Goal: Task Accomplishment & Management: Manage account settings

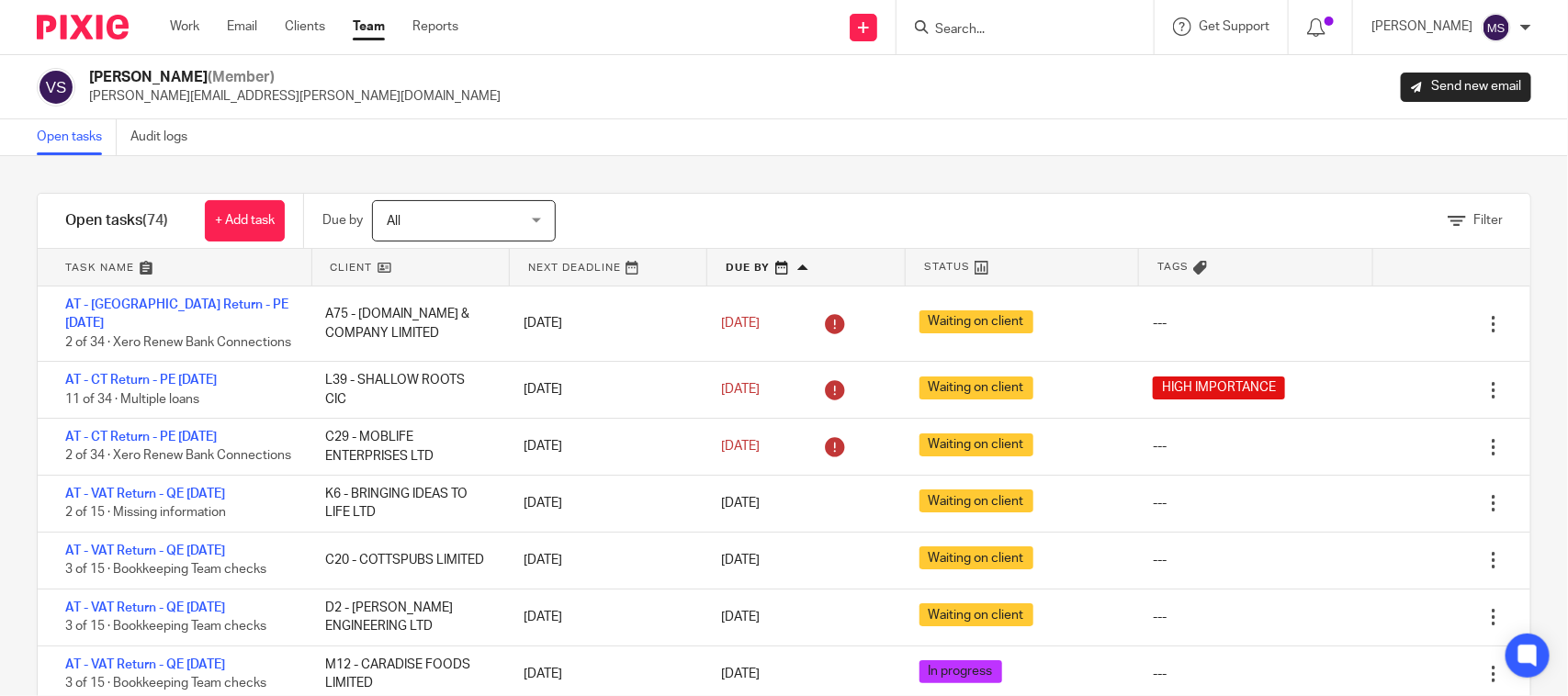
scroll to position [230, 0]
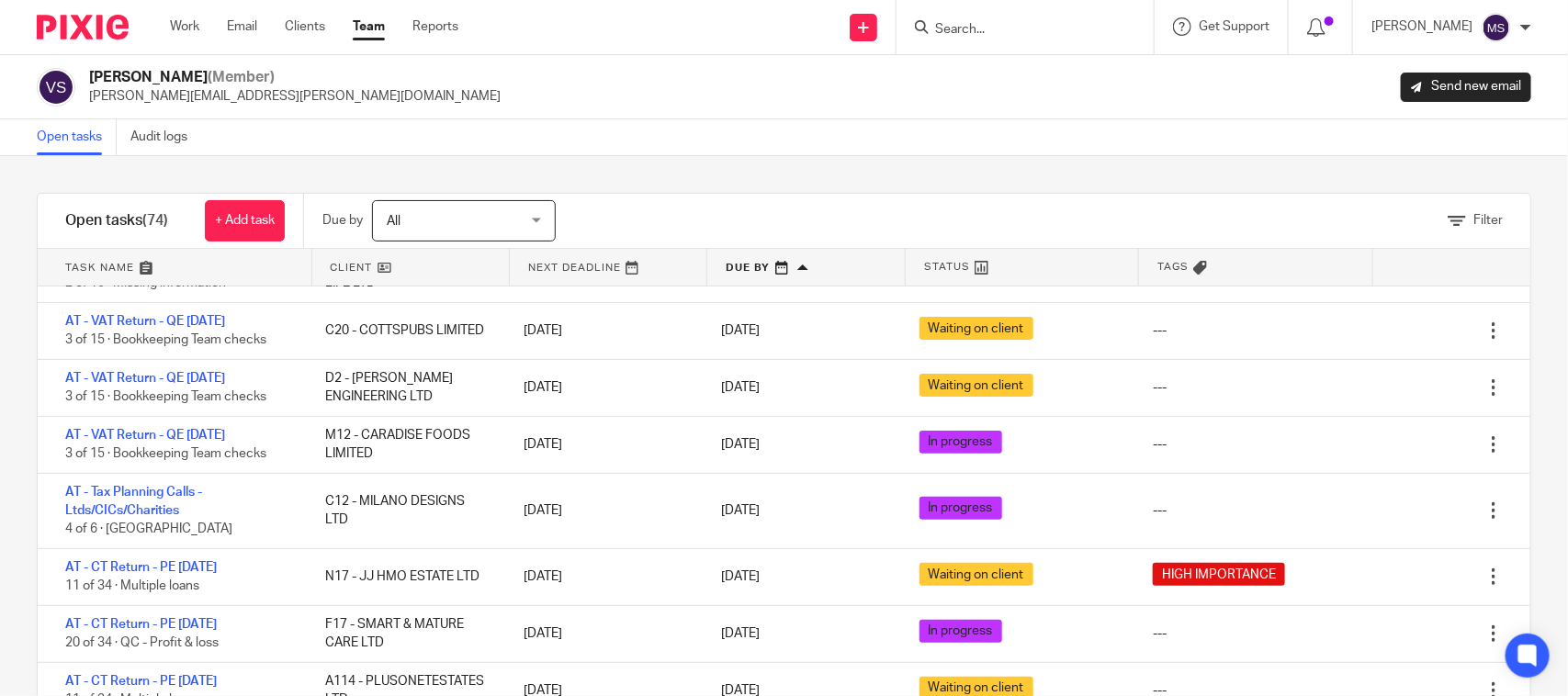
drag, startPoint x: 796, startPoint y: 161, endPoint x: 553, endPoint y: 190, distance: 244.7
click at [770, 162] on div "Filter tasks Only show tasks matching all of these conditions 1 Client name Is …" at bounding box center [784, 425] width 1568 height 540
click at [845, 165] on div "Filter tasks Only show tasks matching all of these conditions 1 Client name Is …" at bounding box center [784, 425] width 1568 height 540
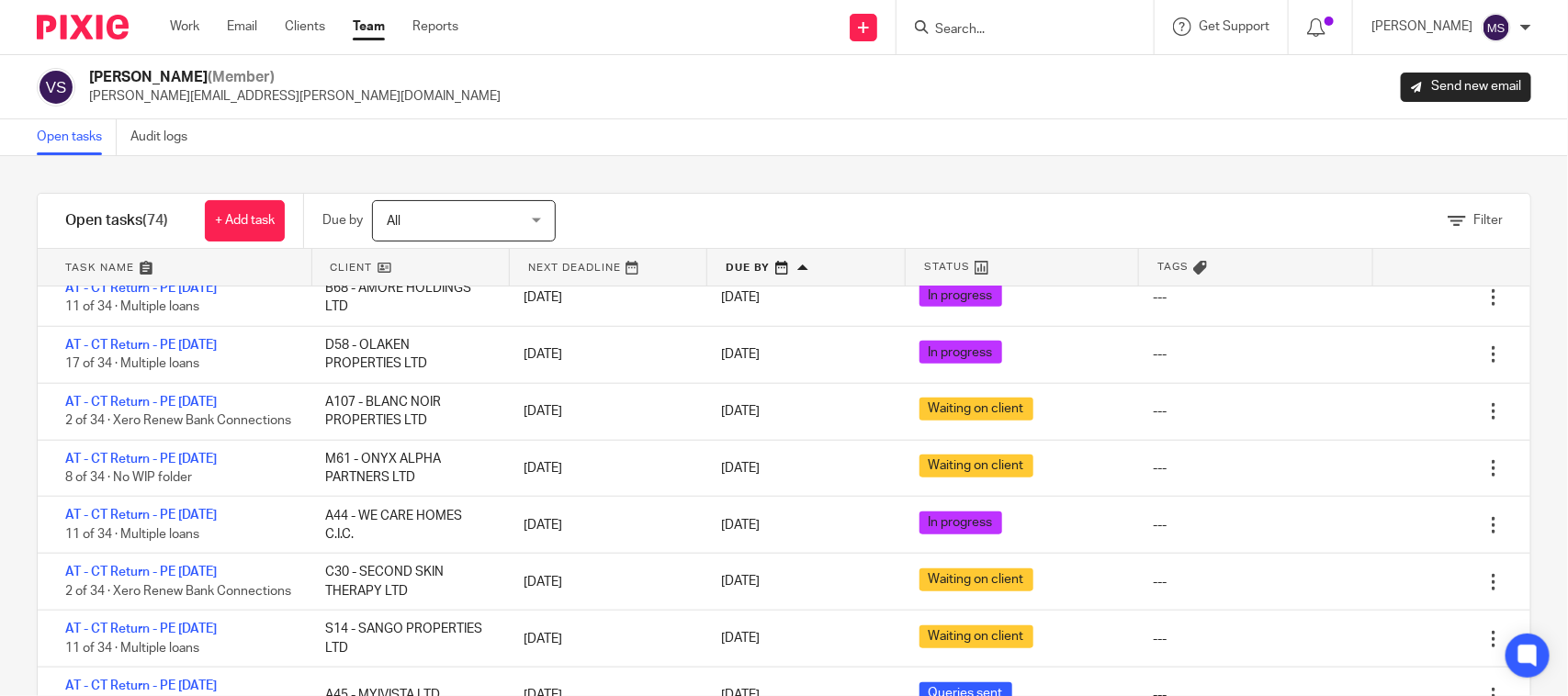
scroll to position [804, 0]
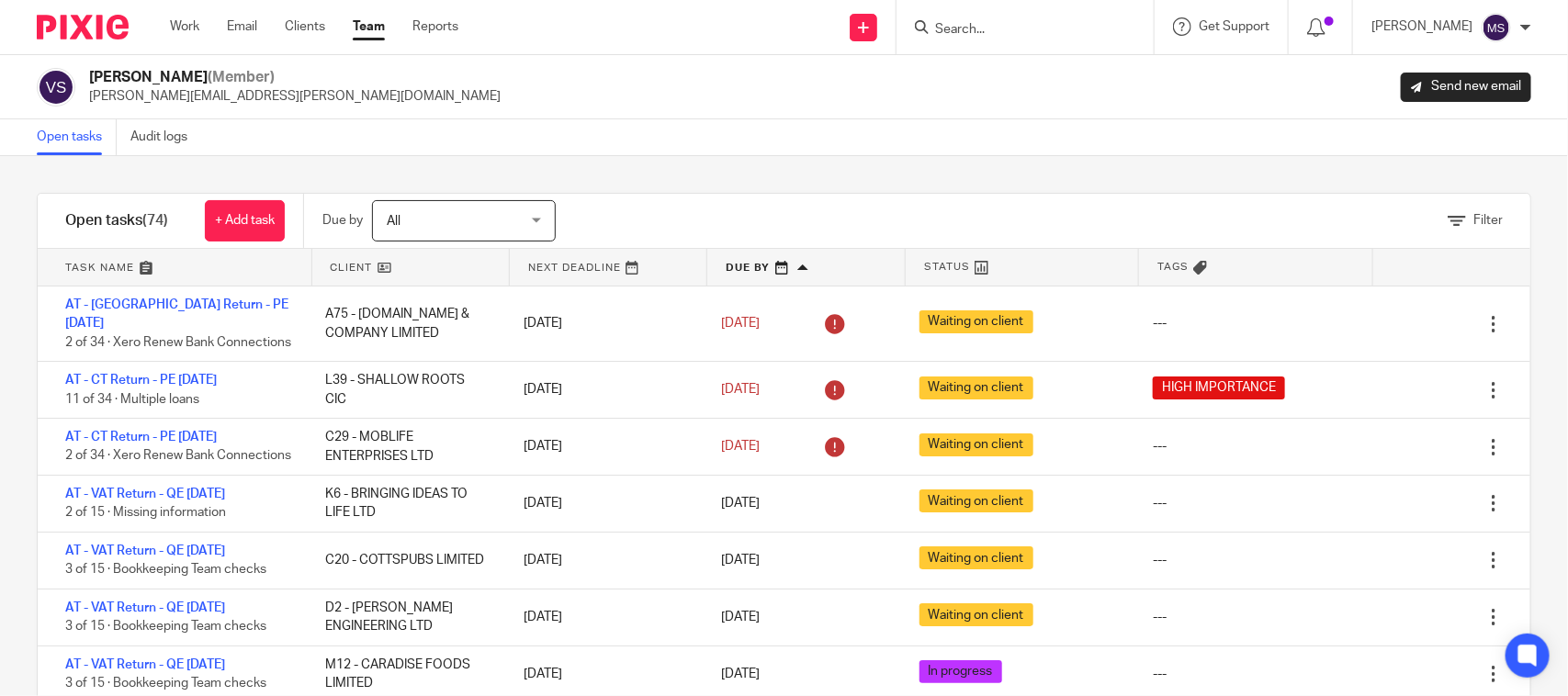
click at [988, 33] on input "Search" at bounding box center [1016, 30] width 165 height 17
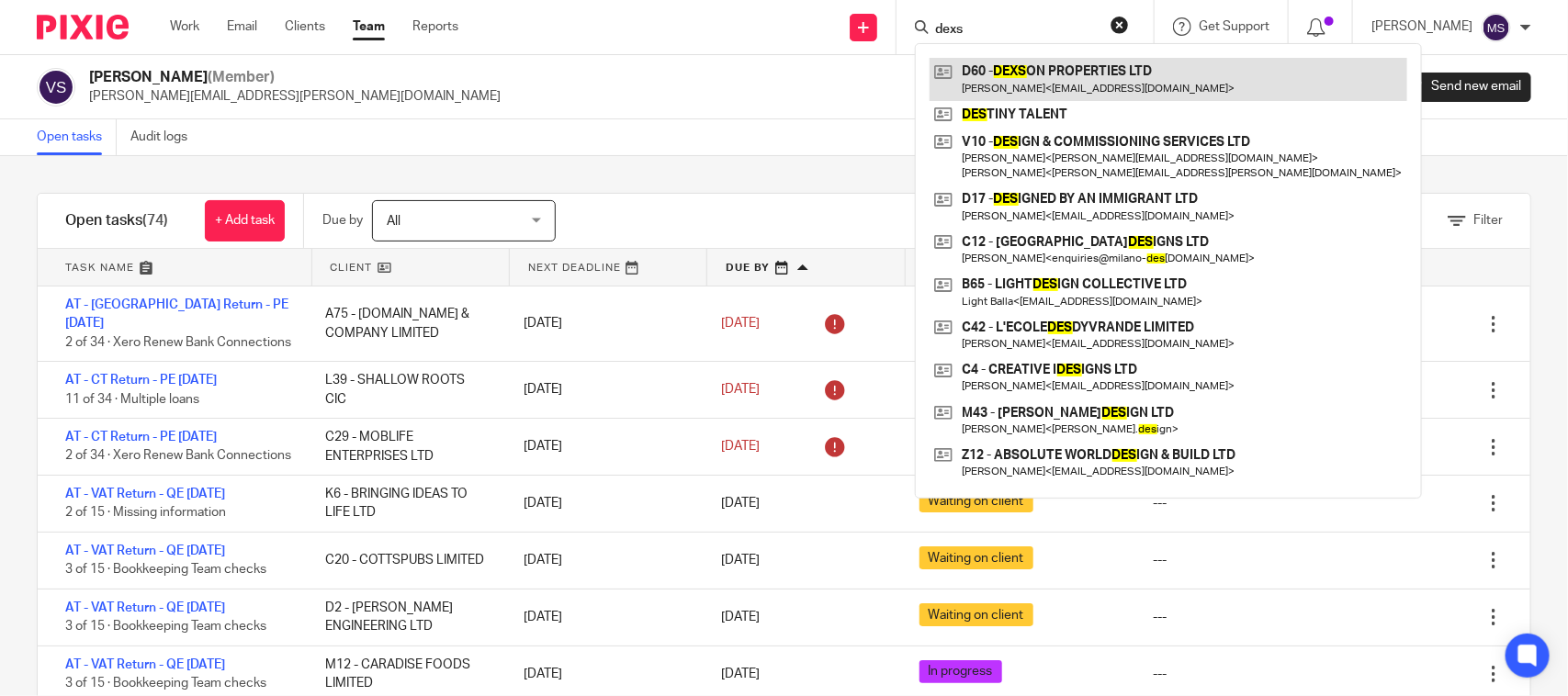
type input "dexs"
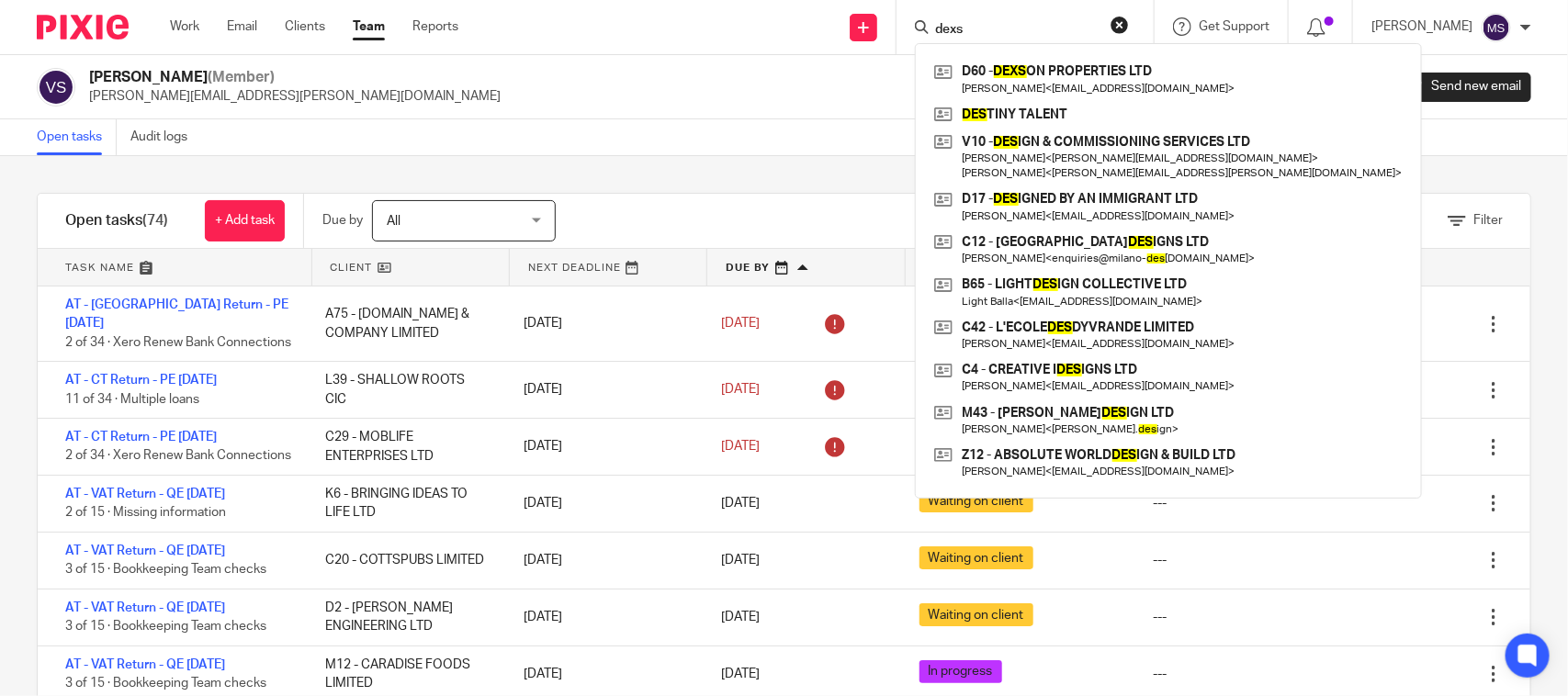
click at [590, 94] on div "Vaibhav Solanki (Member) vaibhav.solanki@confiancebizsol.com Send new email" at bounding box center [784, 88] width 1495 height 39
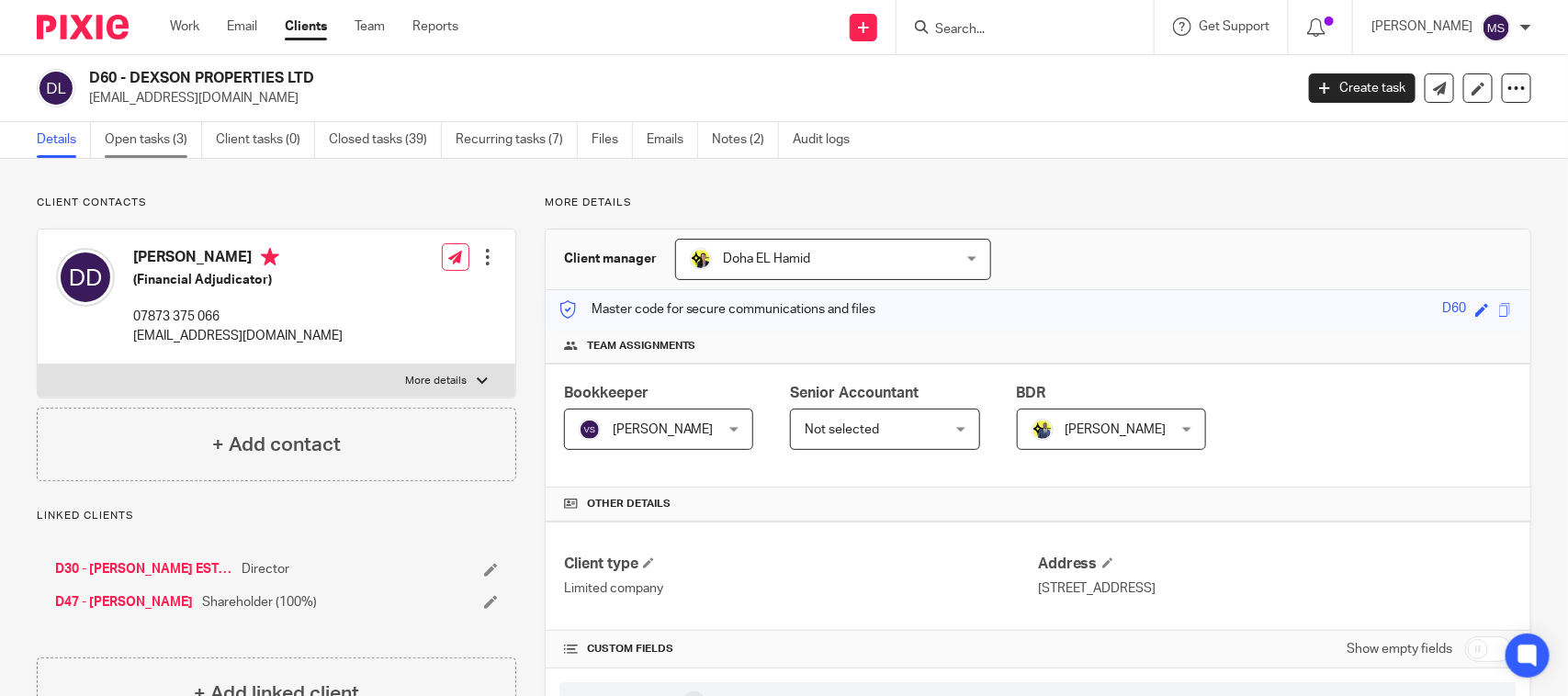
click at [166, 139] on link "Open tasks (3)" at bounding box center [154, 140] width 97 height 36
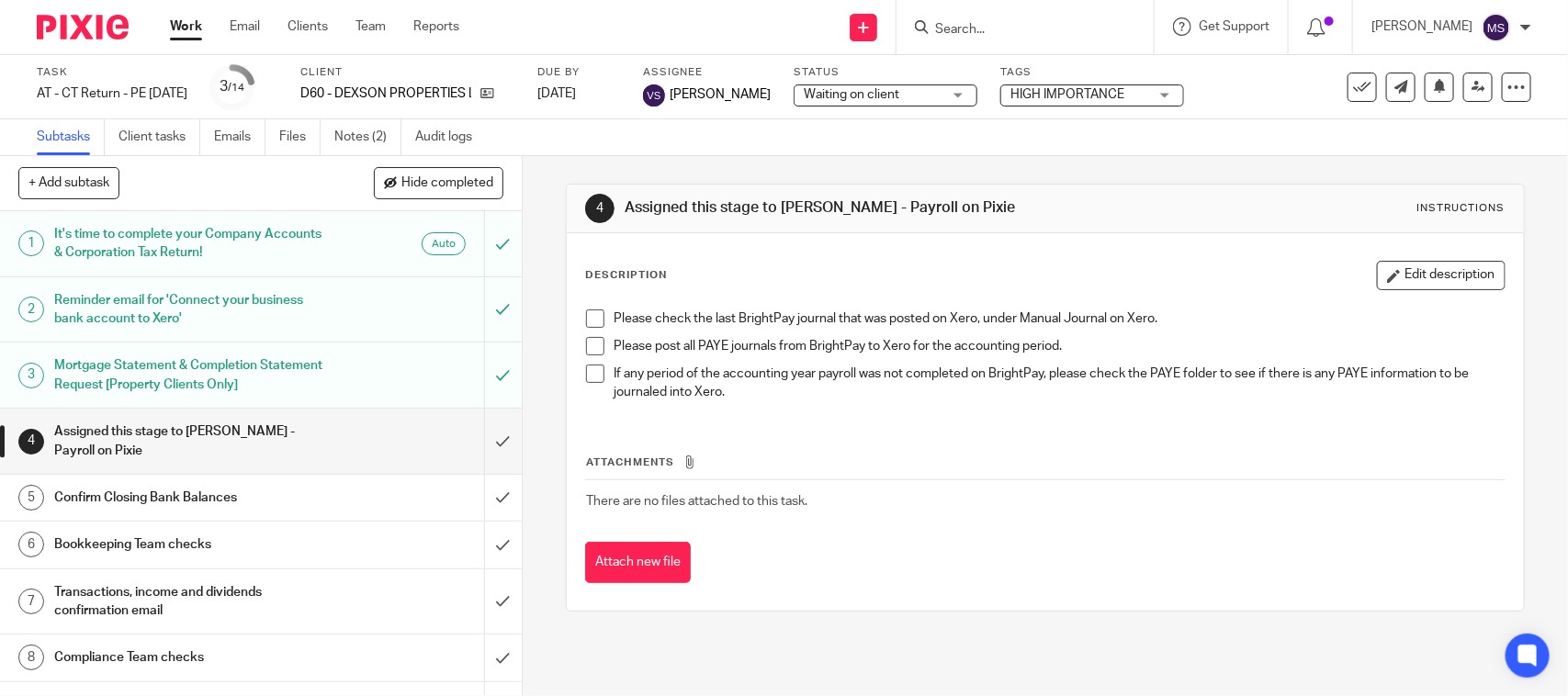
drag, startPoint x: 0, startPoint y: 0, endPoint x: 978, endPoint y: 93, distance: 982.4
click at [977, 93] on div "Waiting on client Waiting on client" at bounding box center [886, 95] width 184 height 22
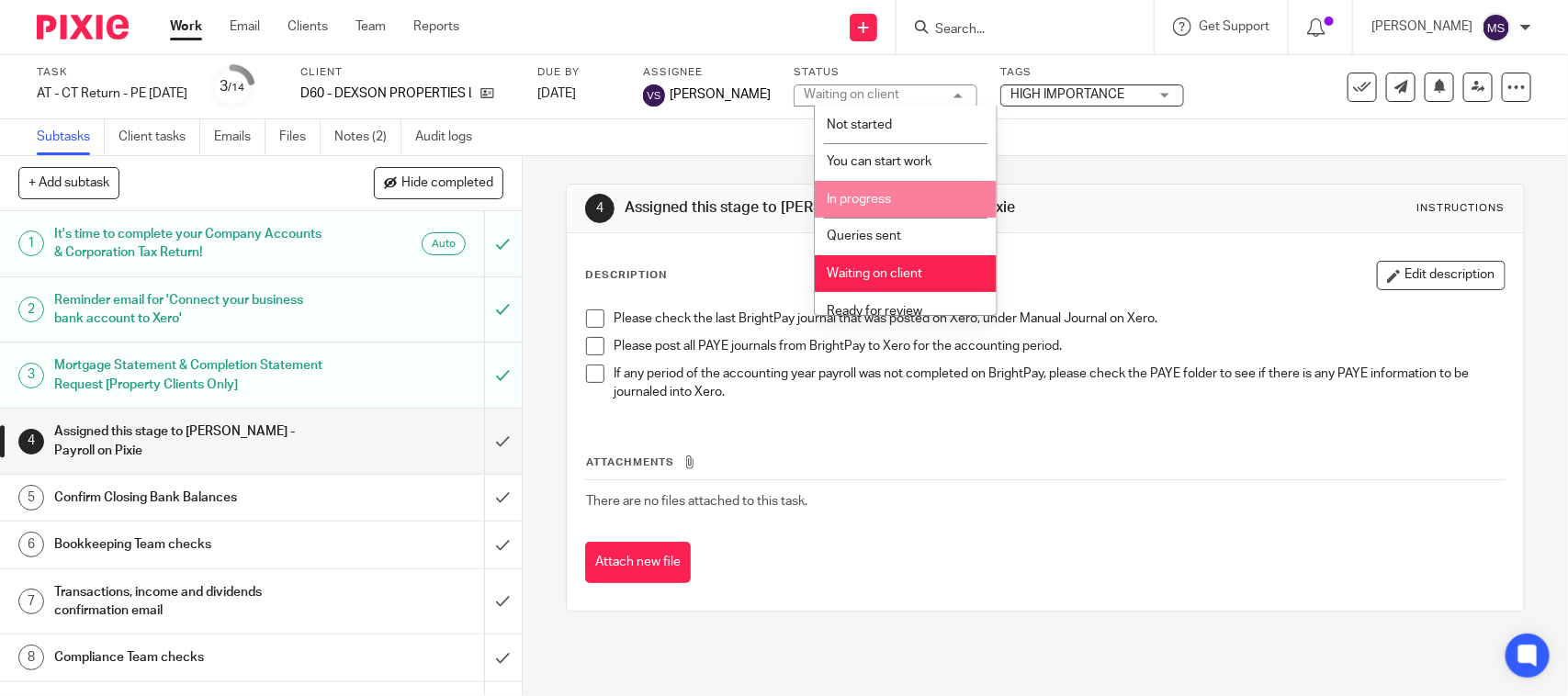
click at [925, 189] on li "In progress" at bounding box center [905, 200] width 182 height 38
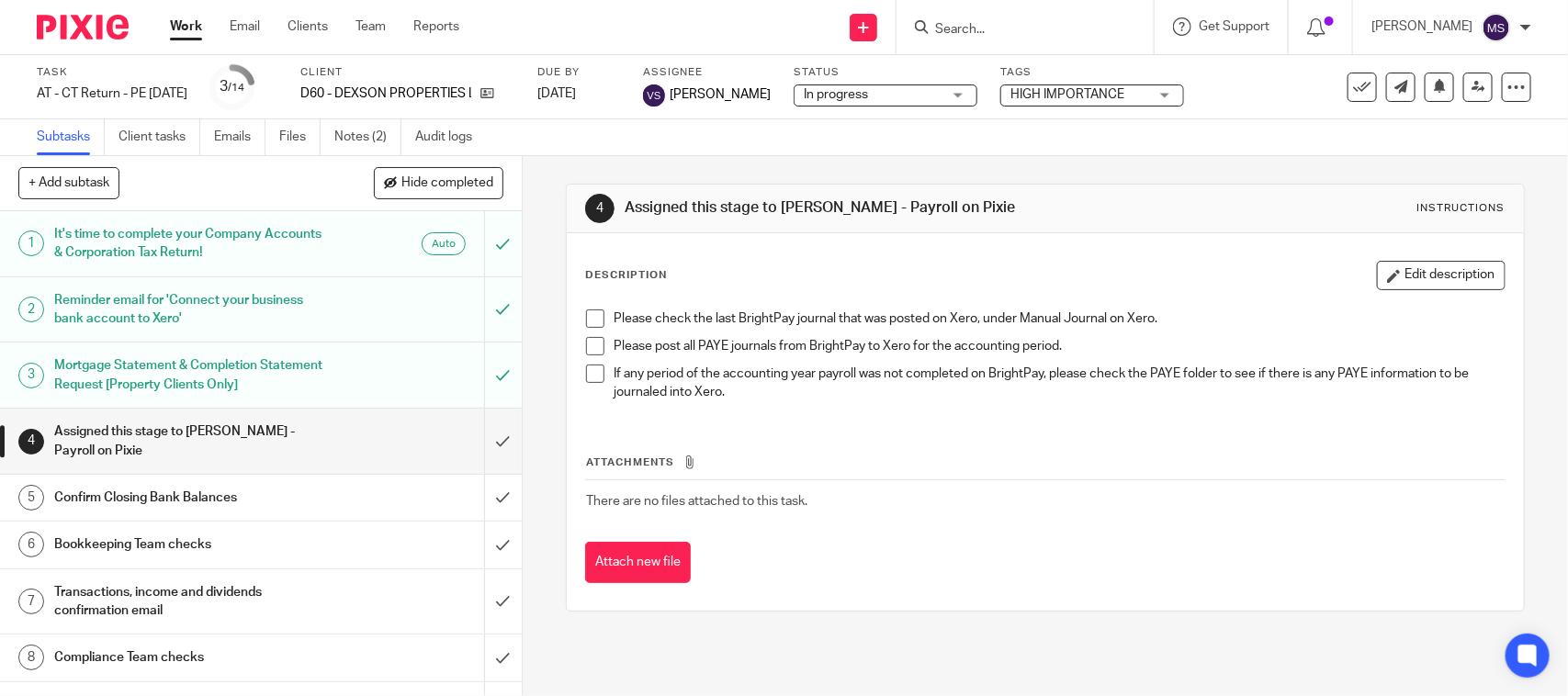
click at [811, 166] on div "4 Assigned this stage to Shubham Jain - Payroll on Pixie Instructions Descripti…" at bounding box center [1044, 397] width 958 height 483
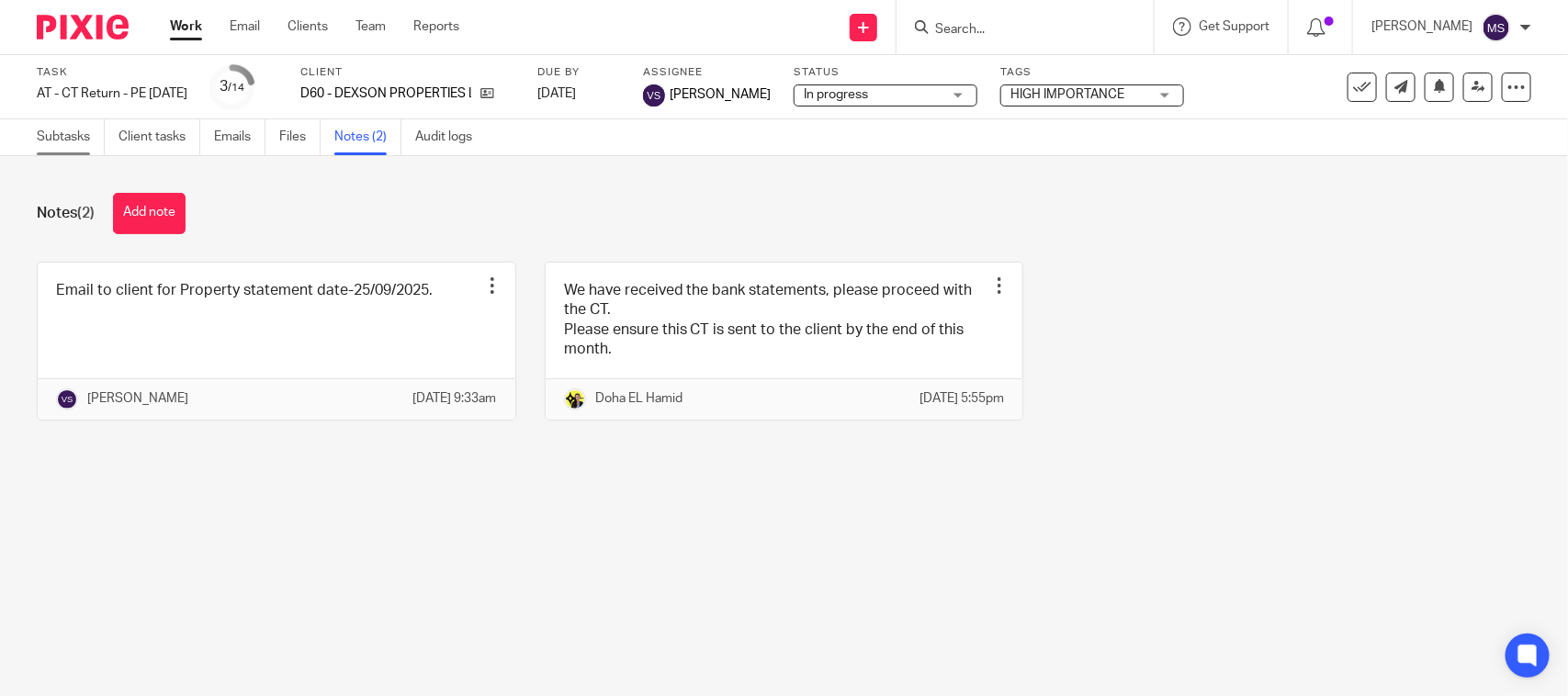
click at [78, 140] on link "Subtasks" at bounding box center [71, 137] width 68 height 36
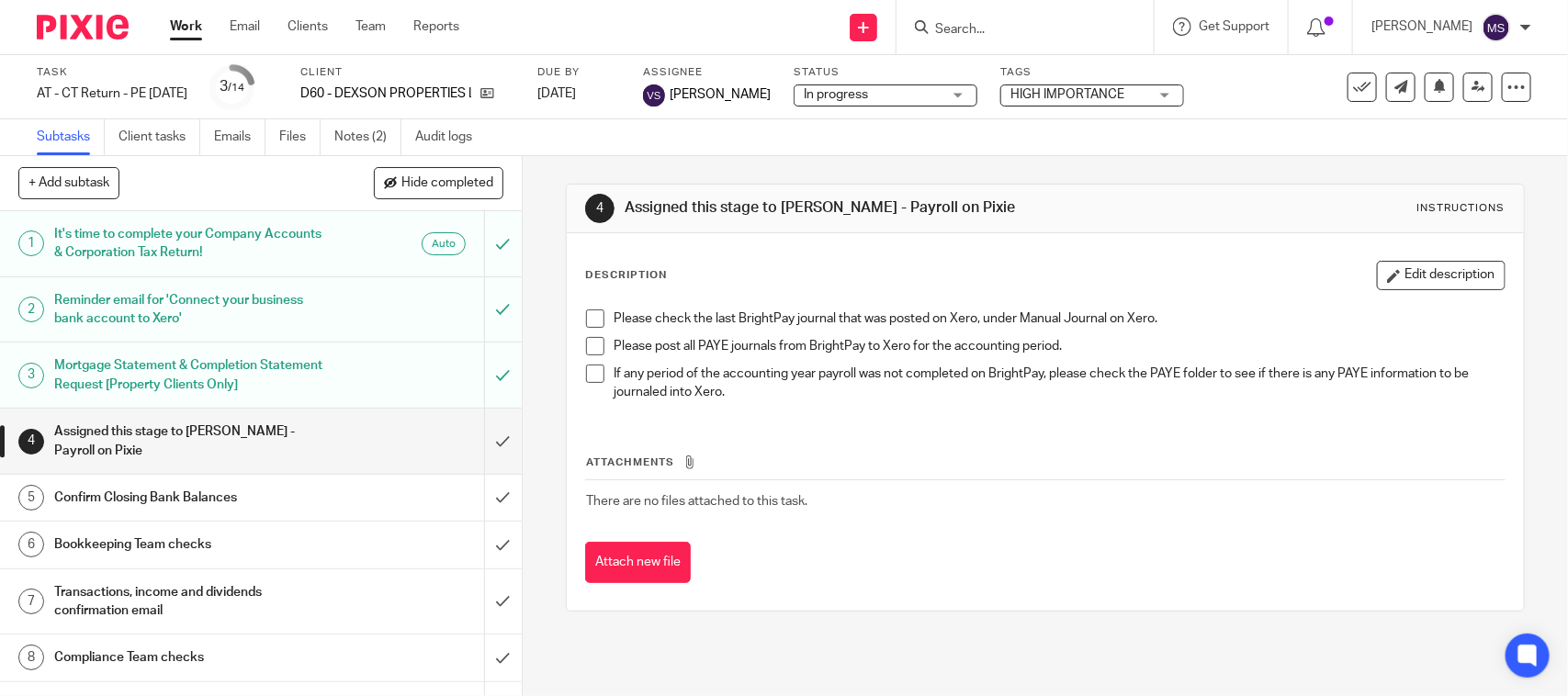
click at [594, 314] on span at bounding box center [595, 318] width 18 height 18
click at [594, 336] on li "Please check the last BrightPay journal that was posted on Xero, under Manual J…" at bounding box center [1044, 323] width 918 height 27
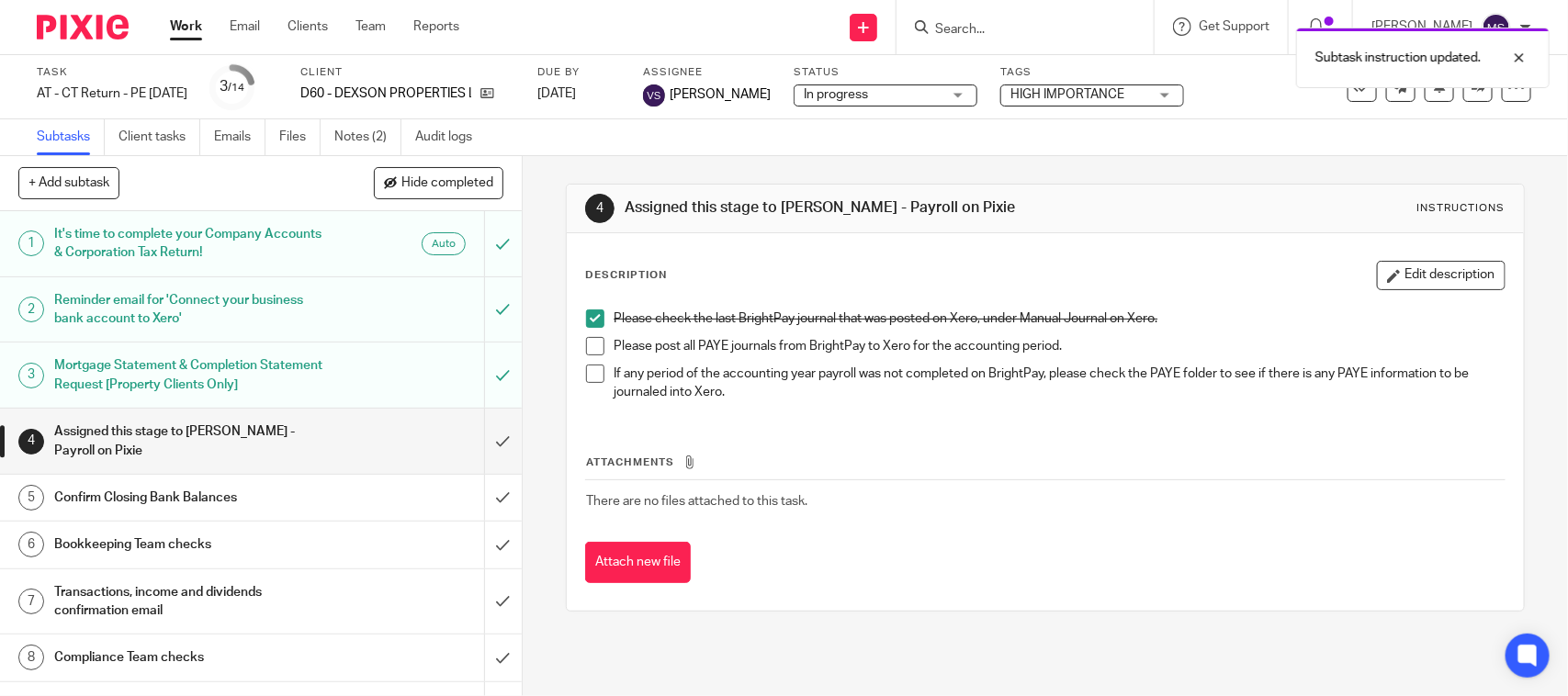
click at [588, 347] on span at bounding box center [595, 346] width 18 height 18
click at [591, 372] on span at bounding box center [595, 374] width 18 height 18
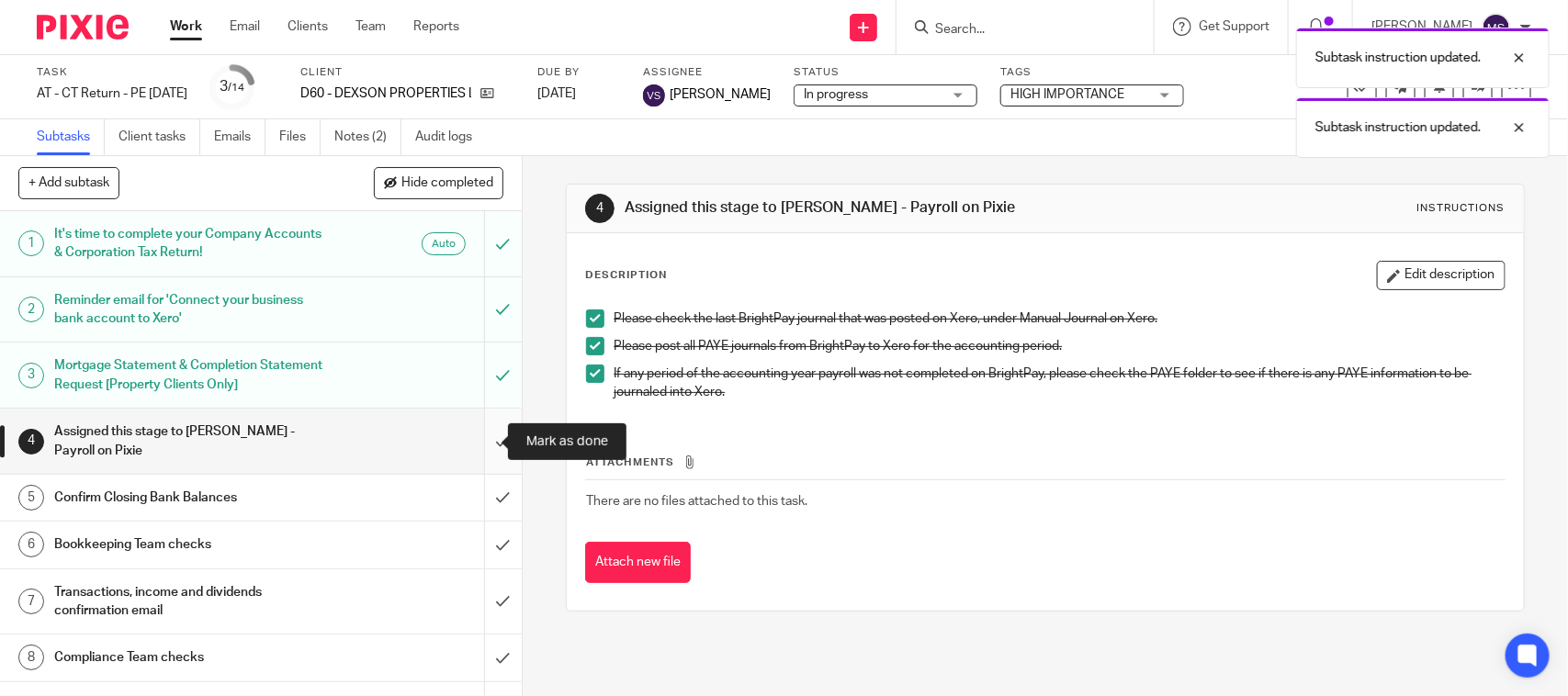
click at [475, 437] on input "submit" at bounding box center [261, 441] width 522 height 65
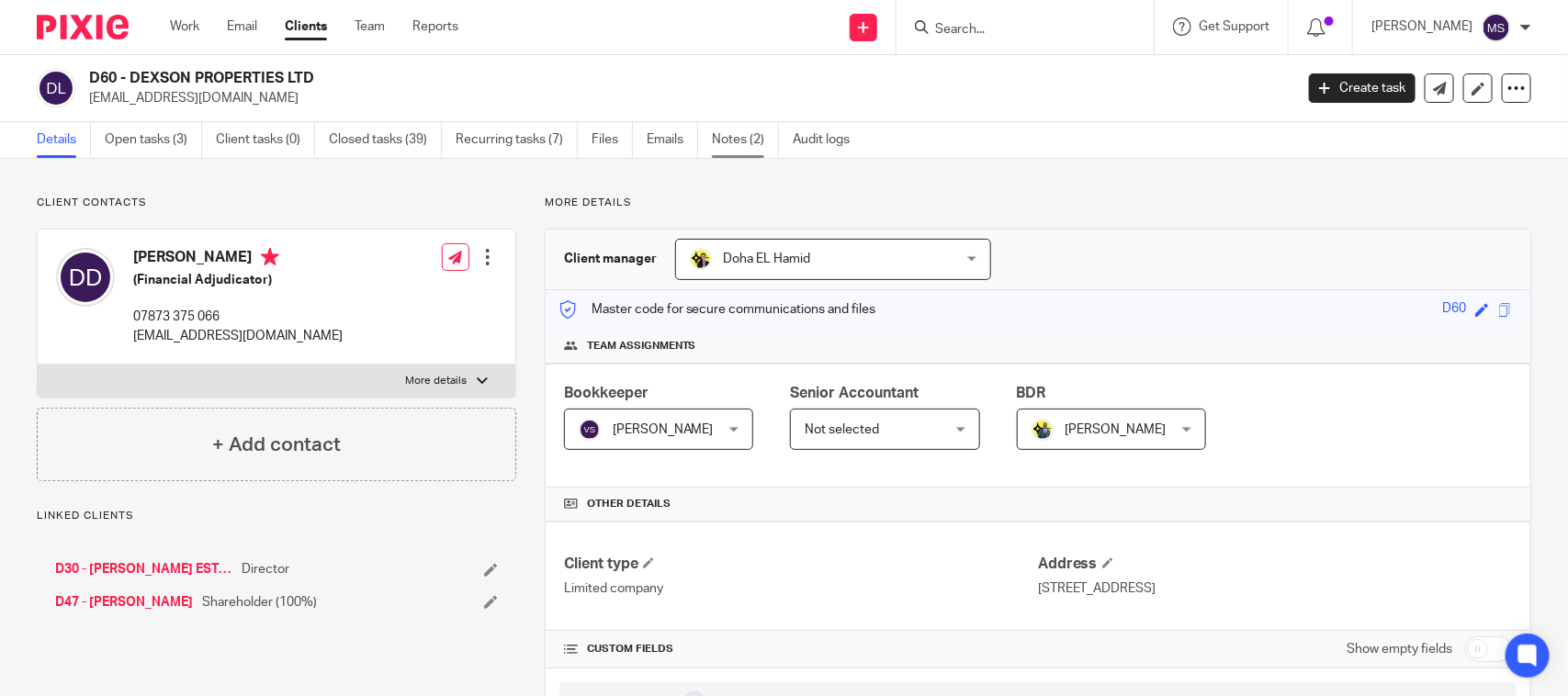
click at [728, 135] on link "Notes (2)" at bounding box center [746, 140] width 67 height 36
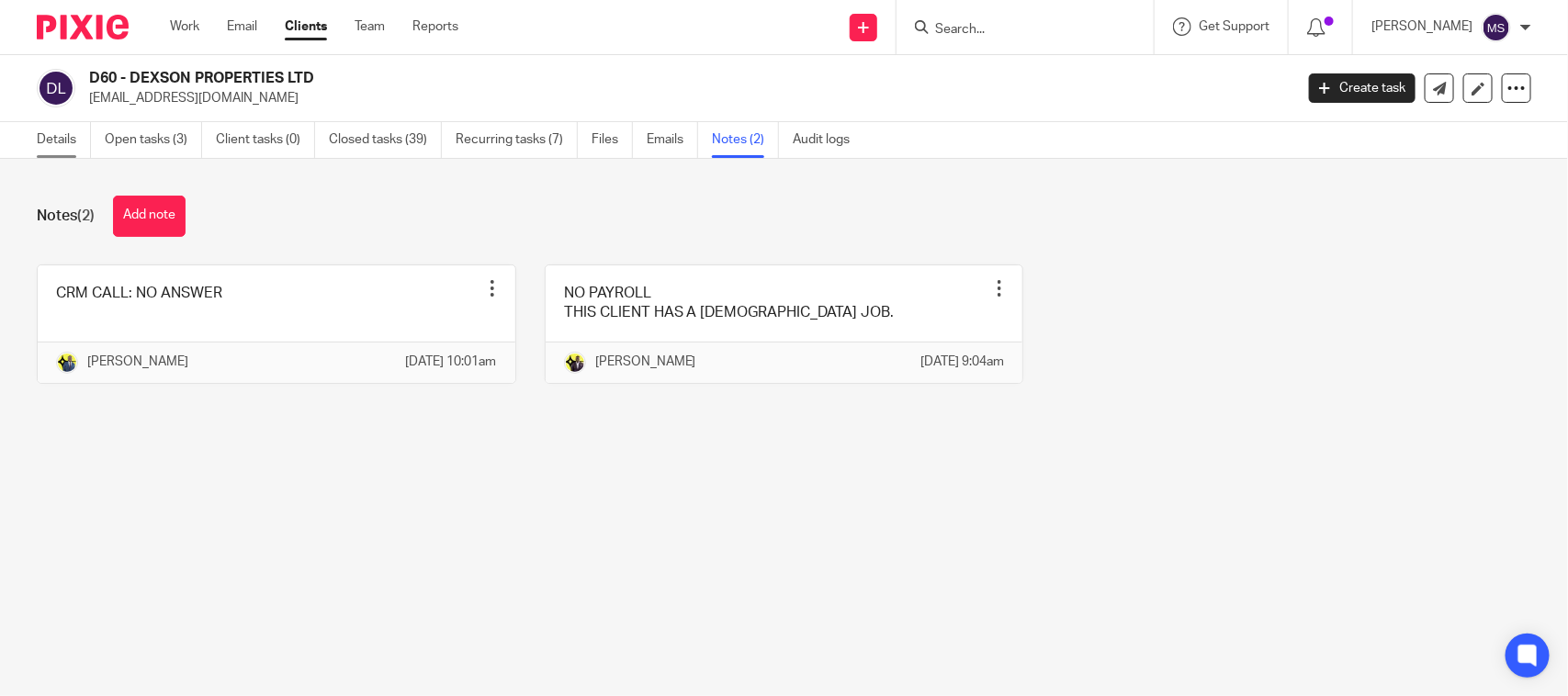
click at [78, 129] on link "Details" at bounding box center [64, 140] width 55 height 36
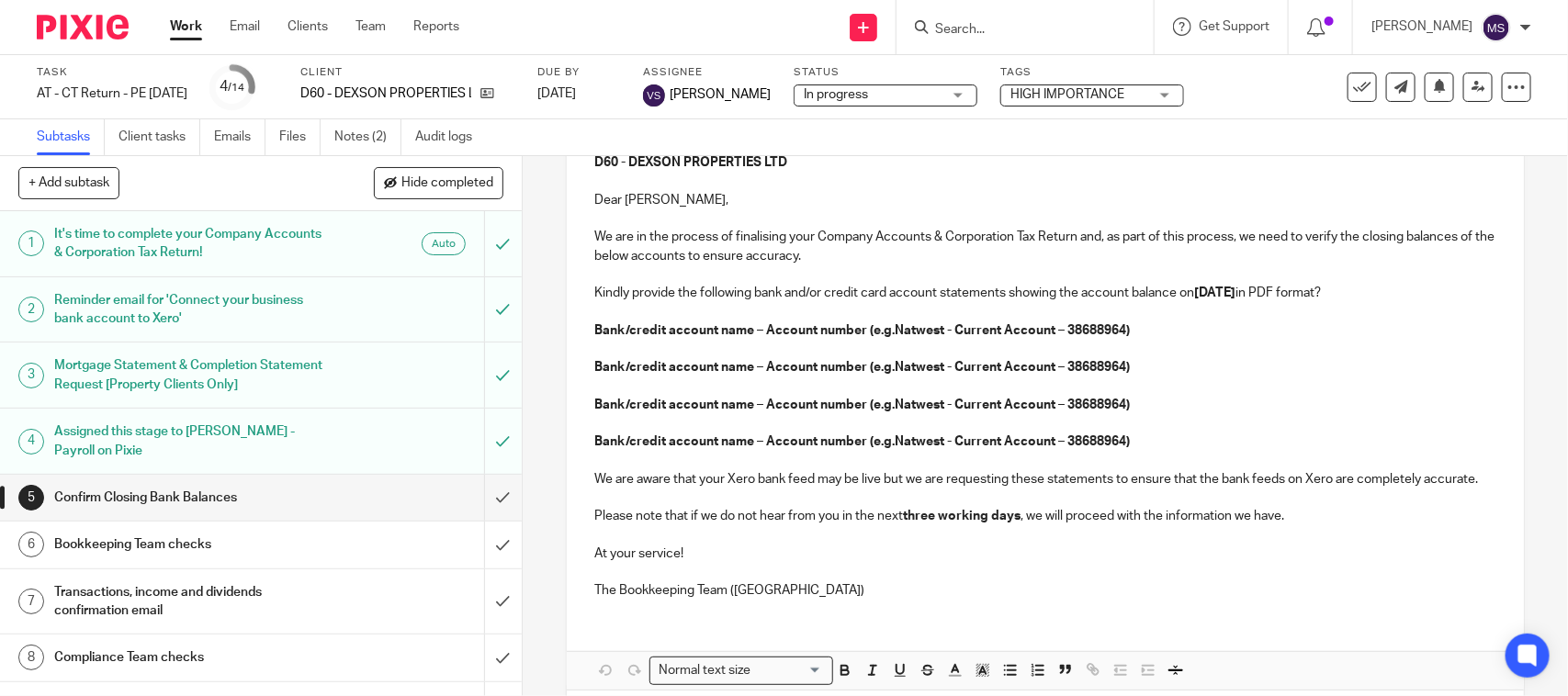
scroll to position [115, 0]
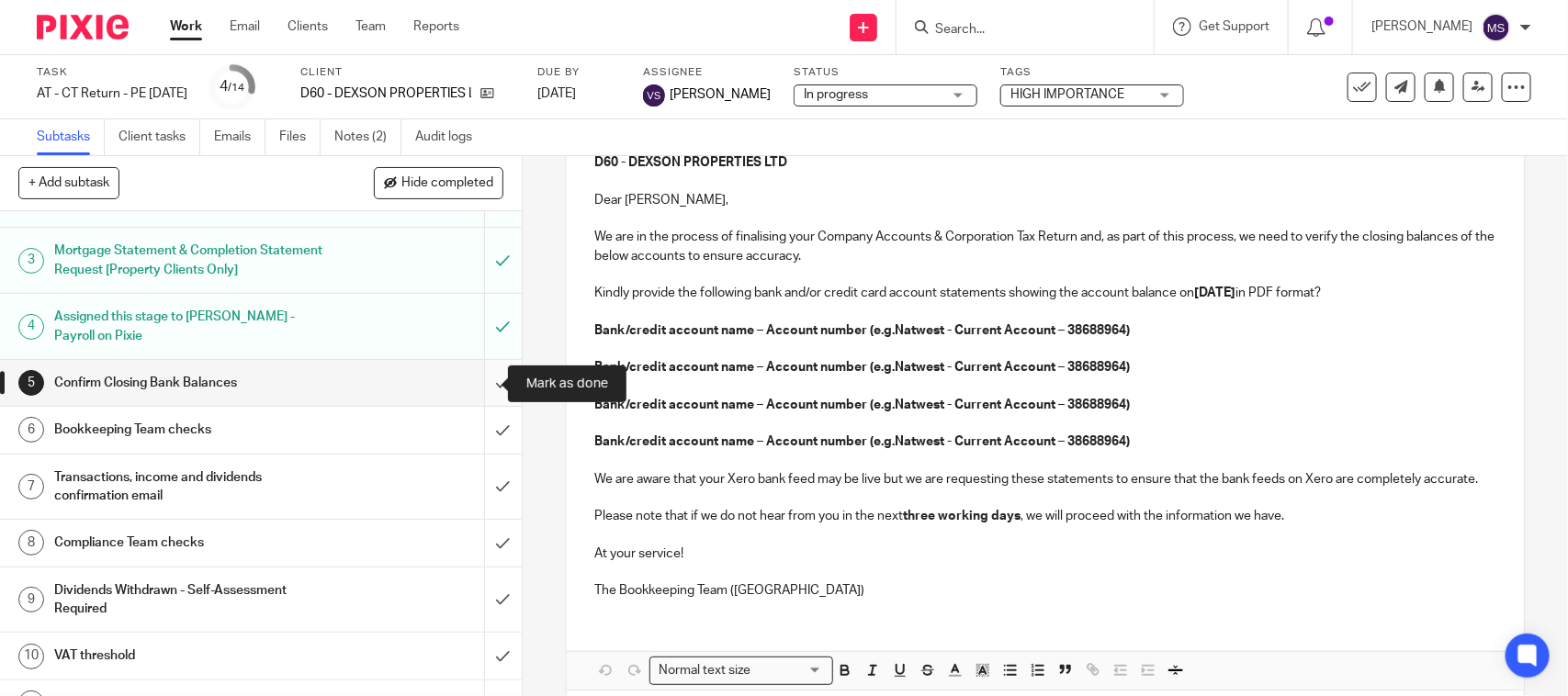
click at [484, 384] on input "submit" at bounding box center [261, 383] width 522 height 46
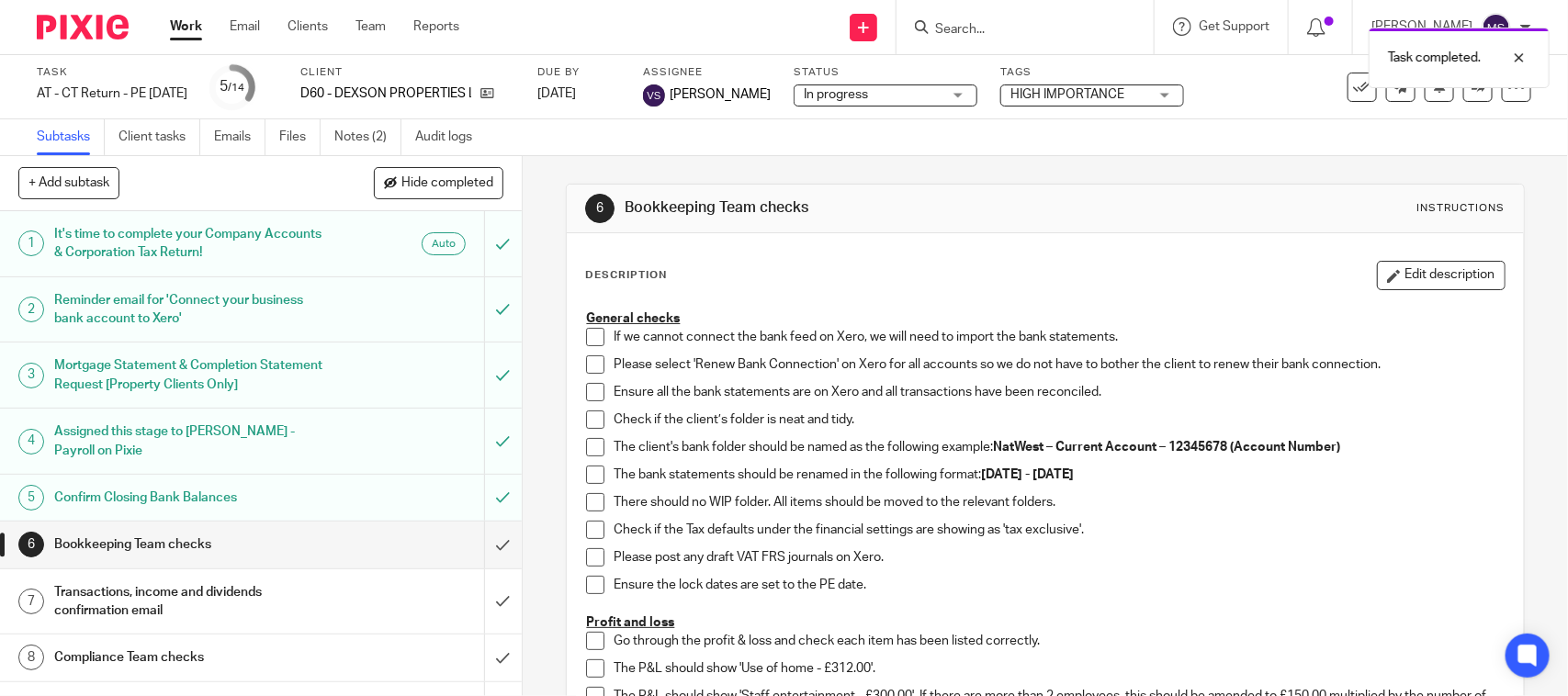
click at [591, 334] on span at bounding box center [595, 337] width 18 height 18
click at [588, 361] on span at bounding box center [595, 364] width 18 height 18
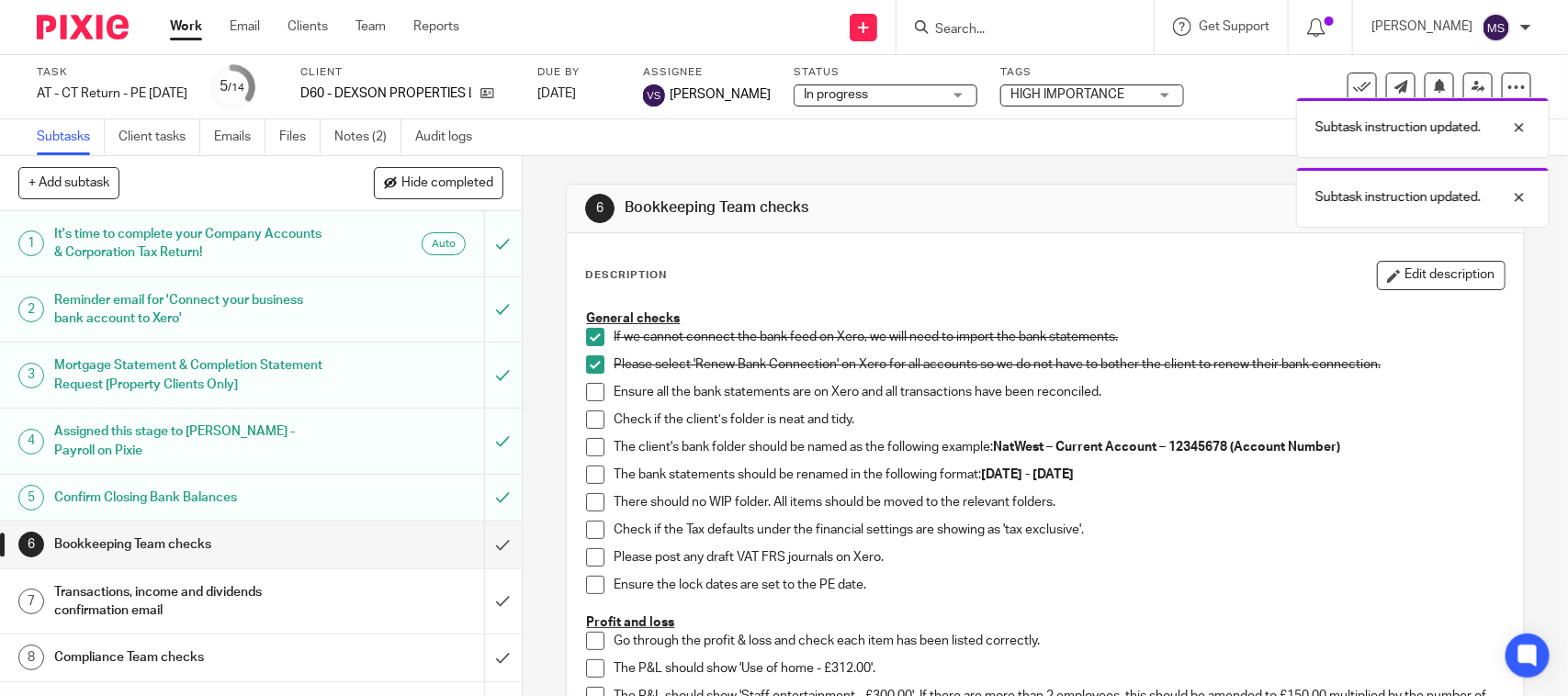
click at [586, 392] on span at bounding box center [595, 392] width 18 height 18
click at [590, 424] on span at bounding box center [595, 420] width 18 height 18
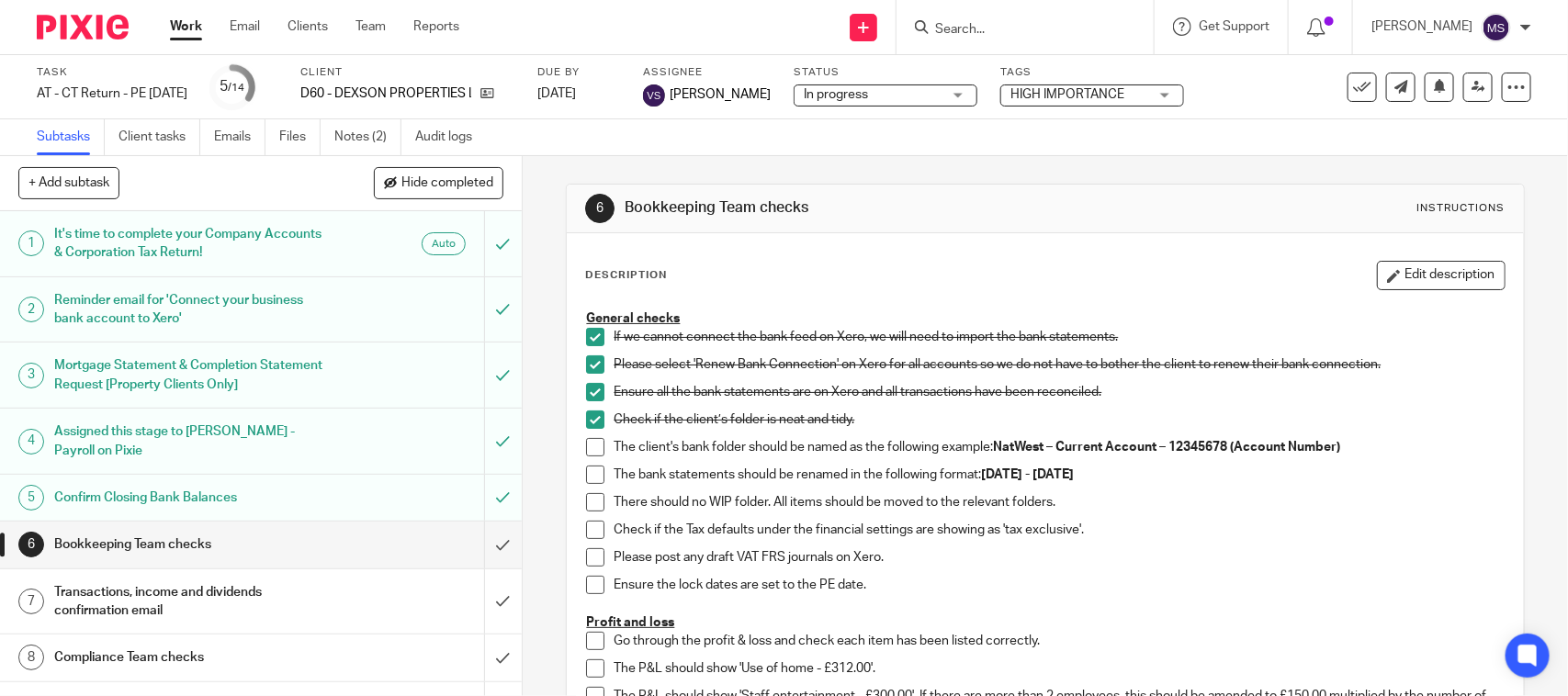
click at [588, 446] on span at bounding box center [595, 447] width 18 height 18
click at [590, 470] on span at bounding box center [595, 475] width 18 height 18
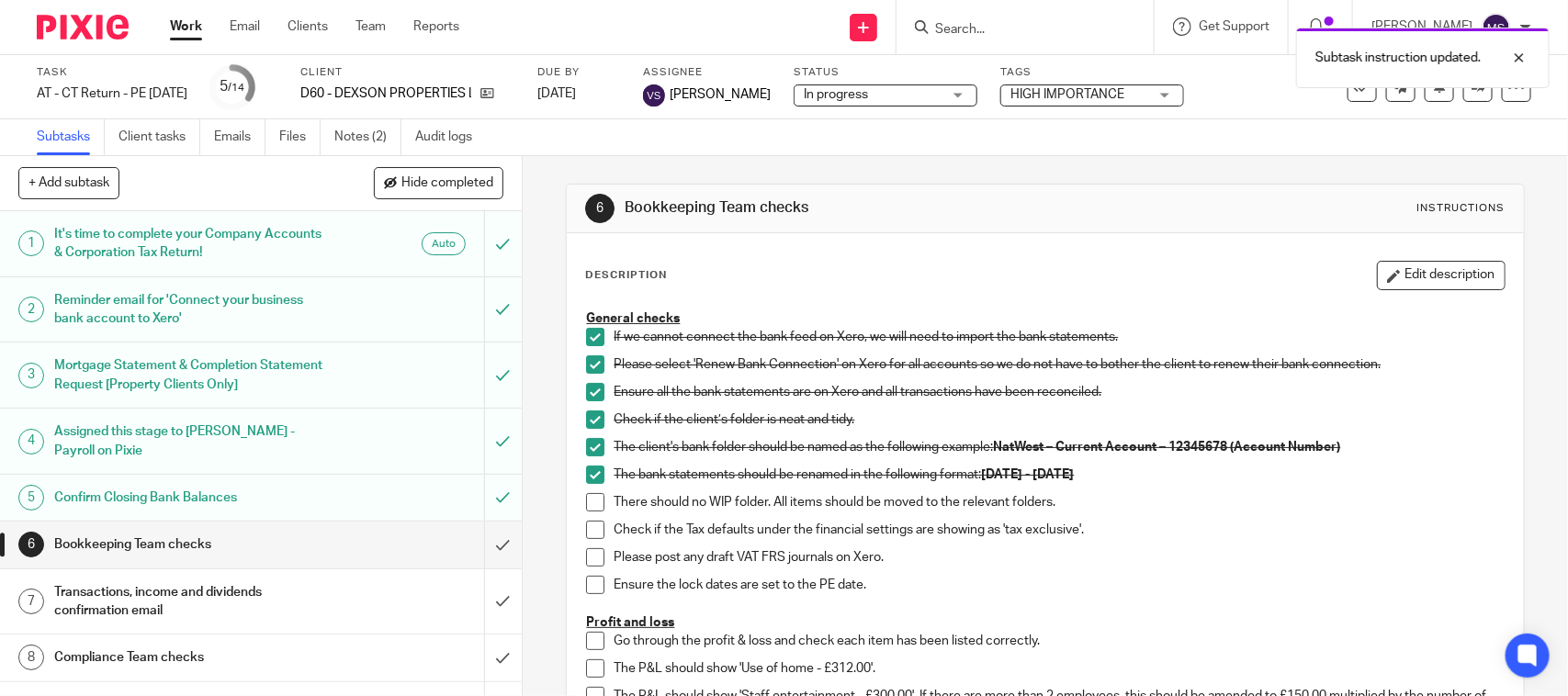
click at [589, 501] on span at bounding box center [595, 502] width 18 height 18
click at [586, 534] on span at bounding box center [595, 530] width 18 height 18
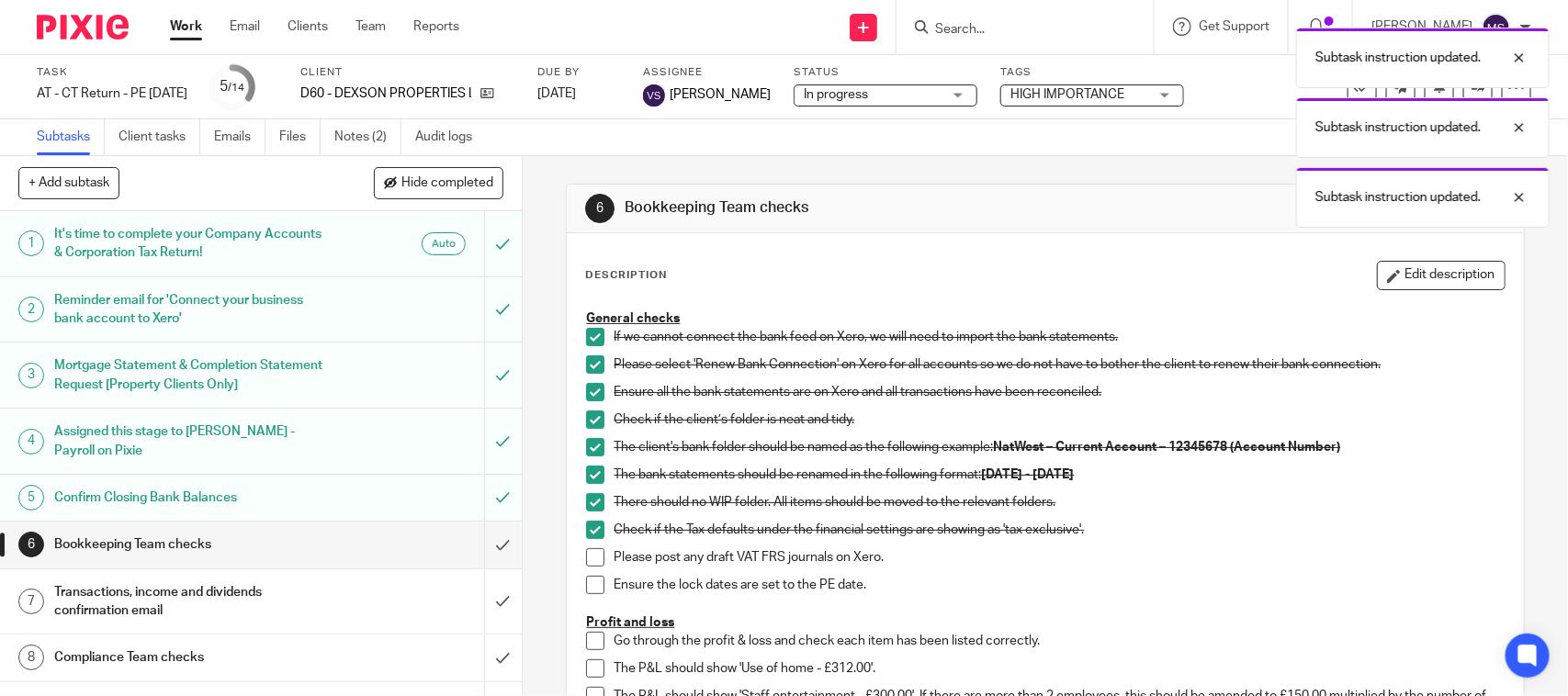
scroll to position [115, 0]
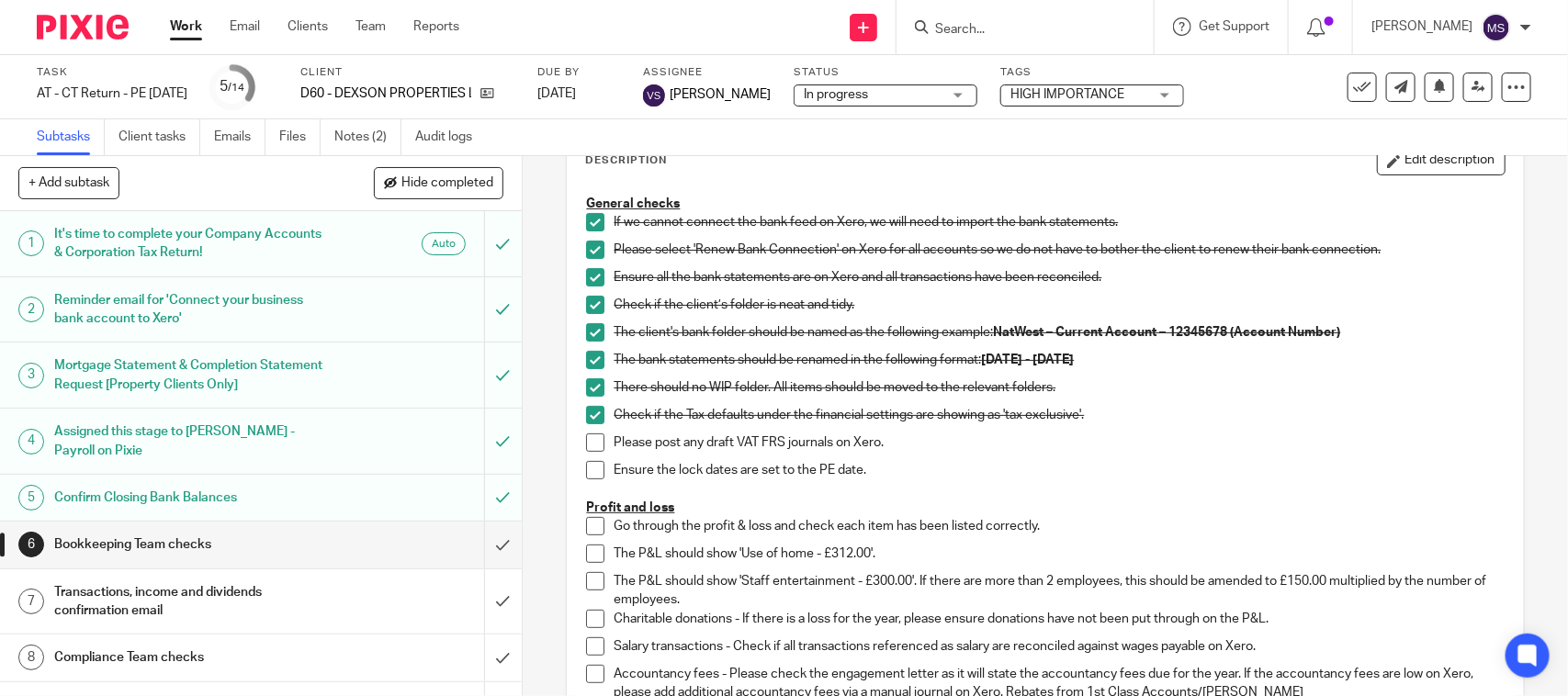
click at [589, 449] on span at bounding box center [595, 443] width 18 height 18
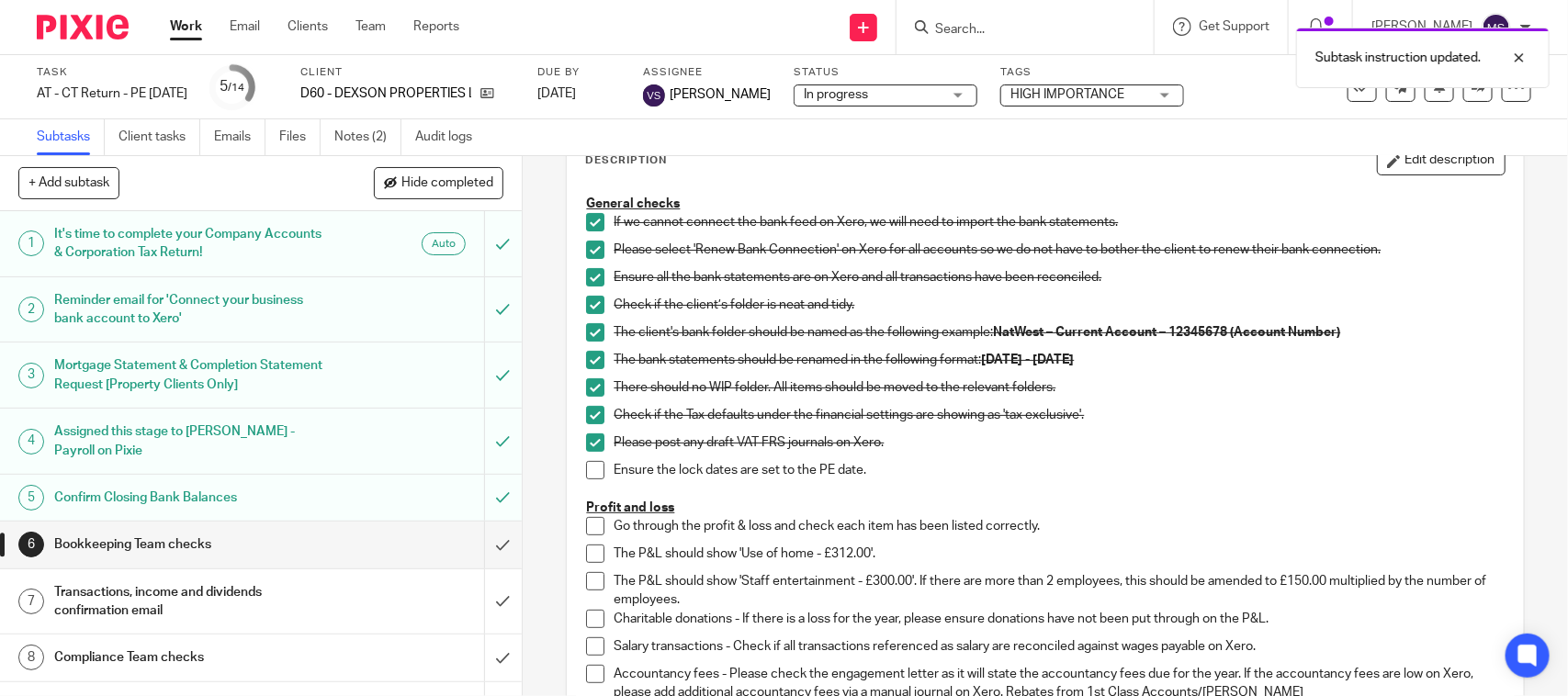
click at [595, 470] on span at bounding box center [595, 470] width 18 height 18
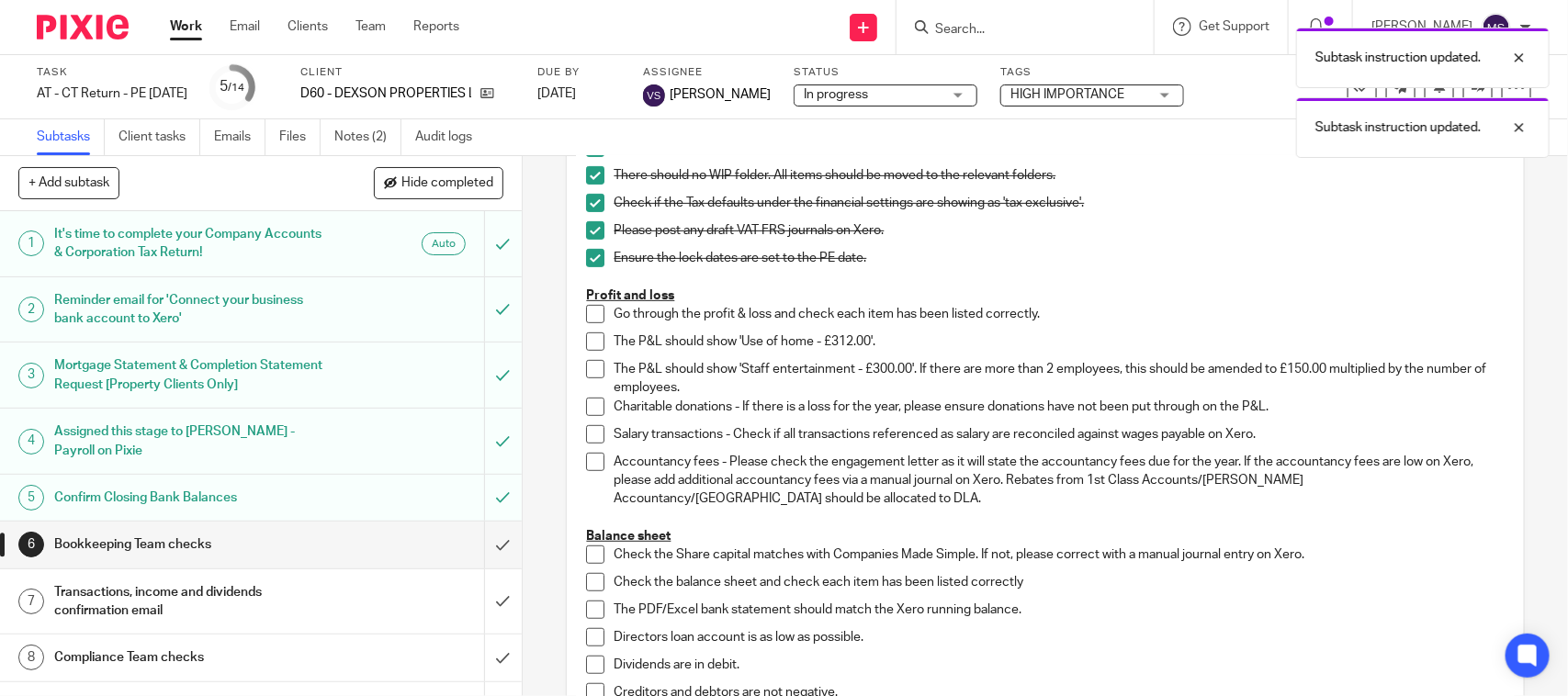
scroll to position [345, 0]
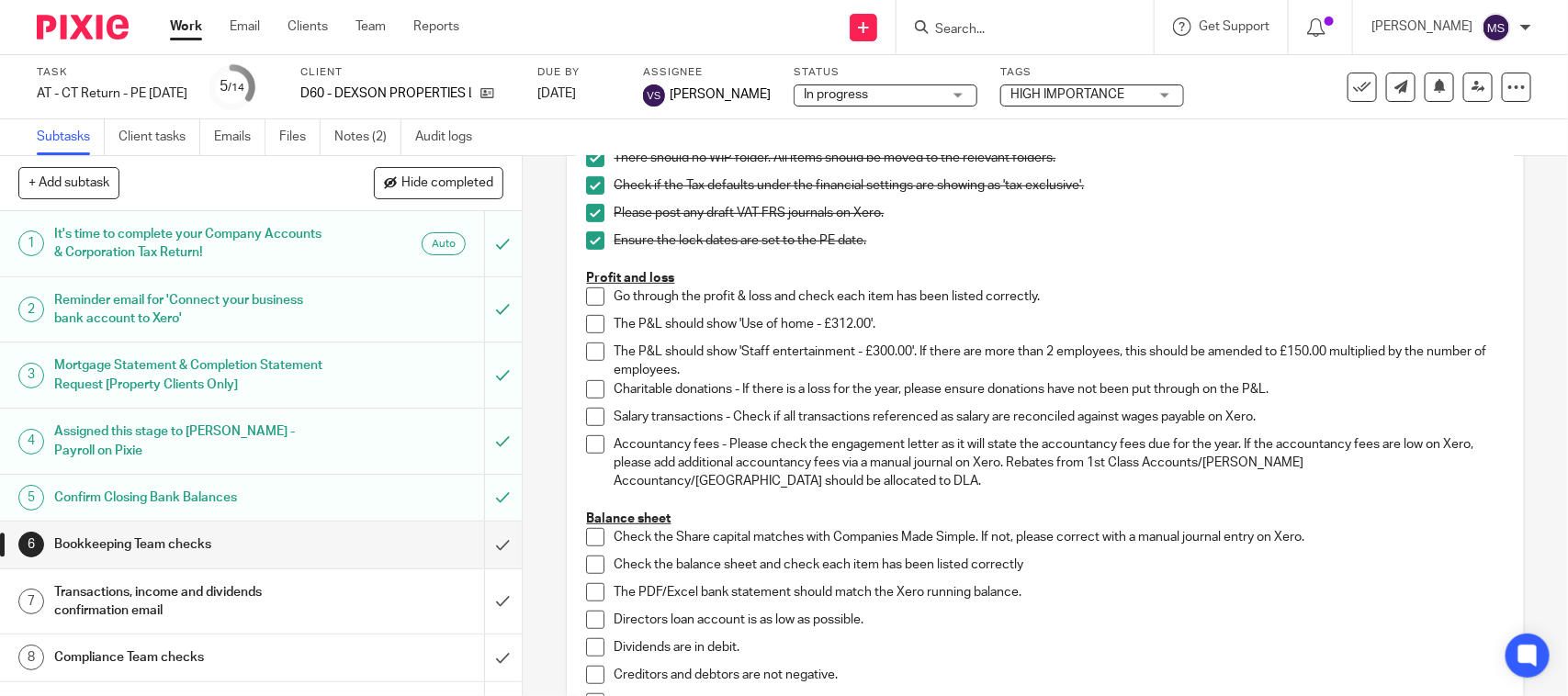
click at [594, 301] on span at bounding box center [595, 296] width 18 height 18
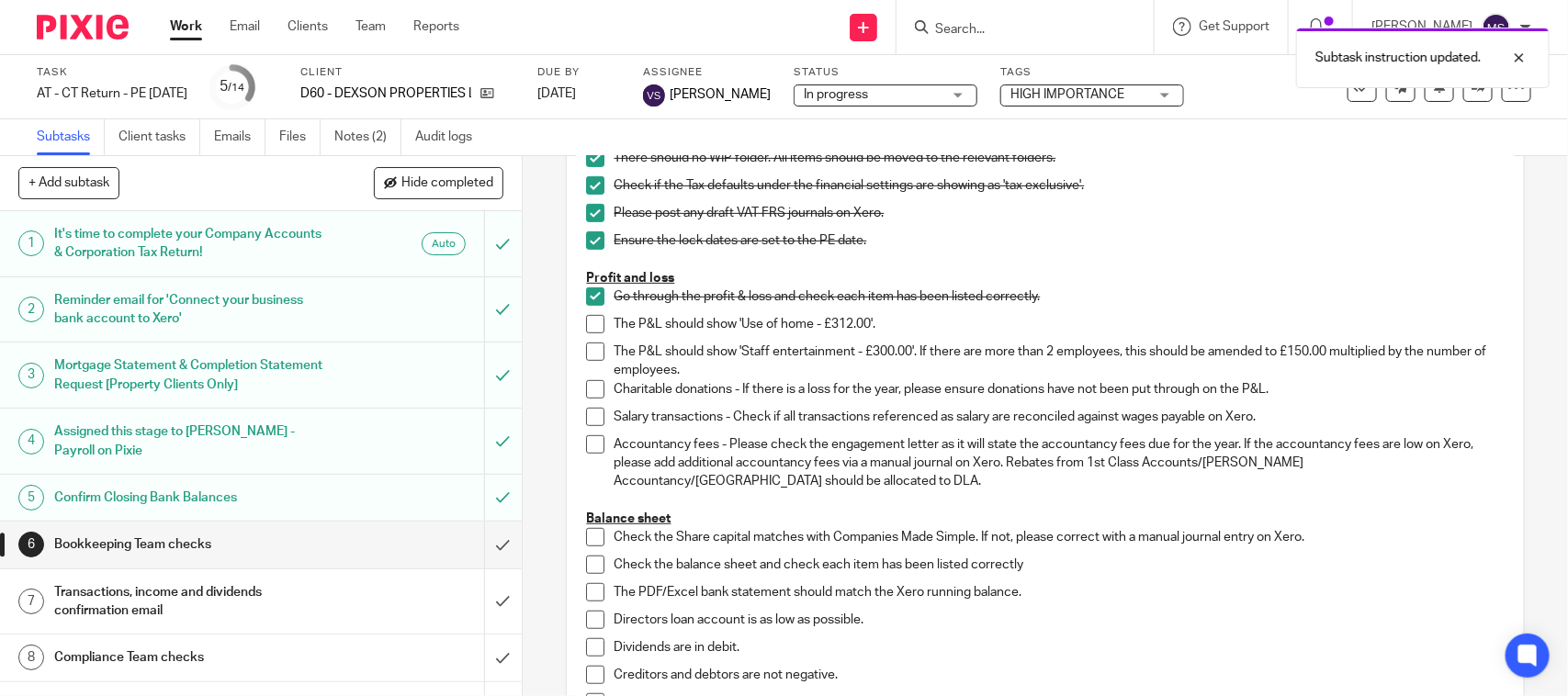
click at [589, 326] on span at bounding box center [595, 324] width 18 height 18
click at [589, 347] on span at bounding box center [595, 351] width 18 height 18
click at [593, 385] on span at bounding box center [595, 389] width 18 height 18
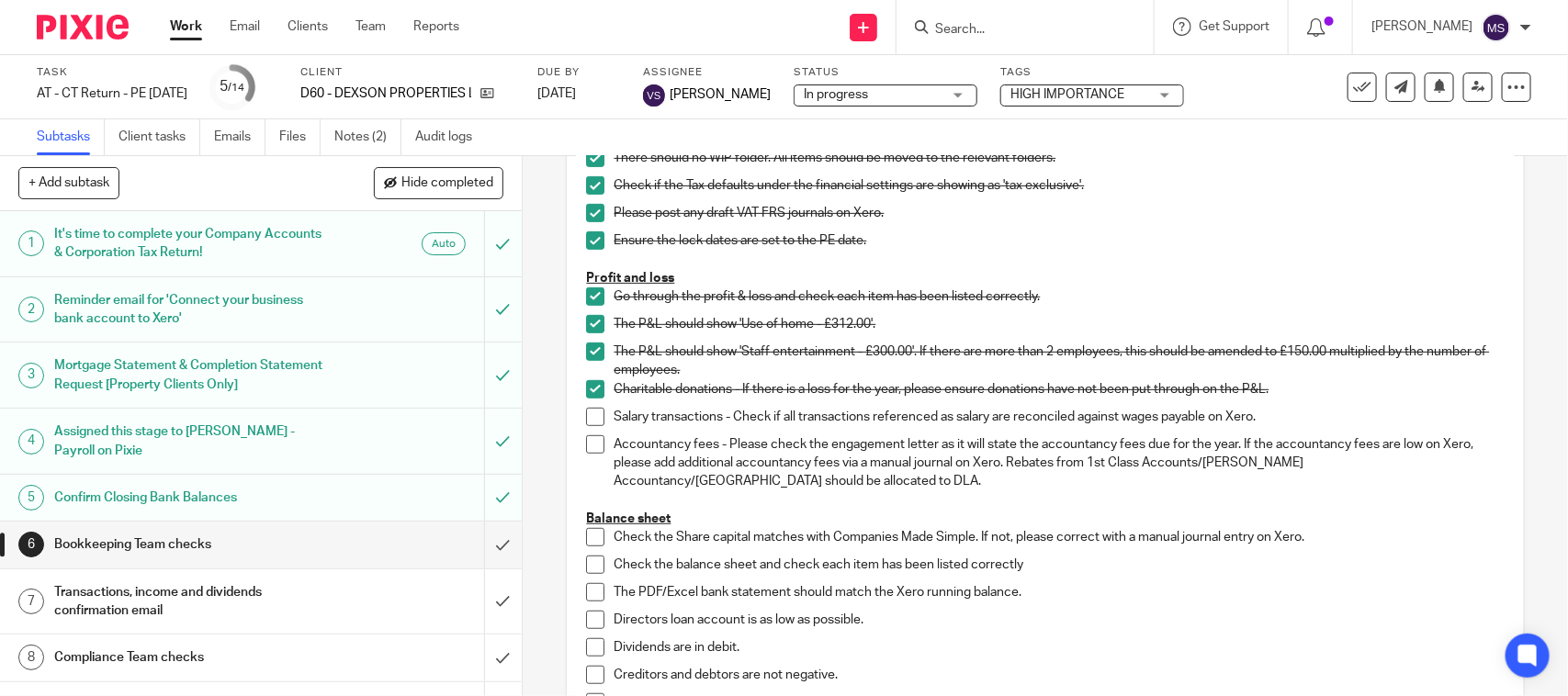
click at [586, 418] on span at bounding box center [595, 417] width 18 height 18
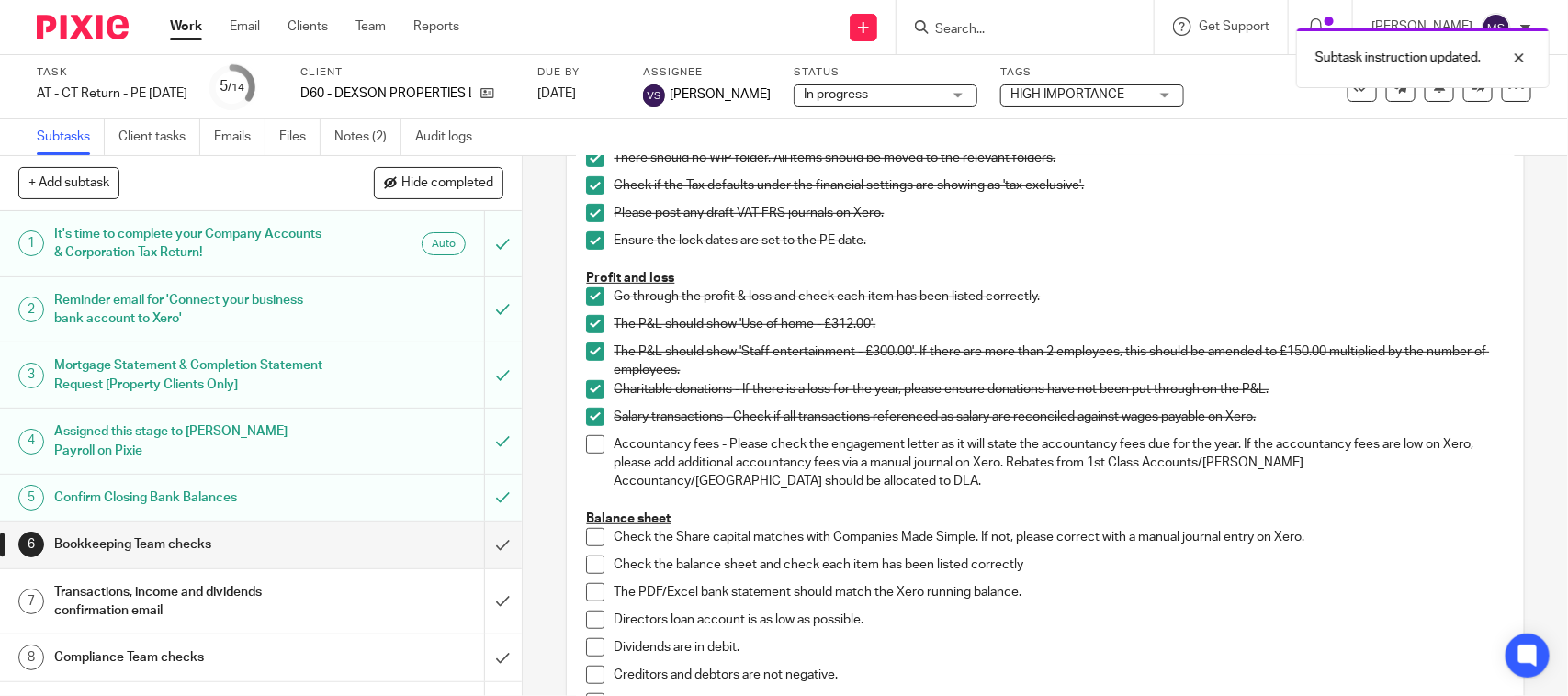
click at [586, 447] on span at bounding box center [595, 444] width 18 height 18
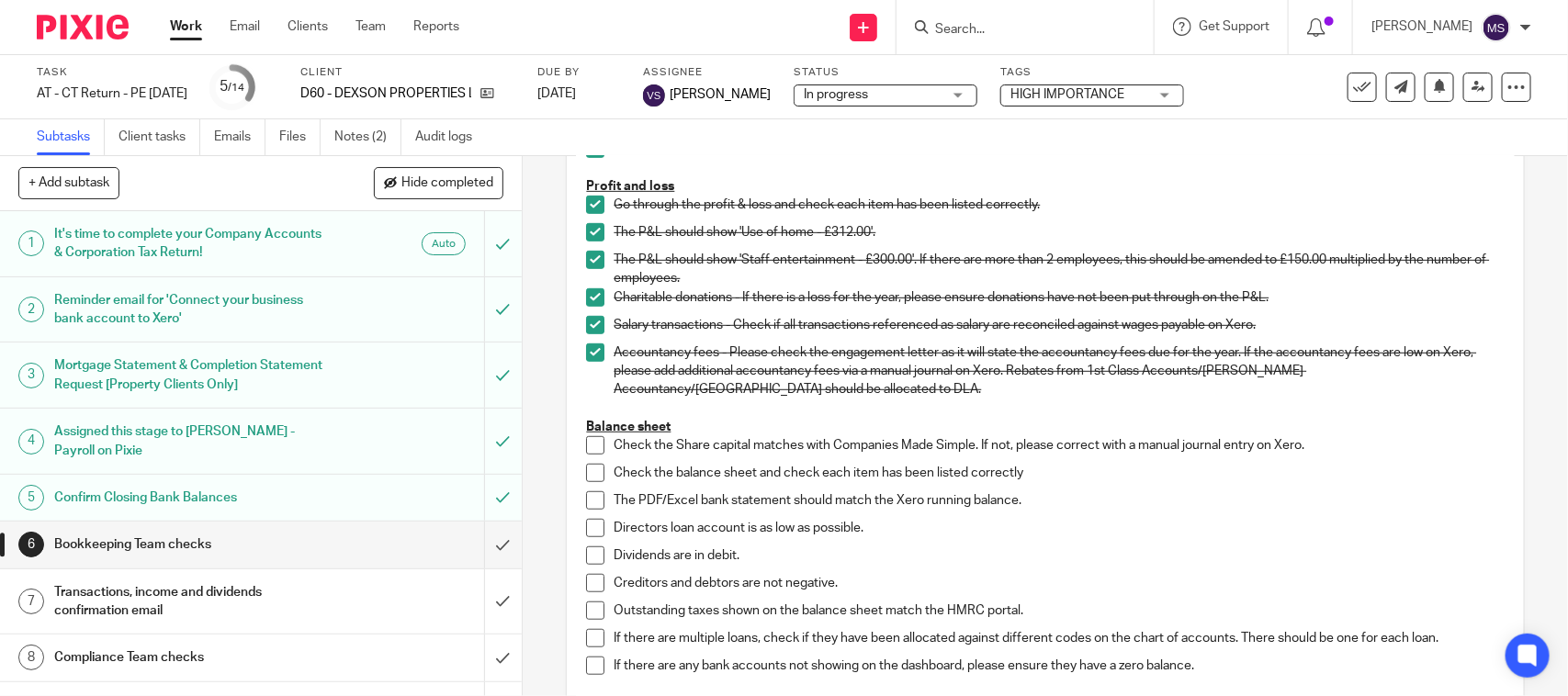
scroll to position [574, 0]
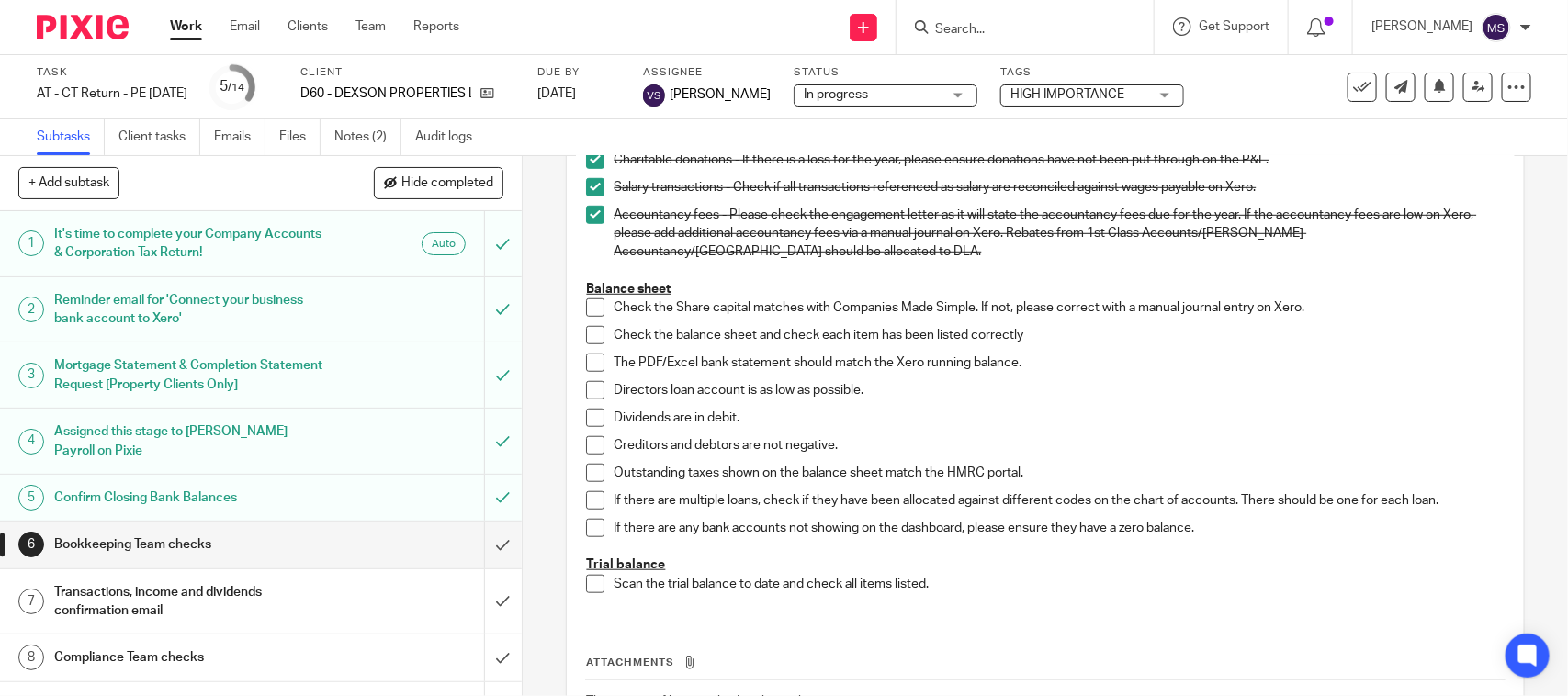
click at [586, 309] on span at bounding box center [595, 308] width 18 height 18
click at [588, 338] on span at bounding box center [595, 335] width 18 height 18
drag, startPoint x: 589, startPoint y: 359, endPoint x: 588, endPoint y: 382, distance: 23.0
click at [589, 359] on span at bounding box center [595, 362] width 18 height 18
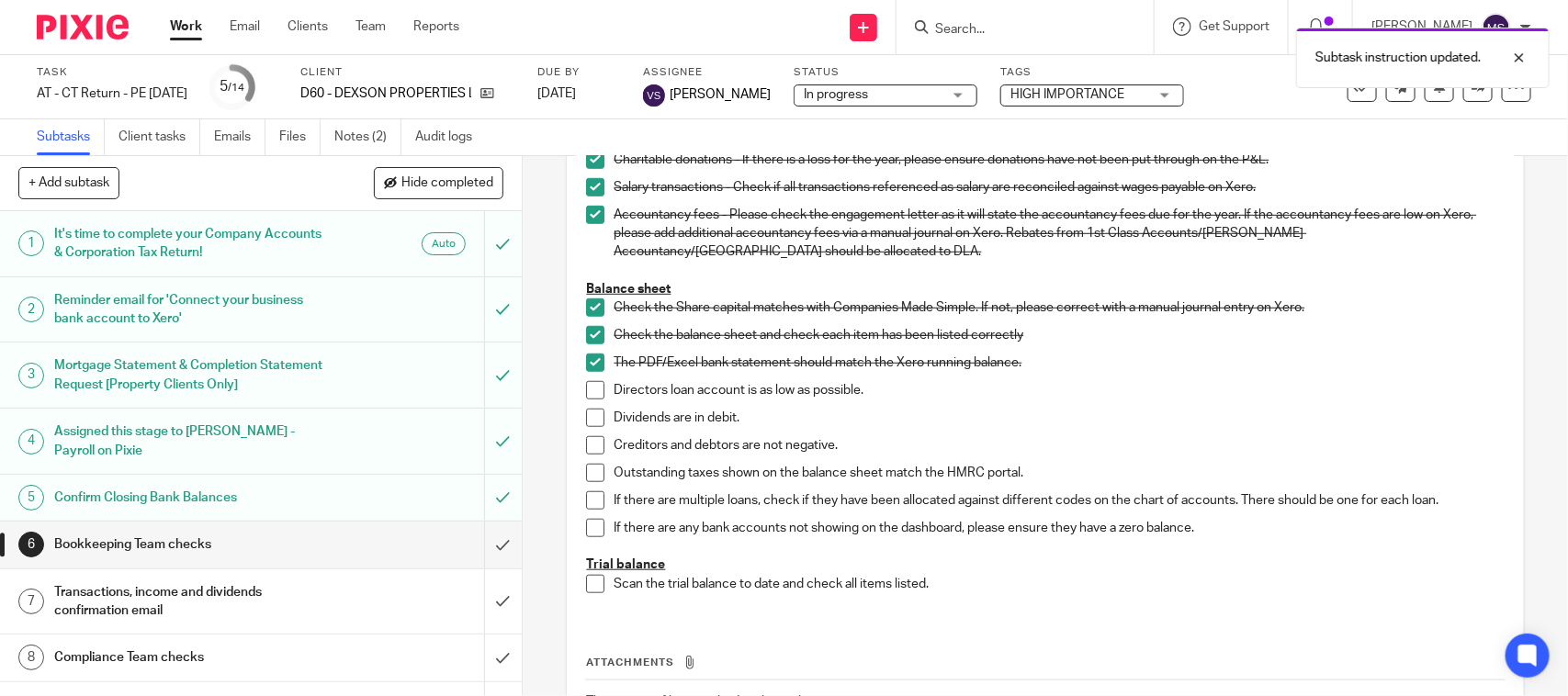
click at [588, 398] on span at bounding box center [595, 390] width 18 height 18
click at [586, 419] on span at bounding box center [595, 418] width 18 height 18
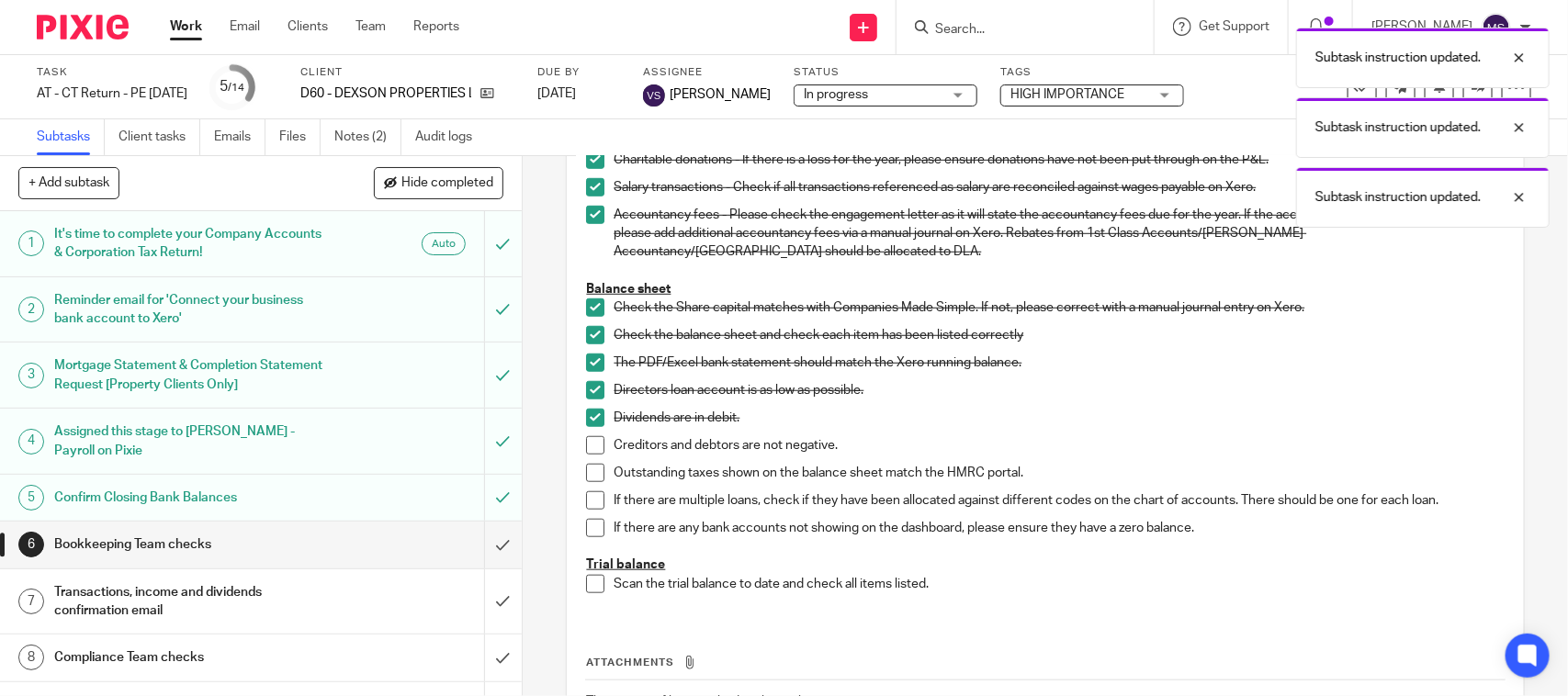
click at [589, 447] on span at bounding box center [595, 445] width 18 height 18
click at [588, 470] on span at bounding box center [595, 473] width 18 height 18
click at [596, 500] on span at bounding box center [595, 500] width 18 height 18
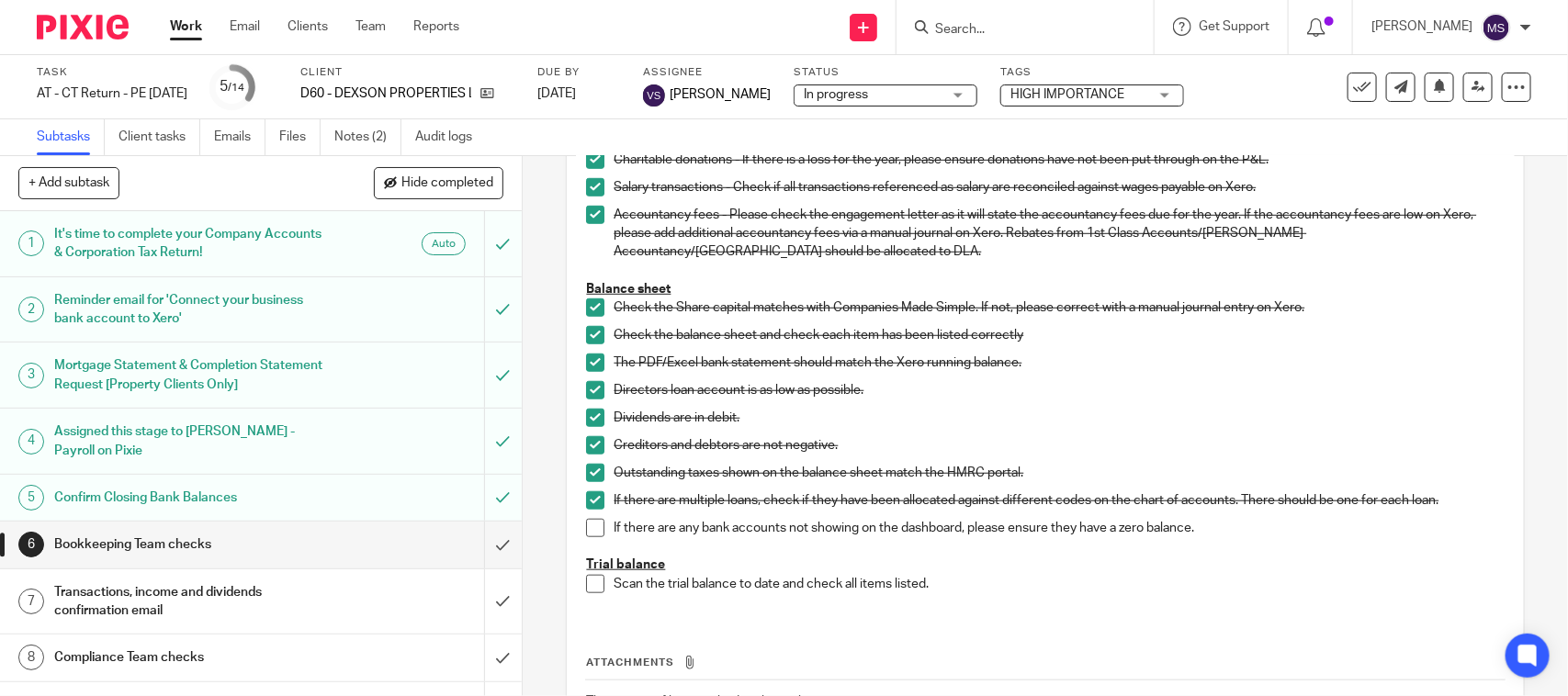
click at [588, 522] on span at bounding box center [595, 528] width 18 height 18
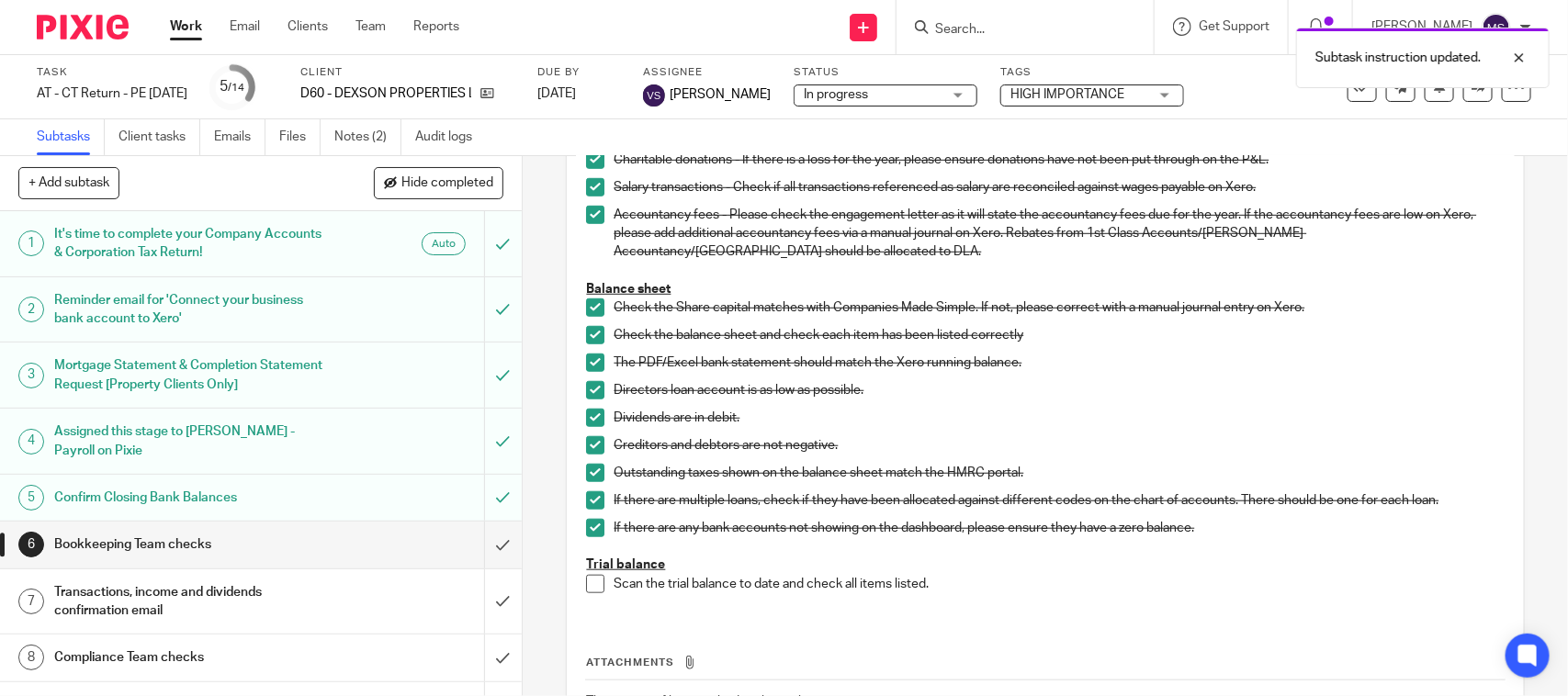
scroll to position [689, 0]
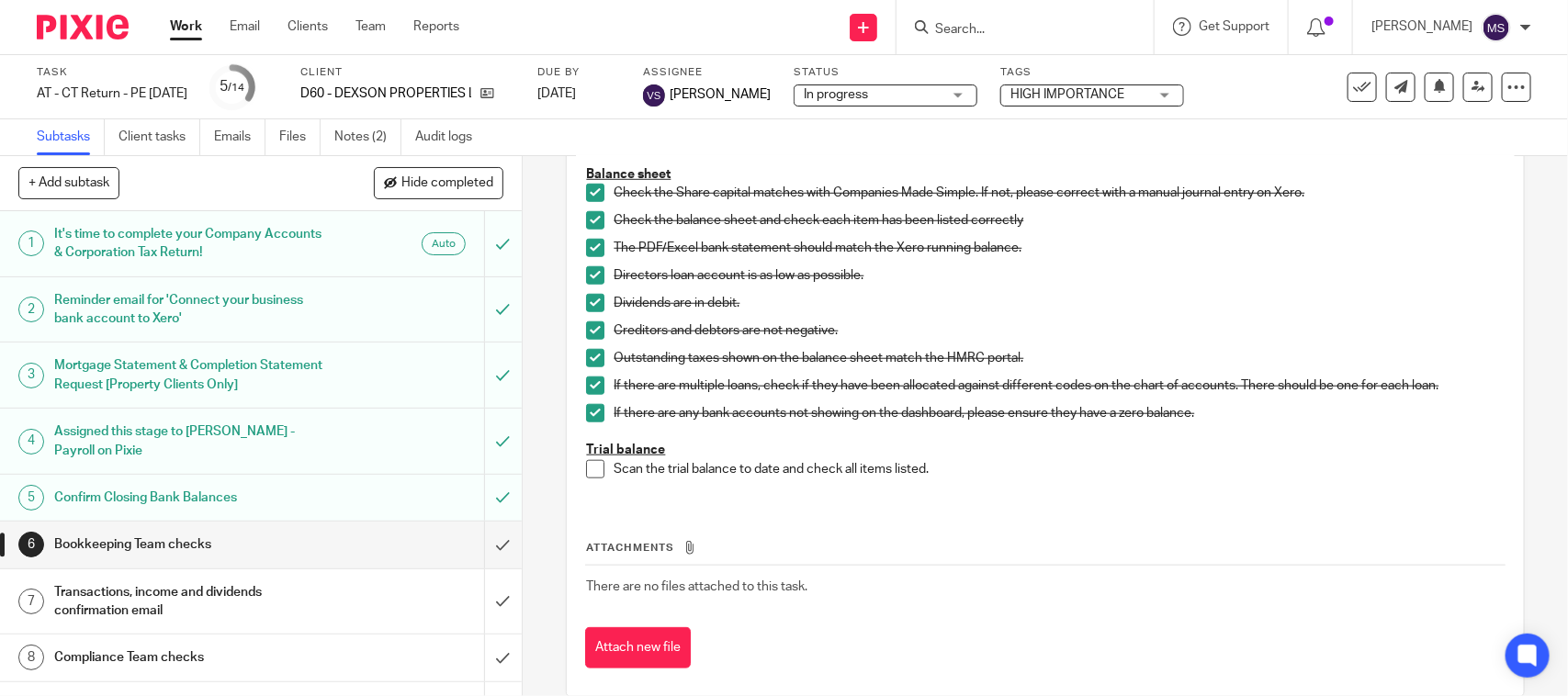
click at [586, 469] on span at bounding box center [595, 469] width 18 height 18
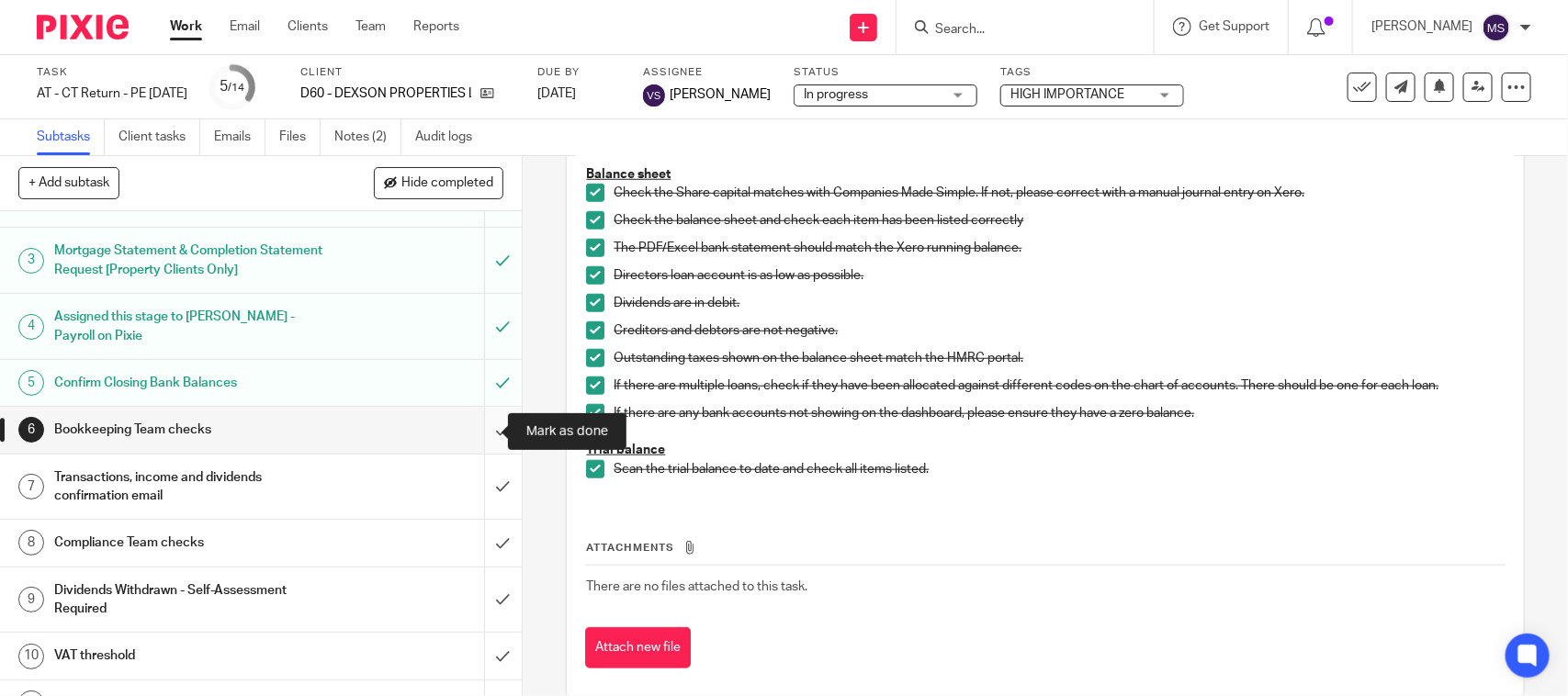
click at [474, 434] on input "submit" at bounding box center [261, 429] width 522 height 46
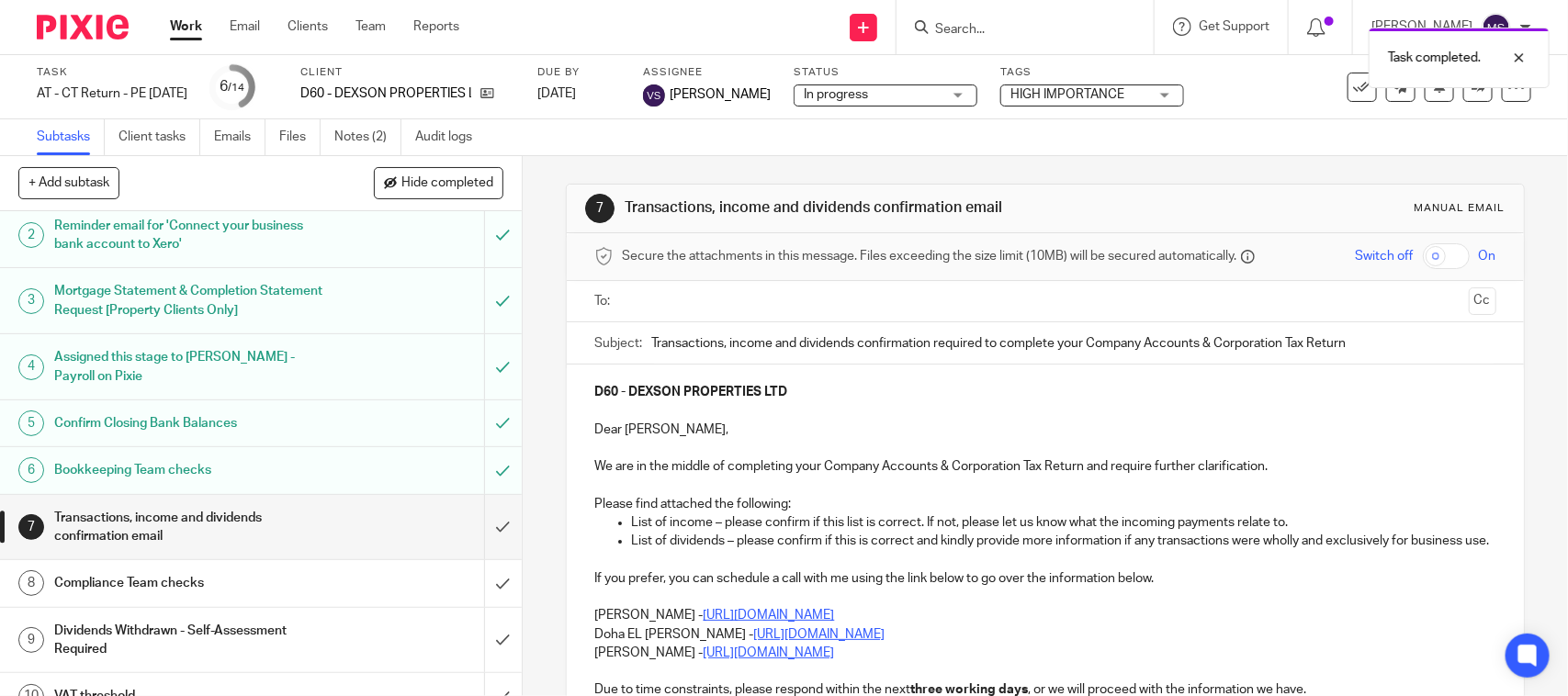
scroll to position [115, 0]
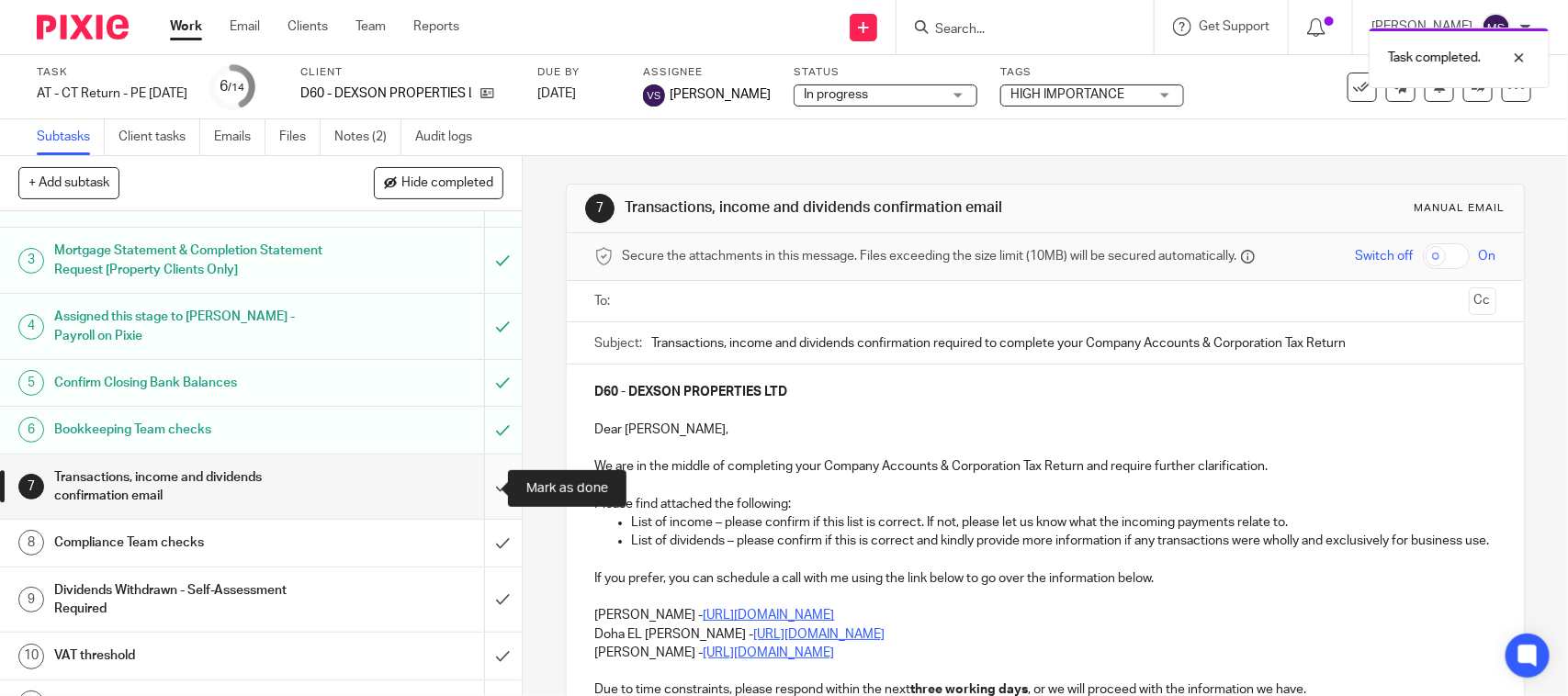
click at [485, 485] on input "submit" at bounding box center [261, 487] width 522 height 65
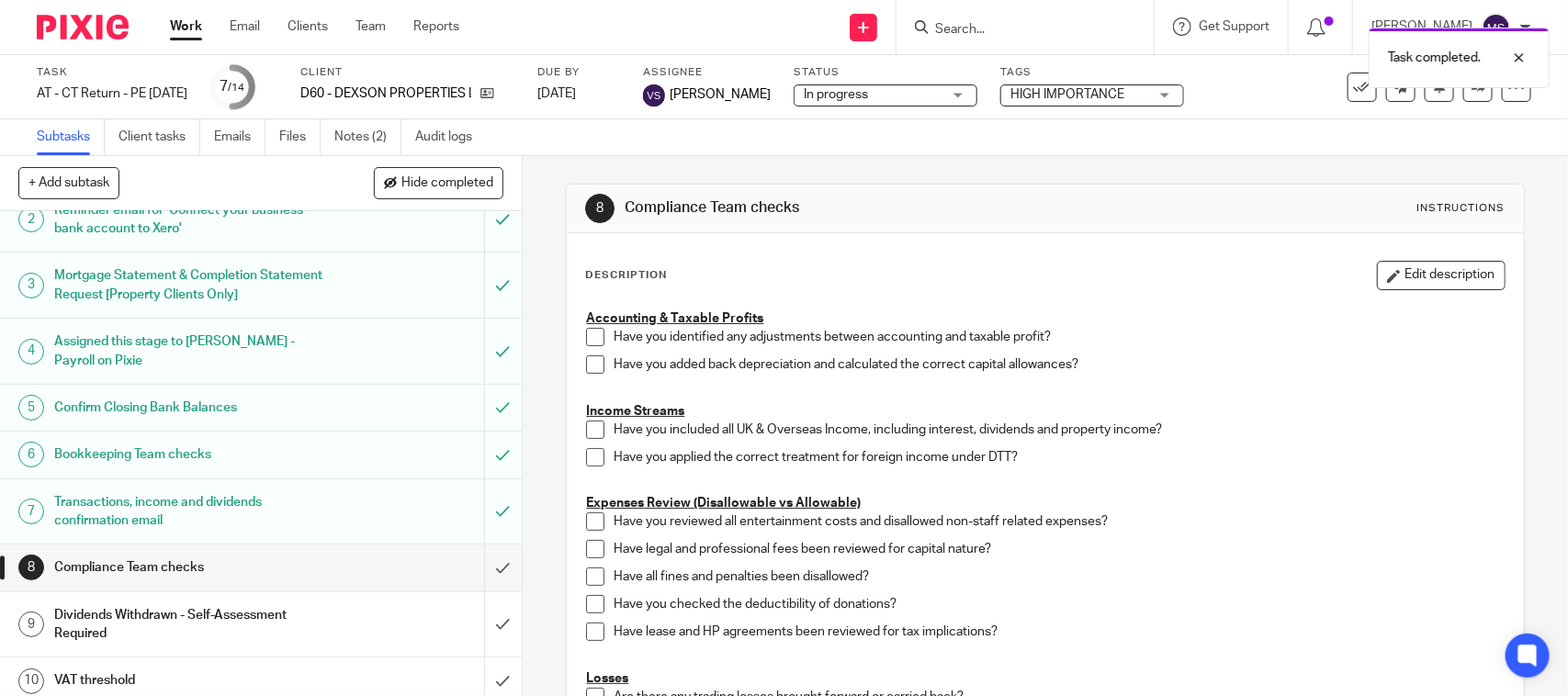
scroll to position [115, 0]
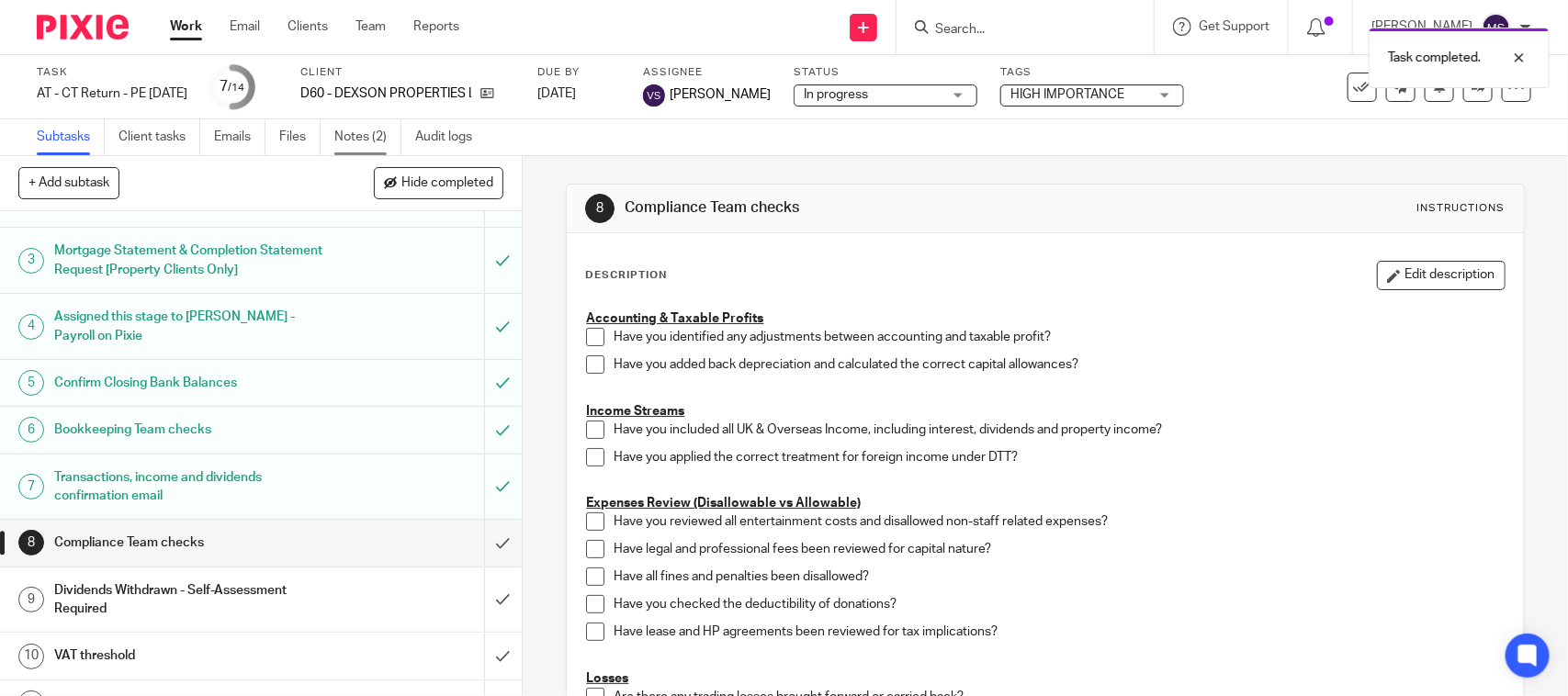
click at [353, 133] on link "Notes (2)" at bounding box center [368, 137] width 67 height 36
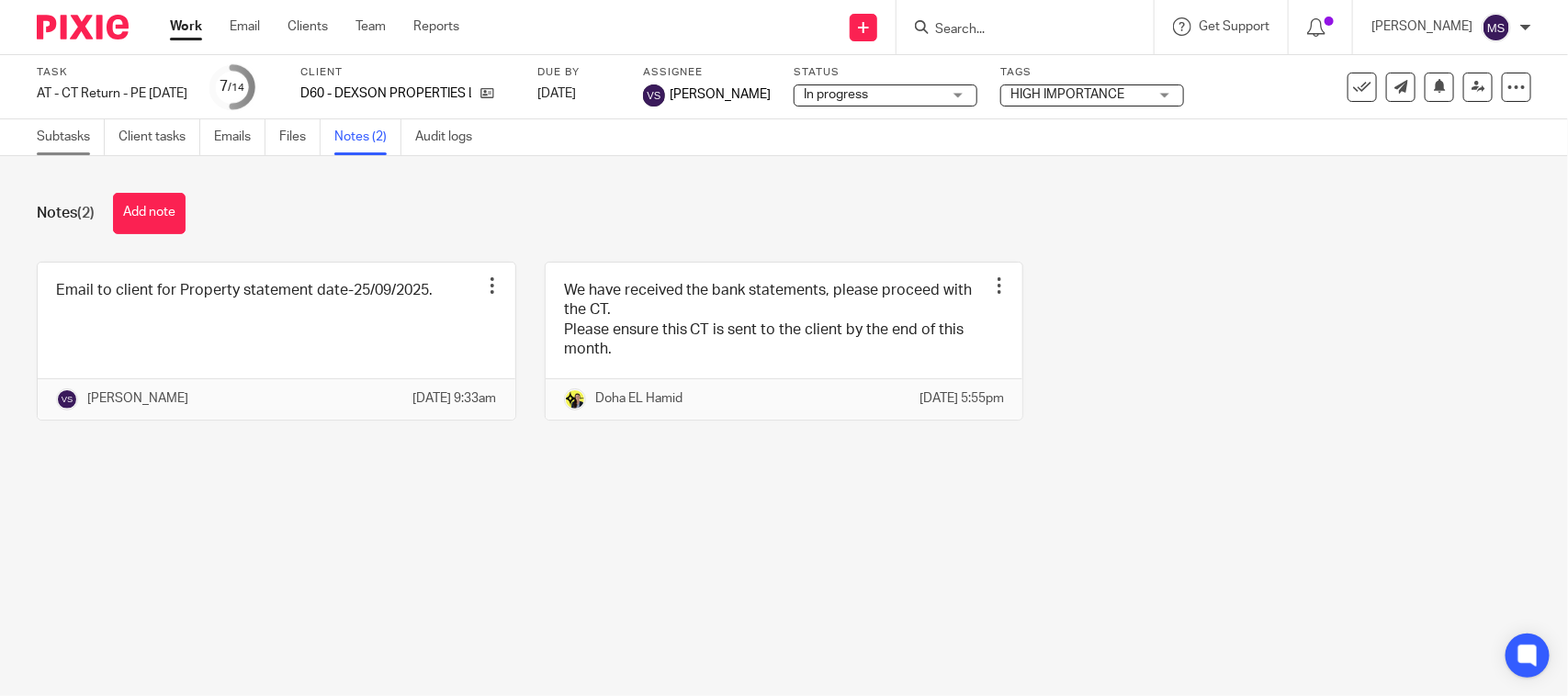
click at [59, 130] on link "Subtasks" at bounding box center [71, 137] width 68 height 36
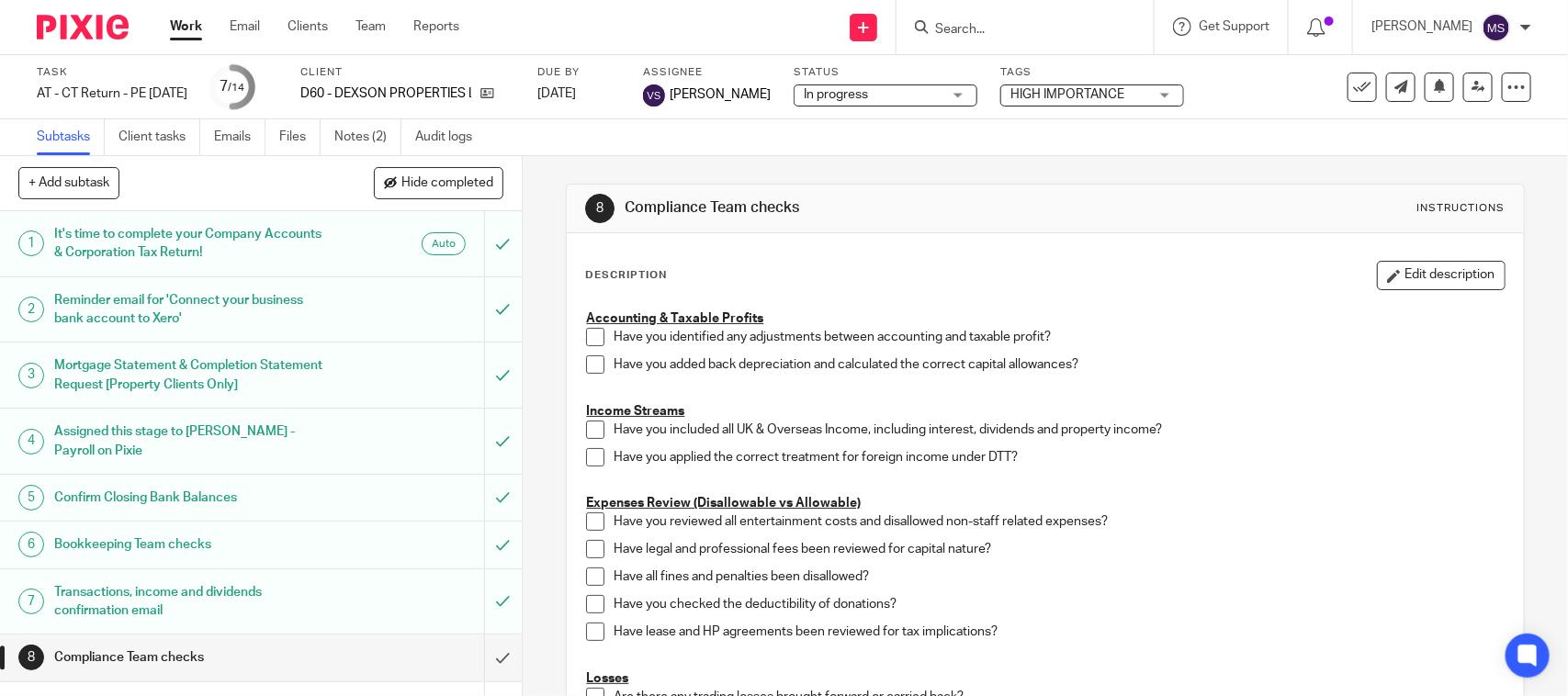
drag, startPoint x: 779, startPoint y: 150, endPoint x: 664, endPoint y: 249, distance: 151.7
click at [779, 150] on div "Subtasks Client tasks Emails Files Notes (2) Audit logs" at bounding box center [784, 138] width 1568 height 37
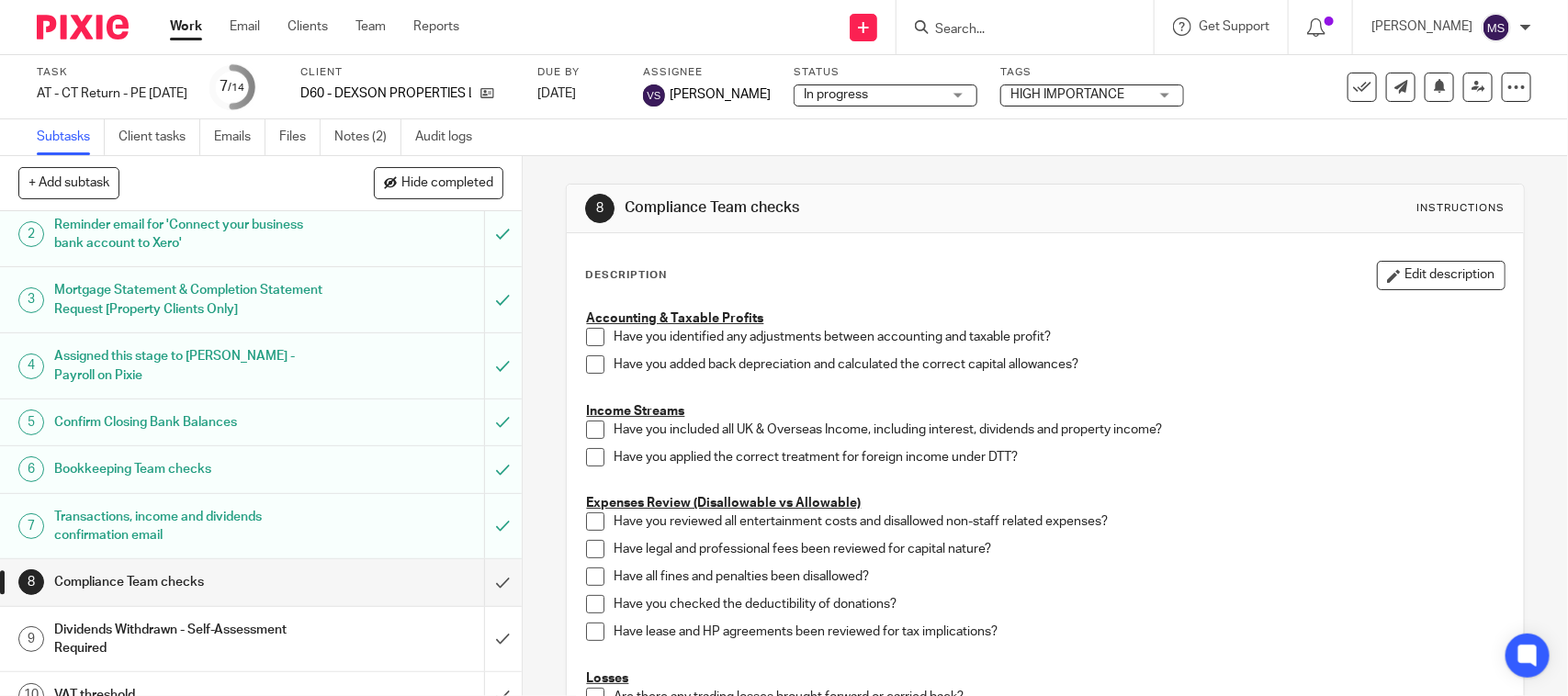
scroll to position [115, 0]
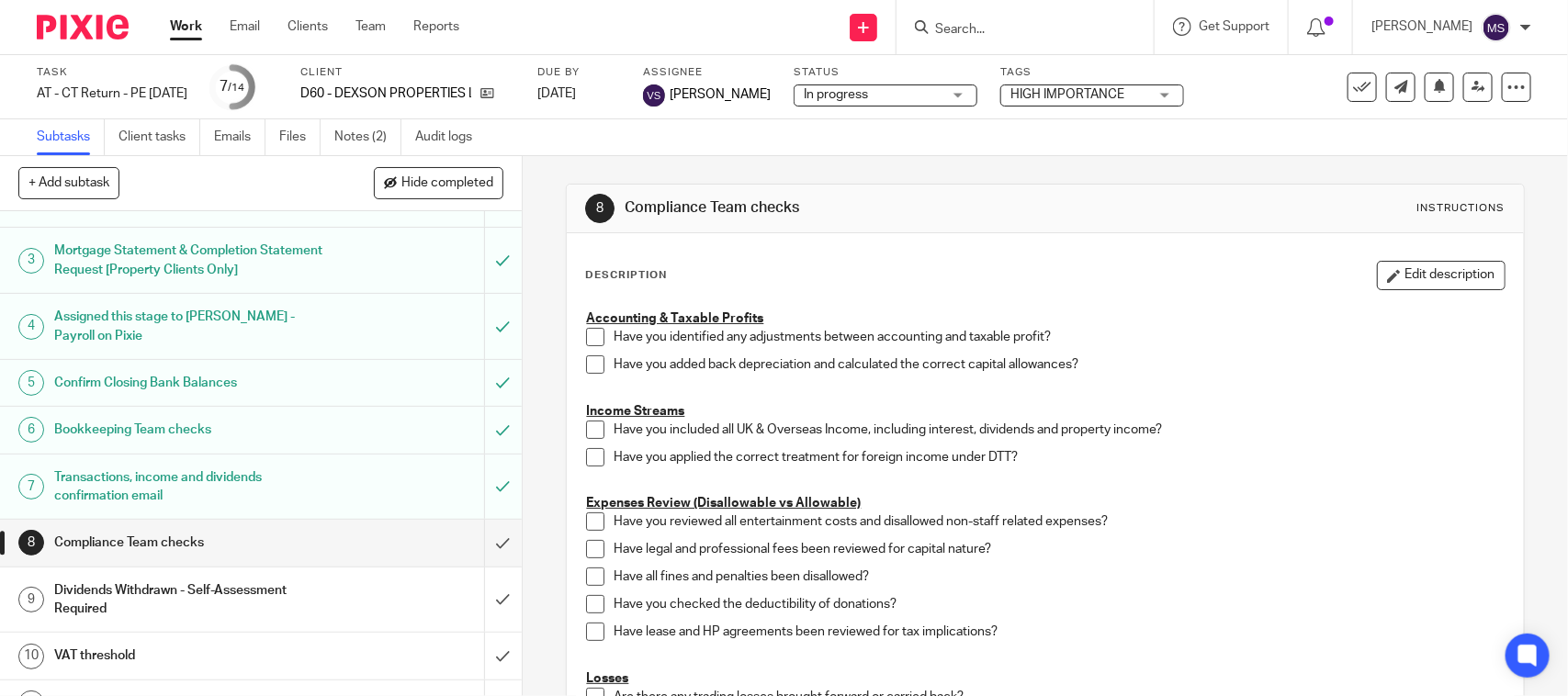
click at [977, 90] on div "In progress In progress" at bounding box center [886, 95] width 184 height 22
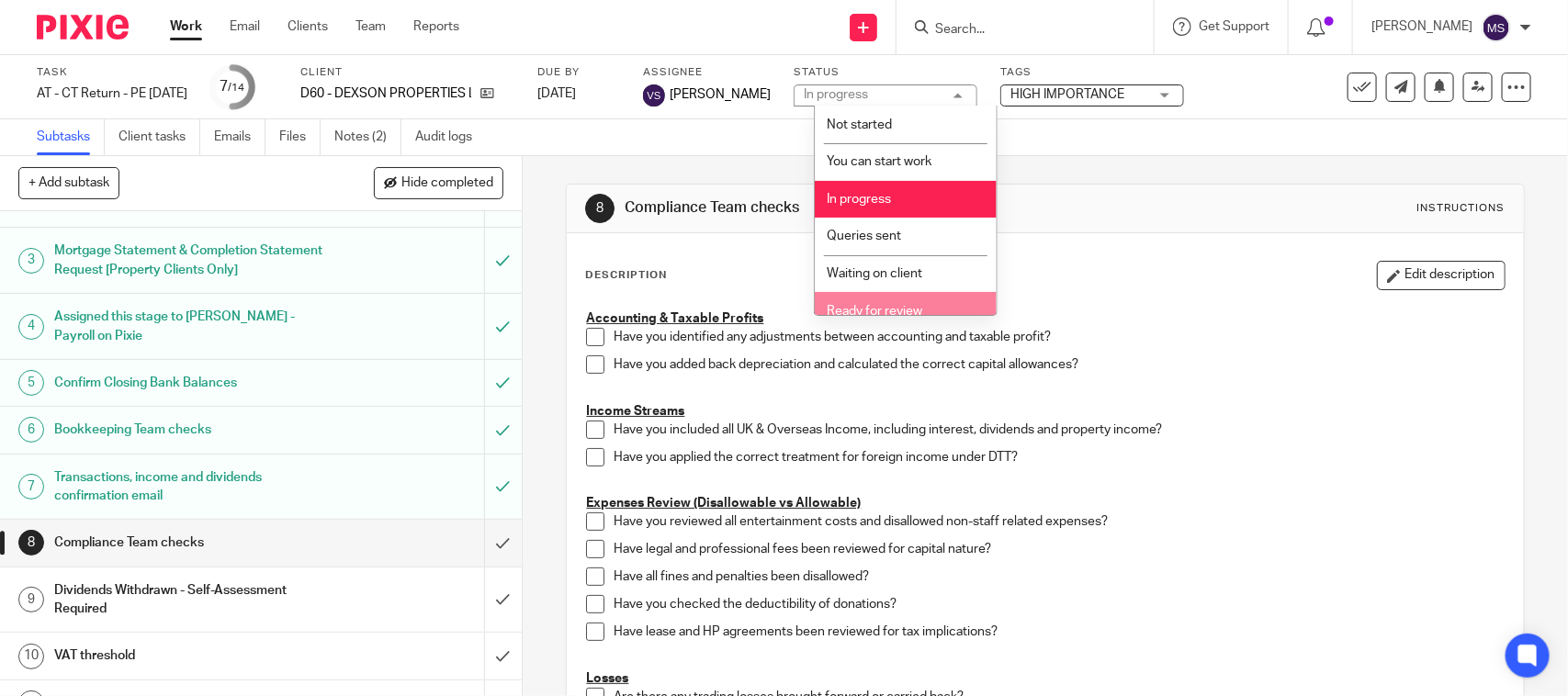
click at [908, 305] on span "Ready for review" at bounding box center [875, 311] width 95 height 13
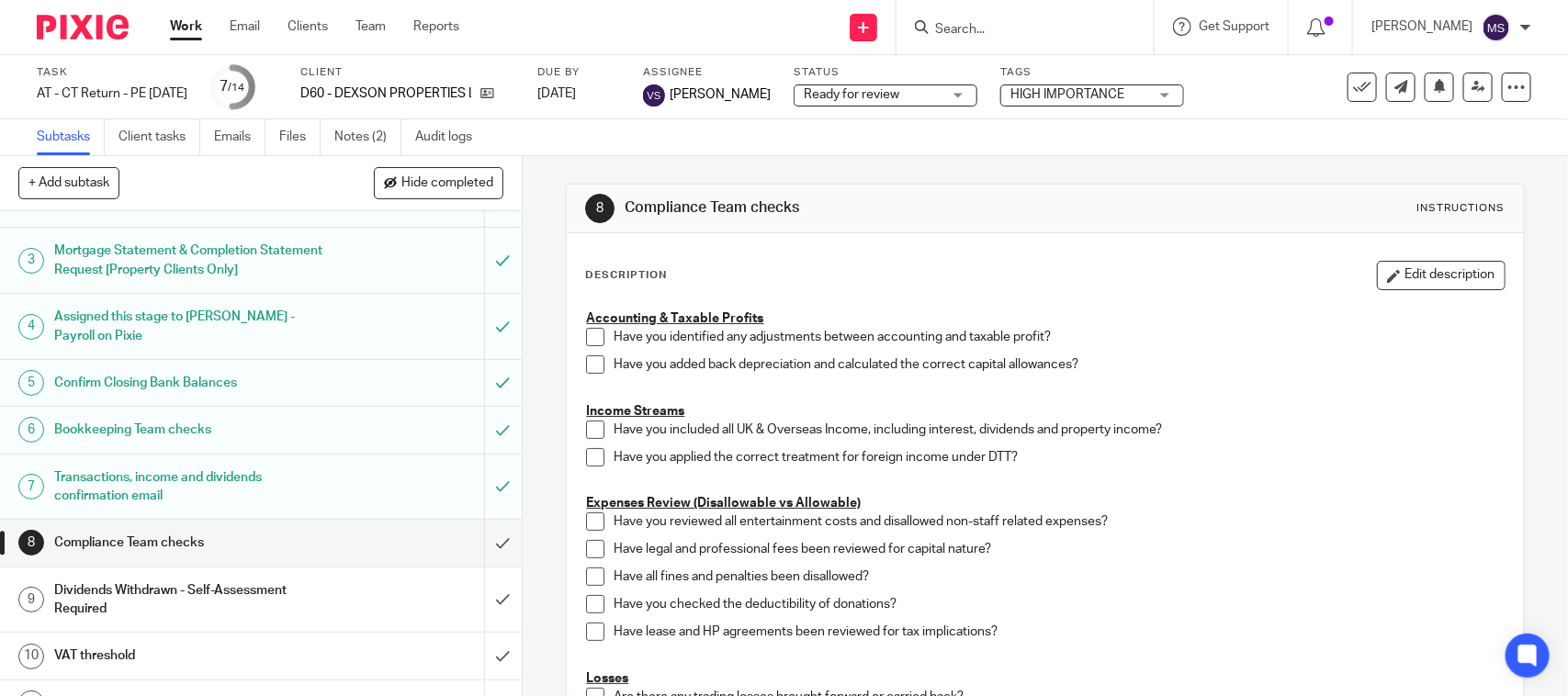
click at [1472, 90] on icon at bounding box center [1478, 87] width 14 height 14
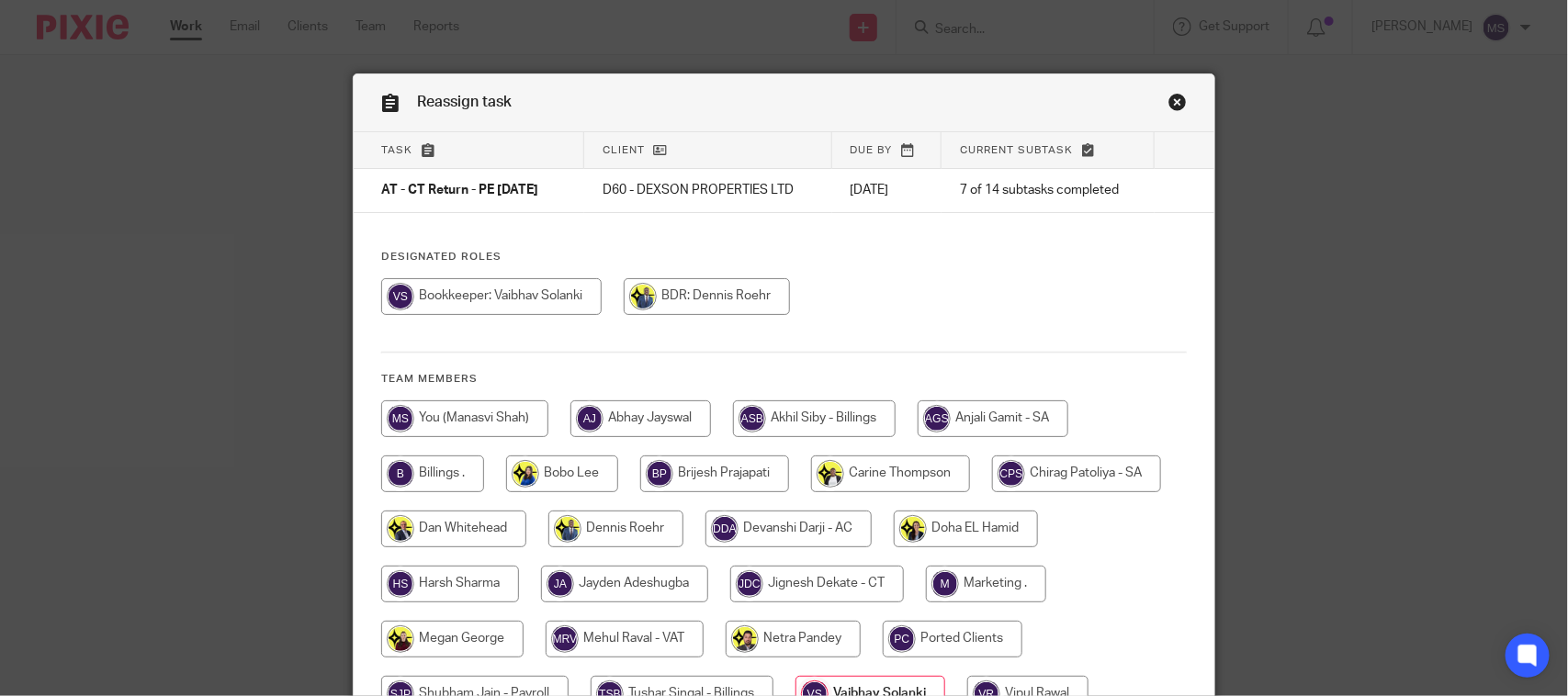
drag, startPoint x: 613, startPoint y: 185, endPoint x: 797, endPoint y: 185, distance: 184.0
click at [797, 185] on p "D60 - DEXSON PROPERTIES LTD" at bounding box center [708, 190] width 211 height 18
click at [1169, 99] on link "Close this dialog window" at bounding box center [1178, 104] width 18 height 24
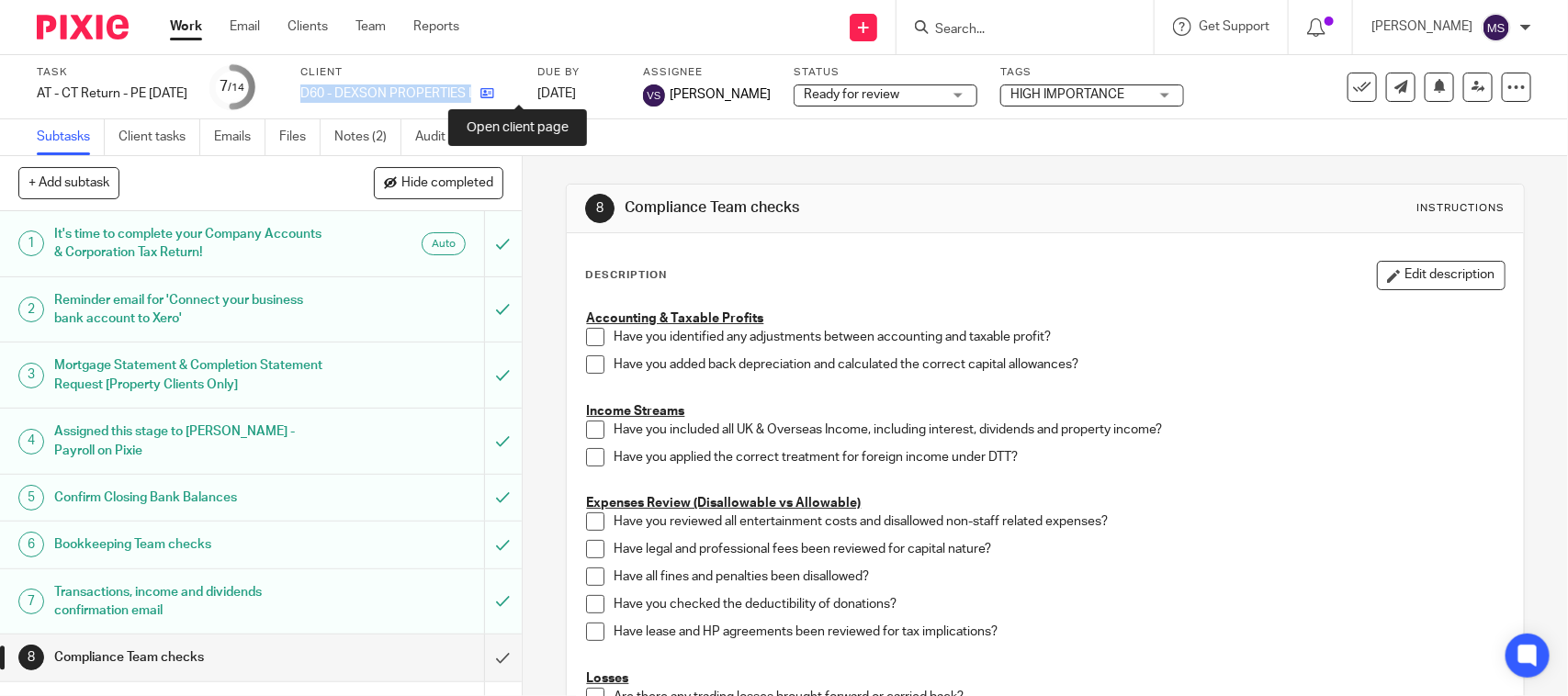
drag, startPoint x: 332, startPoint y: 91, endPoint x: 516, endPoint y: 93, distance: 184.0
click at [515, 93] on div "D60 - DEXSON PROPERTIES LTD" at bounding box center [408, 93] width 214 height 18
copy div "D60 - DEXSON PROPERTIES LTD"
drag, startPoint x: 598, startPoint y: 29, endPoint x: 542, endPoint y: 38, distance: 56.7
click at [598, 29] on div "Send new email Create task Add client Request signature Get Support Contact Sup…" at bounding box center [1027, 27] width 1081 height 55
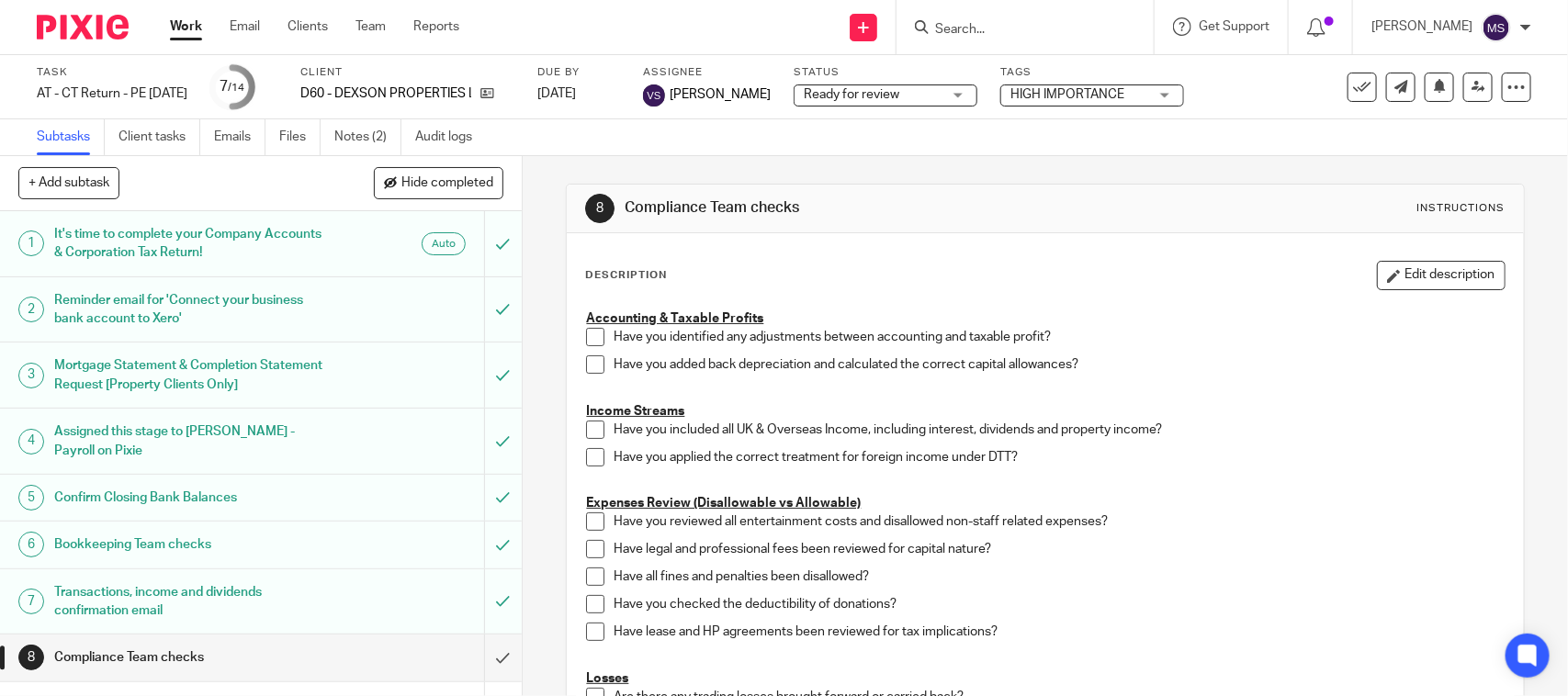
click at [1472, 84] on icon at bounding box center [1478, 87] width 14 height 14
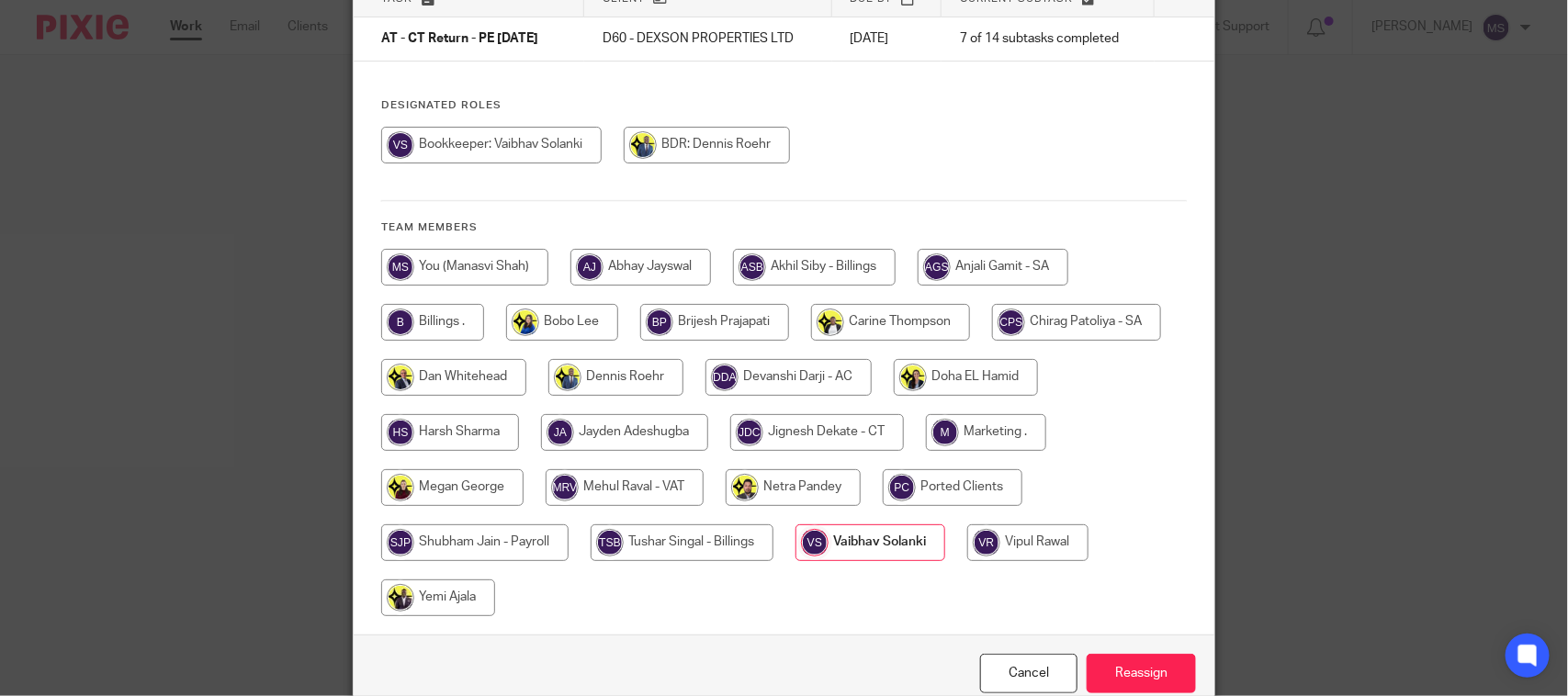
scroll to position [241, 0]
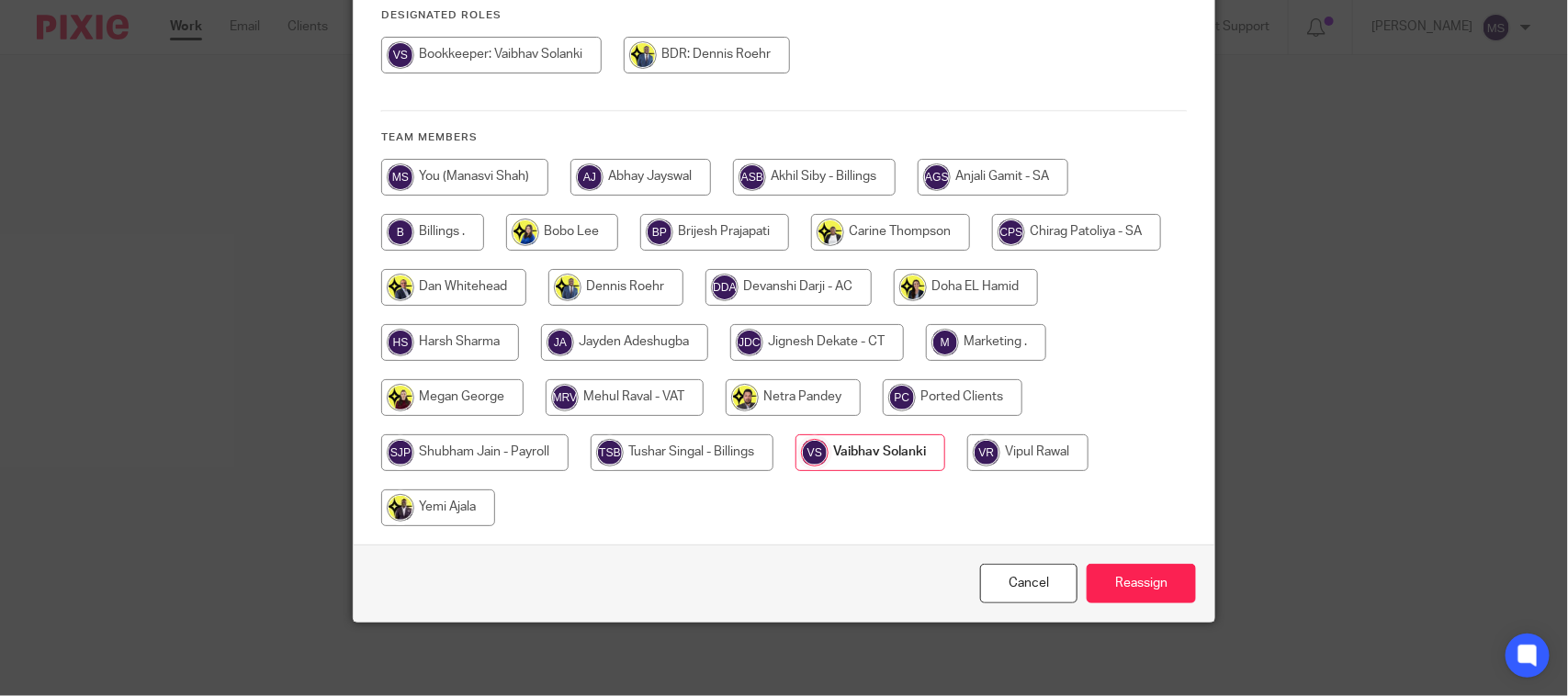
click at [800, 336] on input "radio" at bounding box center [817, 343] width 173 height 37
radio input "true"
click at [1114, 576] on input "Reassign" at bounding box center [1142, 584] width 109 height 40
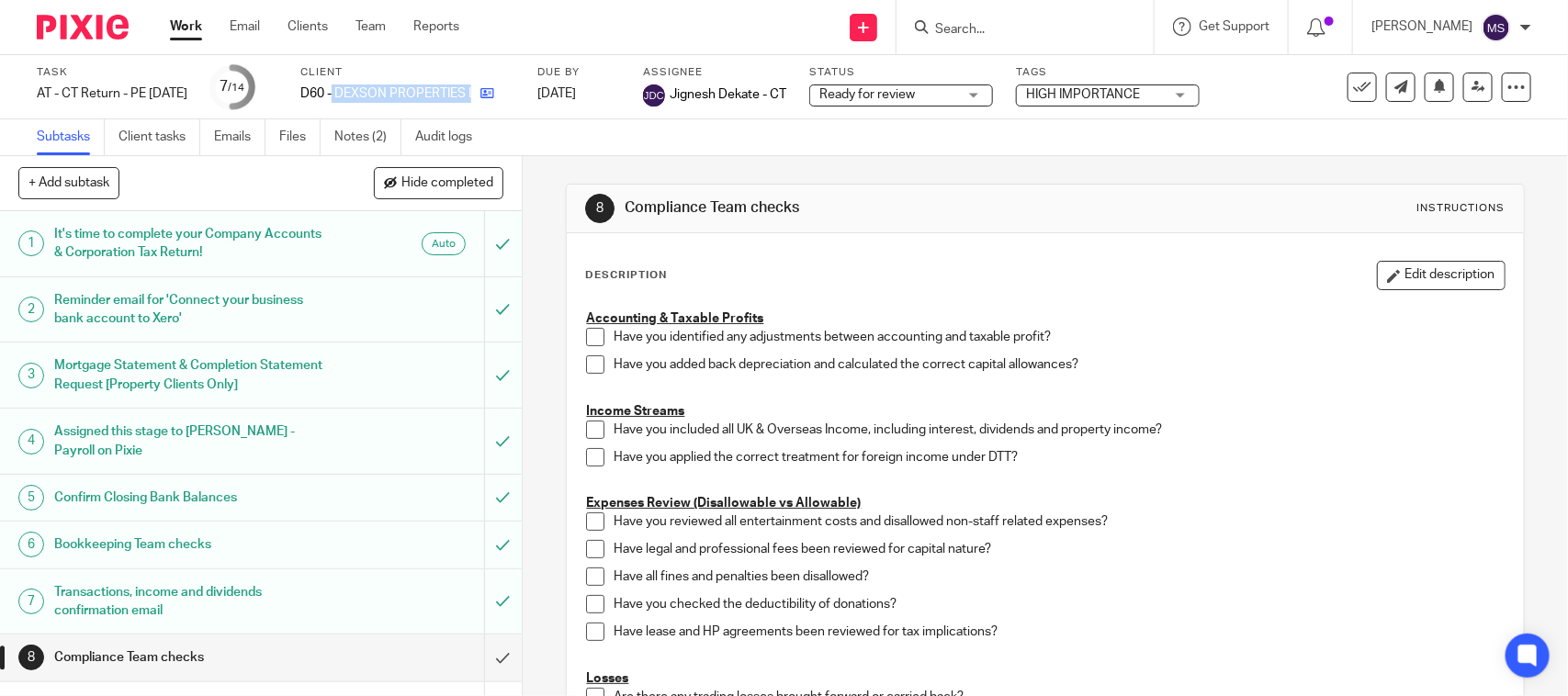
drag, startPoint x: 365, startPoint y: 94, endPoint x: 515, endPoint y: 101, distance: 150.2
click at [515, 101] on div "D60 - DEXSON PROPERTIES LTD" at bounding box center [408, 93] width 214 height 18
copy div "DEXSON PROPERTIES LTD"
click at [845, 145] on div "Subtasks Client tasks Emails Files Notes (2) Audit logs" at bounding box center [784, 138] width 1568 height 37
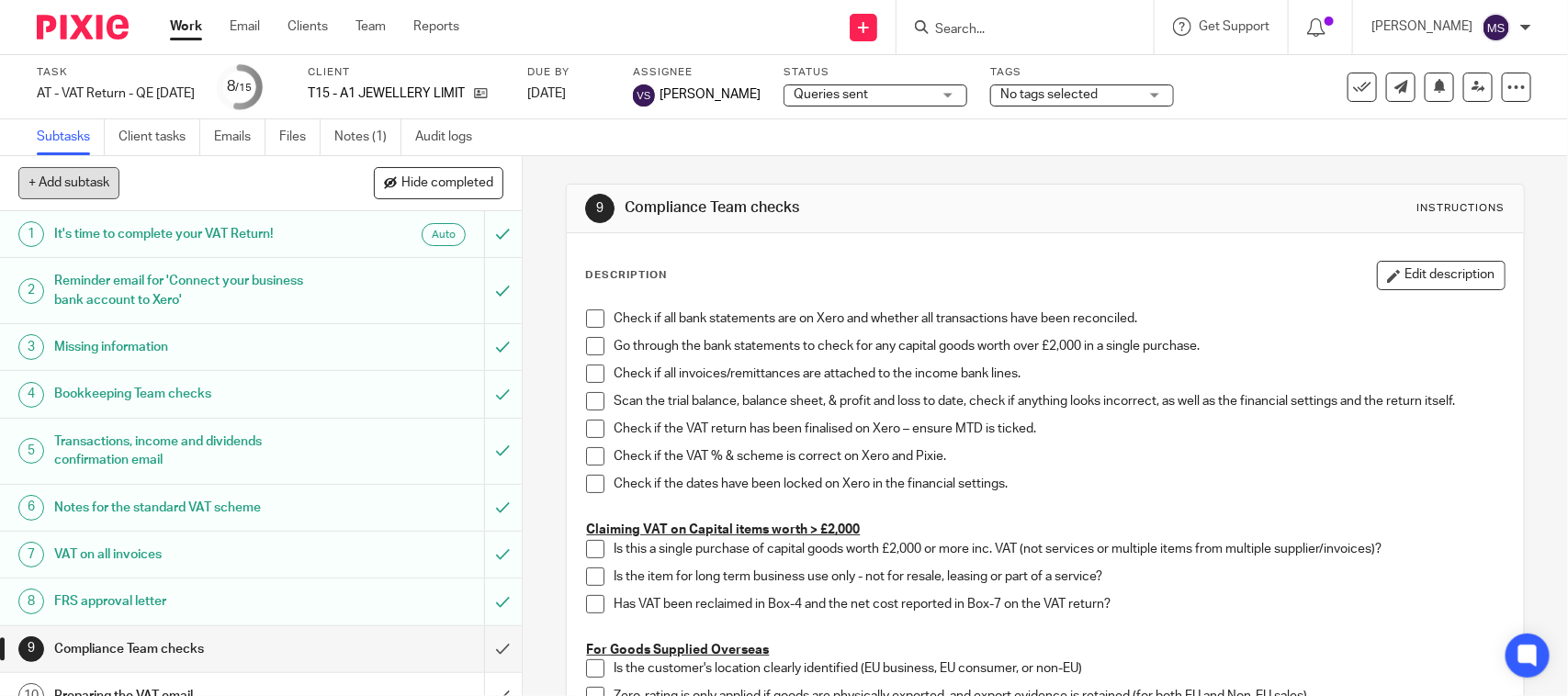
scroll to position [115, 0]
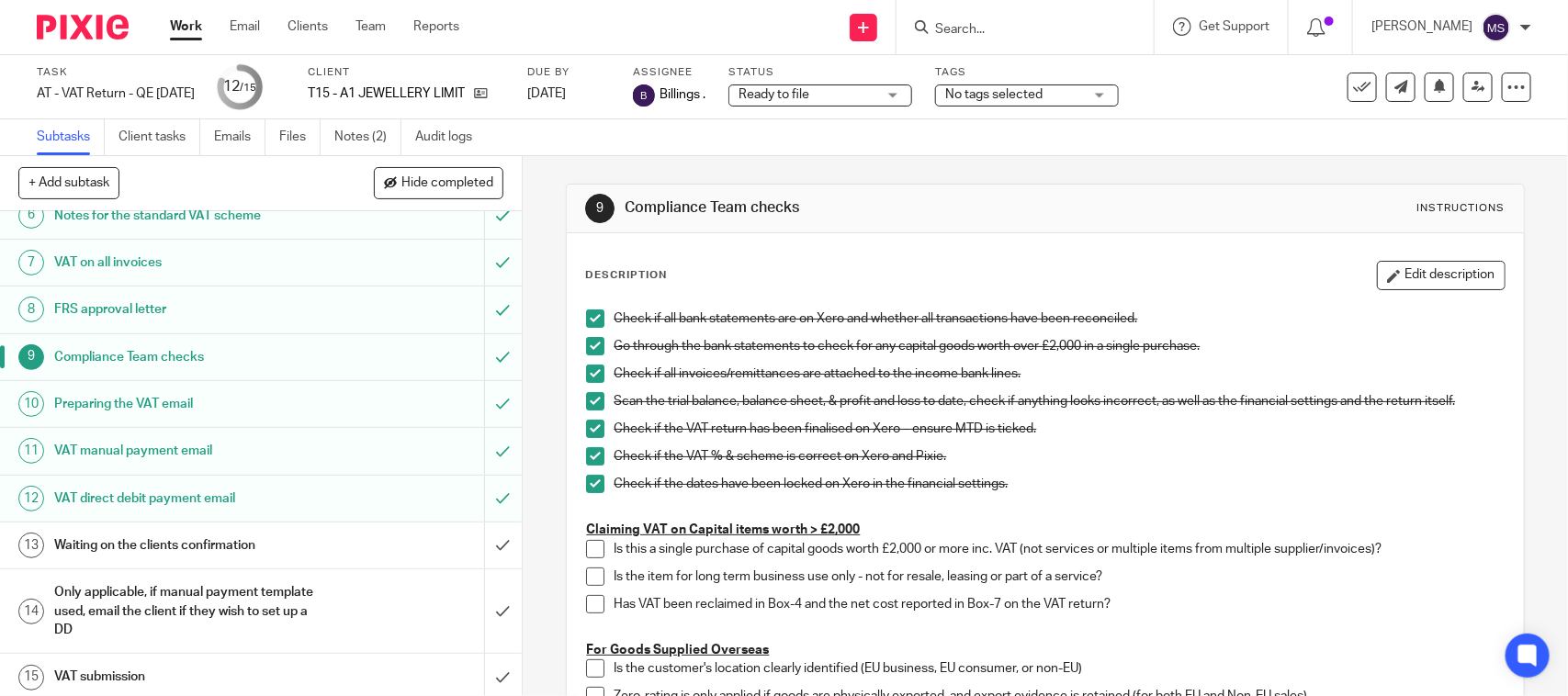
scroll to position [301, 0]
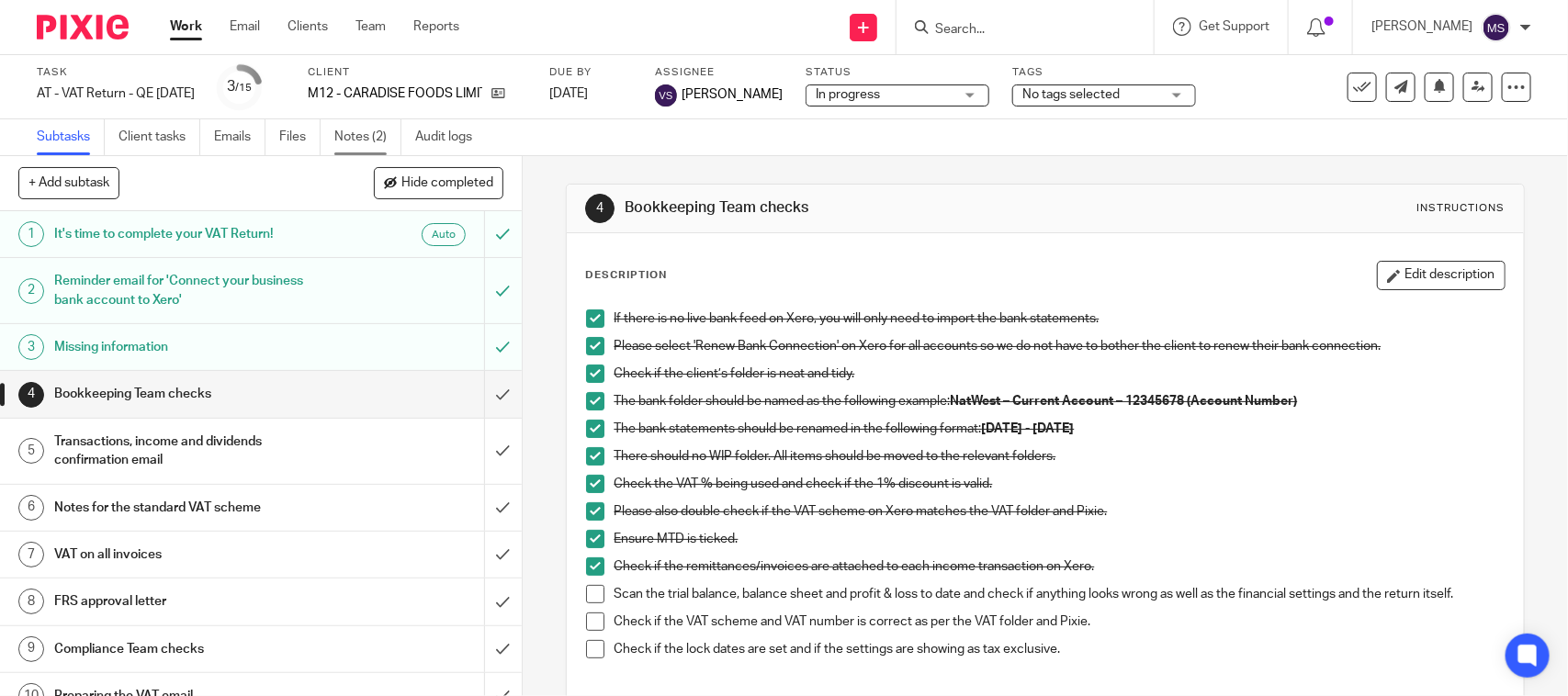
scroll to position [115, 0]
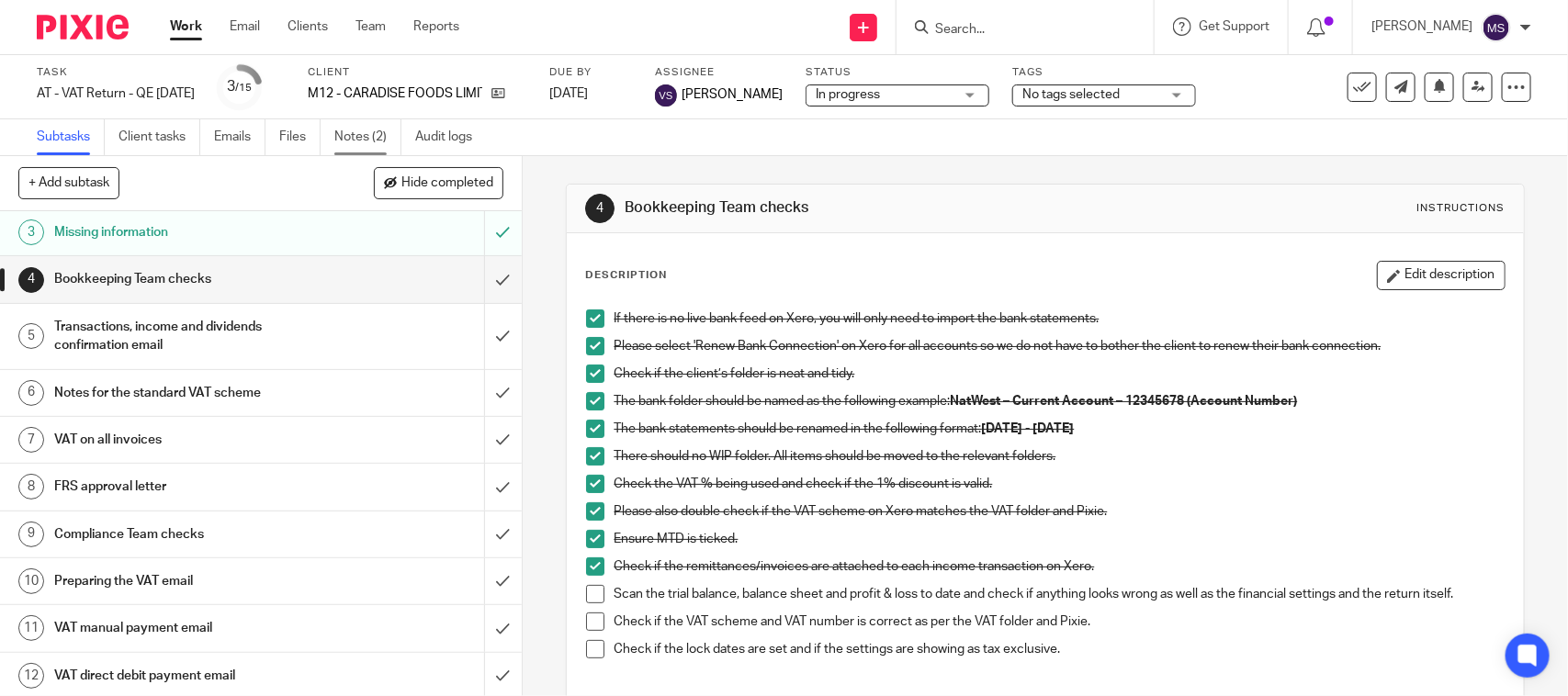
click at [378, 140] on link "Notes (2)" at bounding box center [368, 137] width 67 height 36
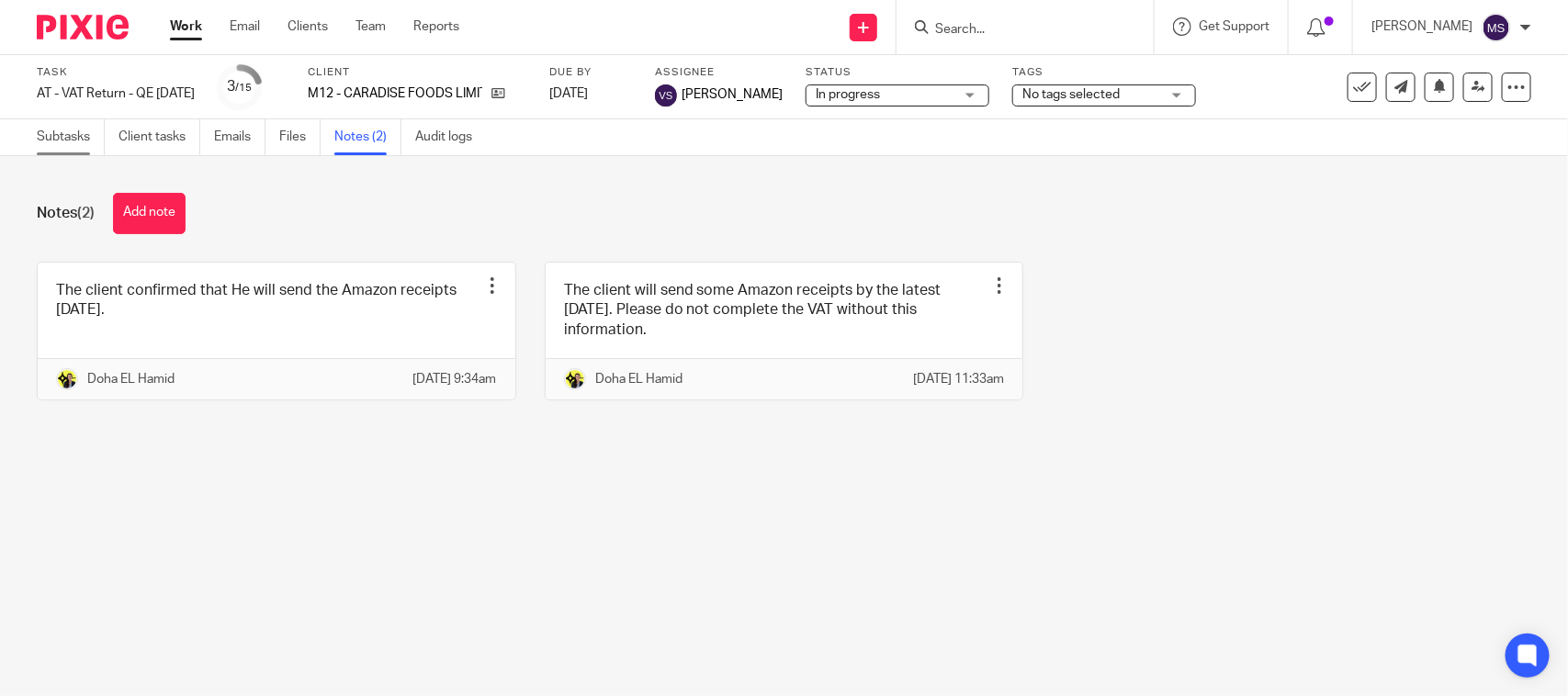
click at [61, 135] on link "Subtasks" at bounding box center [71, 137] width 68 height 36
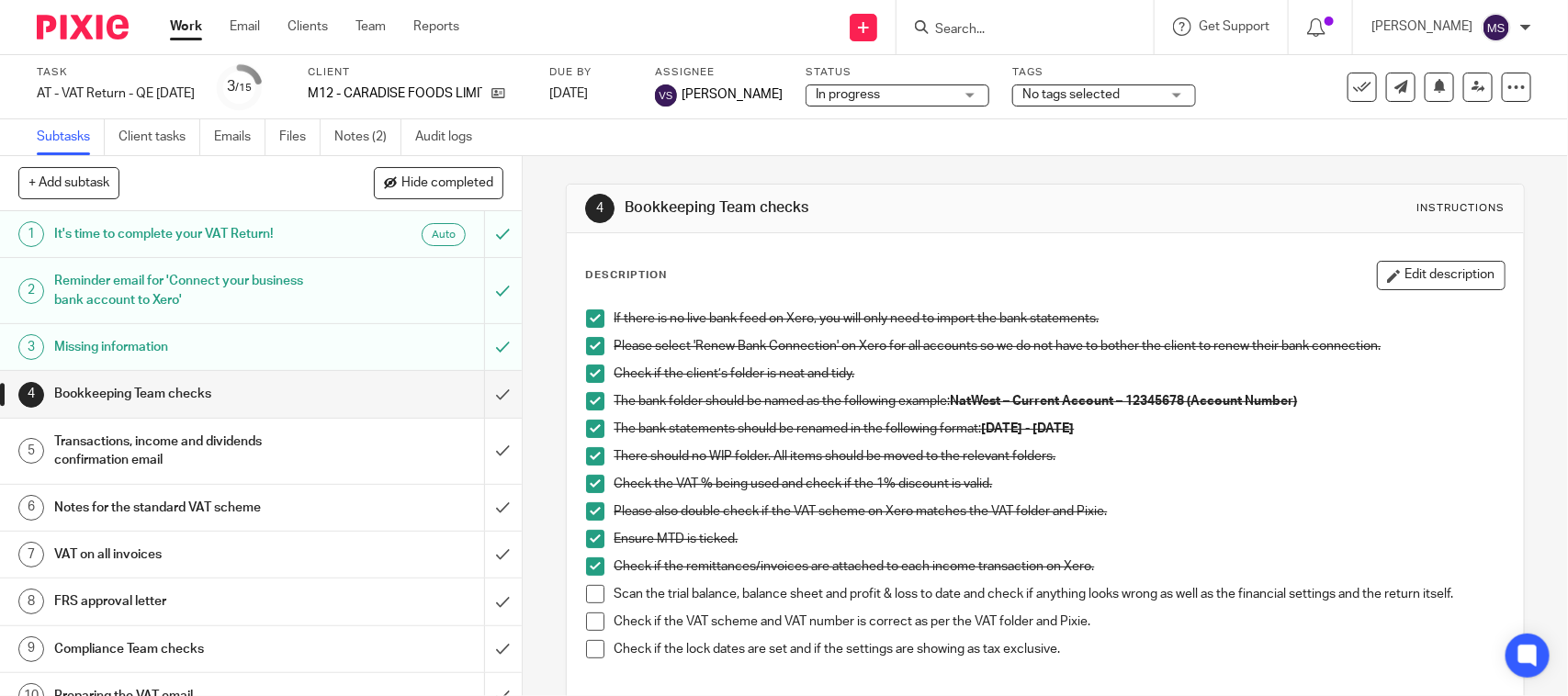
click at [986, 165] on div "4 Bookkeeping Team checks Instructions Description Edit description If there is…" at bounding box center [1044, 531] width 958 height 750
click at [1011, 165] on div "4 Bookkeeping Team checks Instructions Description Edit description If there is…" at bounding box center [1044, 531] width 958 height 750
click at [958, 157] on div "4 Bookkeeping Team checks Instructions Description Edit description If there is…" at bounding box center [1044, 531] width 958 height 750
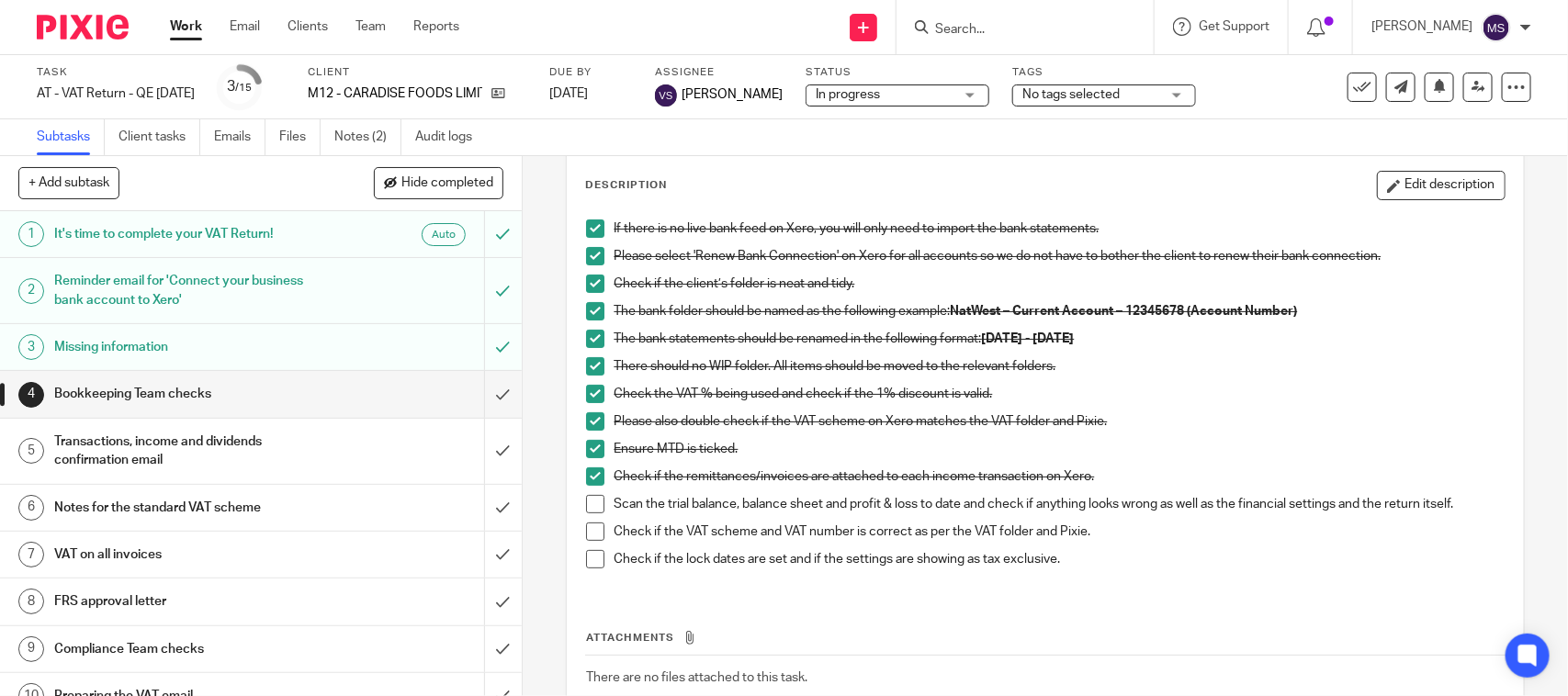
scroll to position [208, 0]
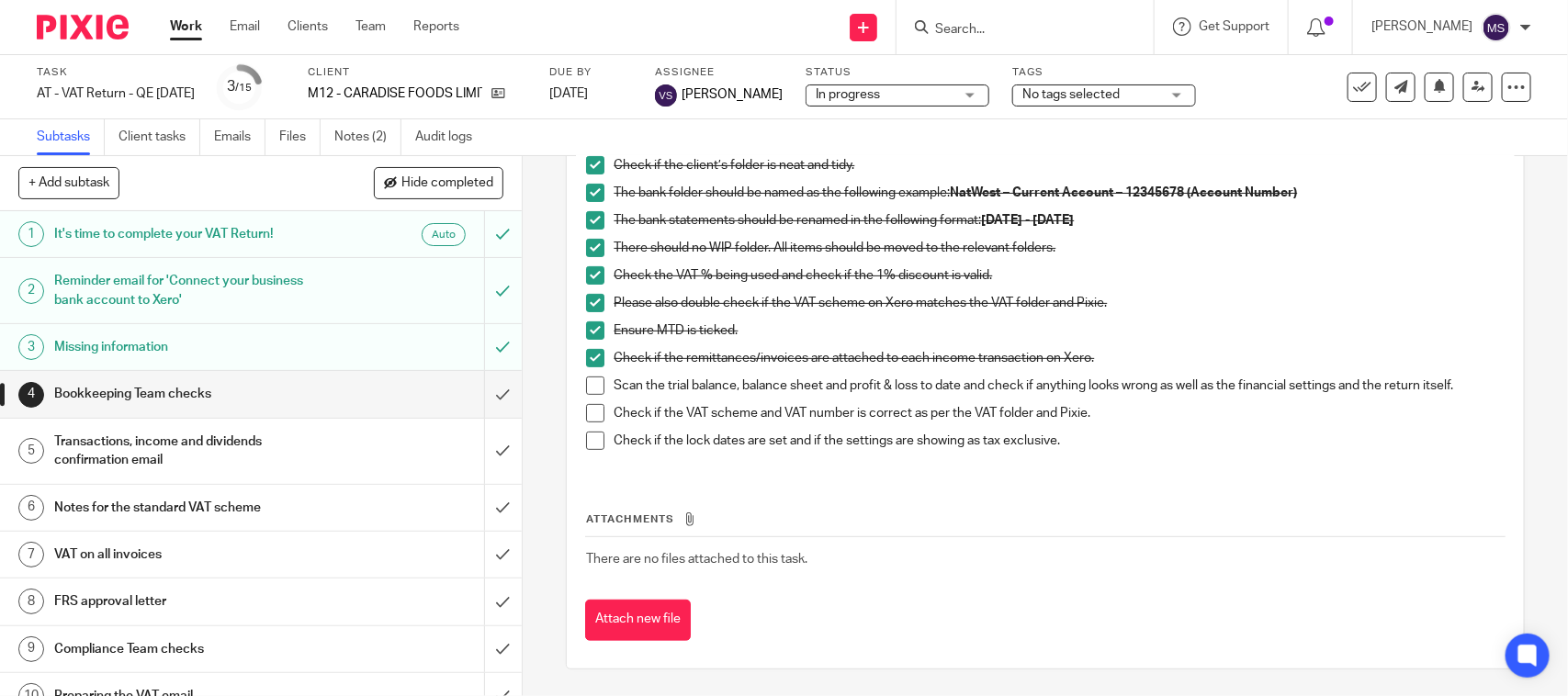
click at [593, 379] on span at bounding box center [595, 385] width 18 height 18
click at [589, 414] on span at bounding box center [595, 413] width 18 height 18
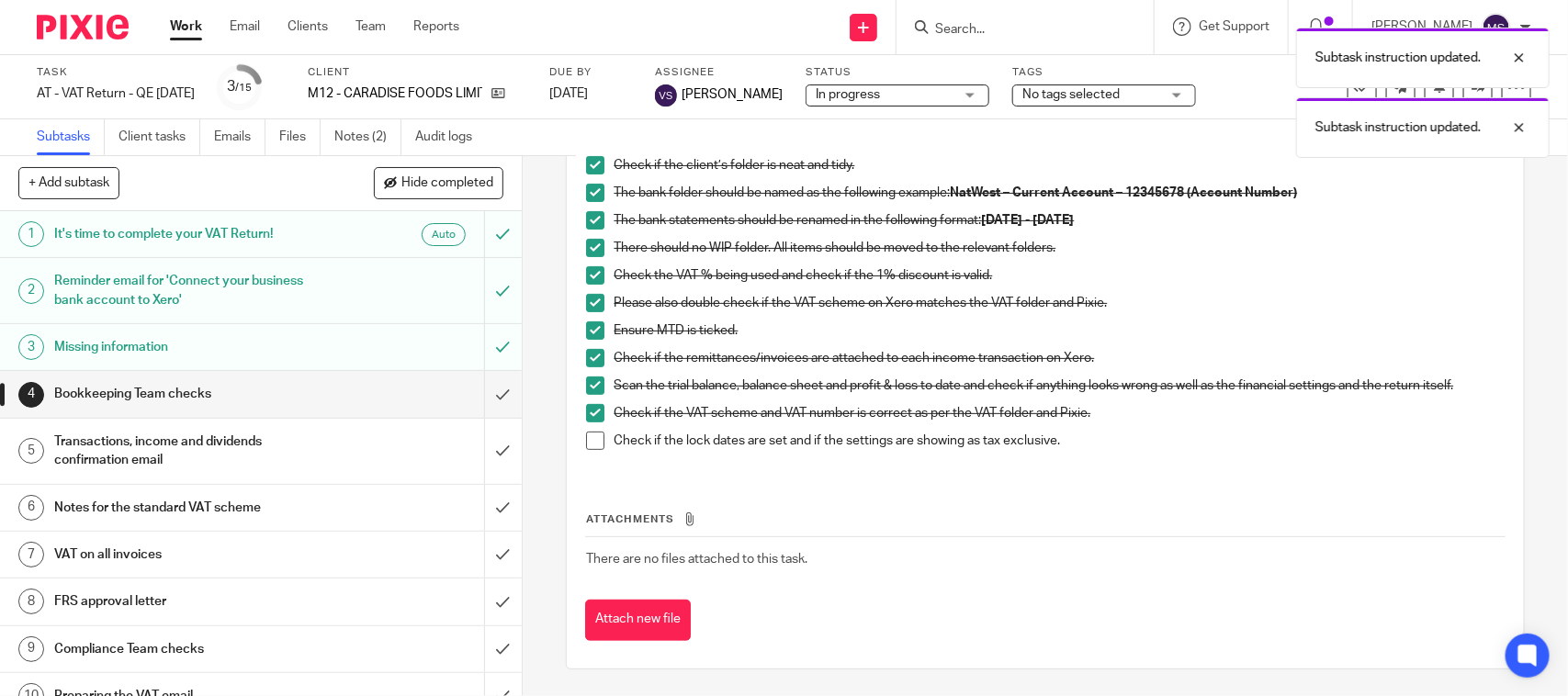
click at [594, 448] on span at bounding box center [595, 441] width 18 height 18
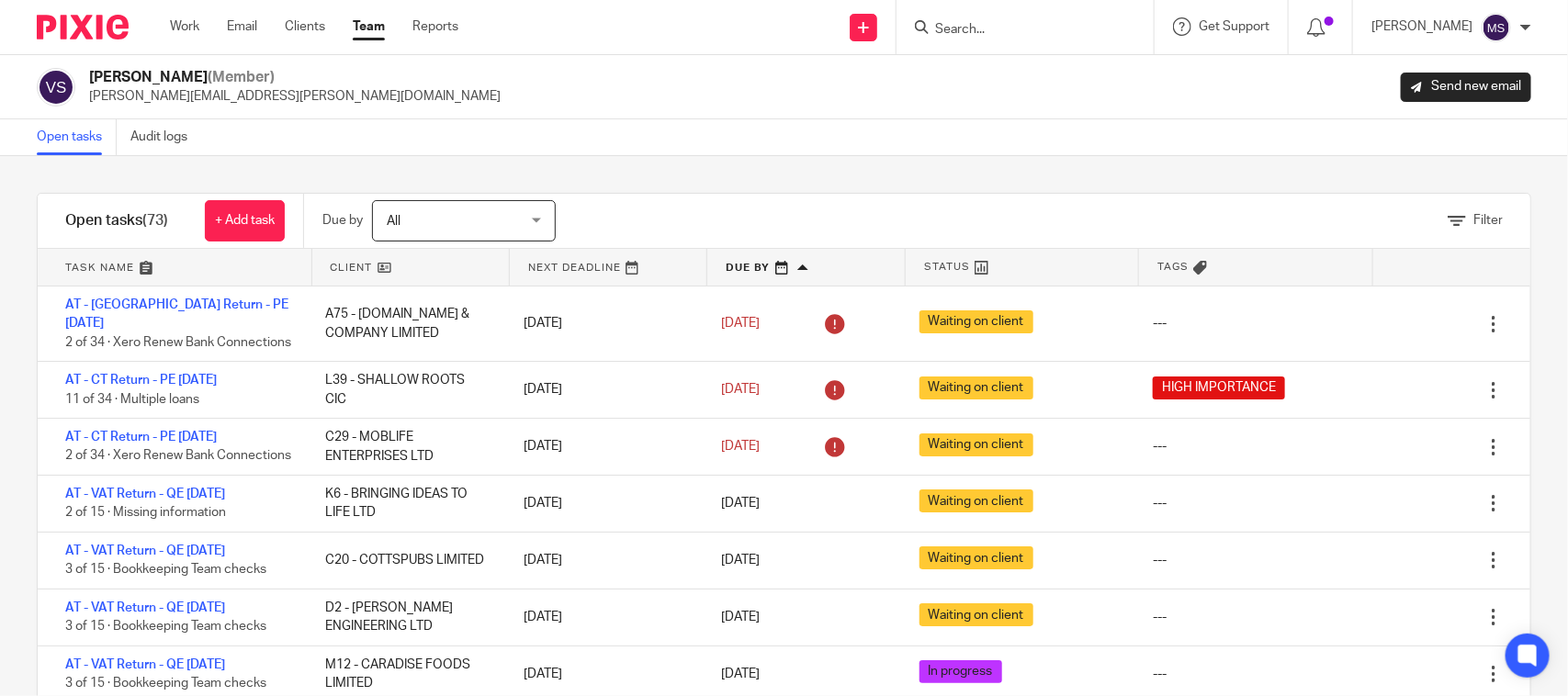
click at [972, 24] on input "Search" at bounding box center [1016, 30] width 165 height 17
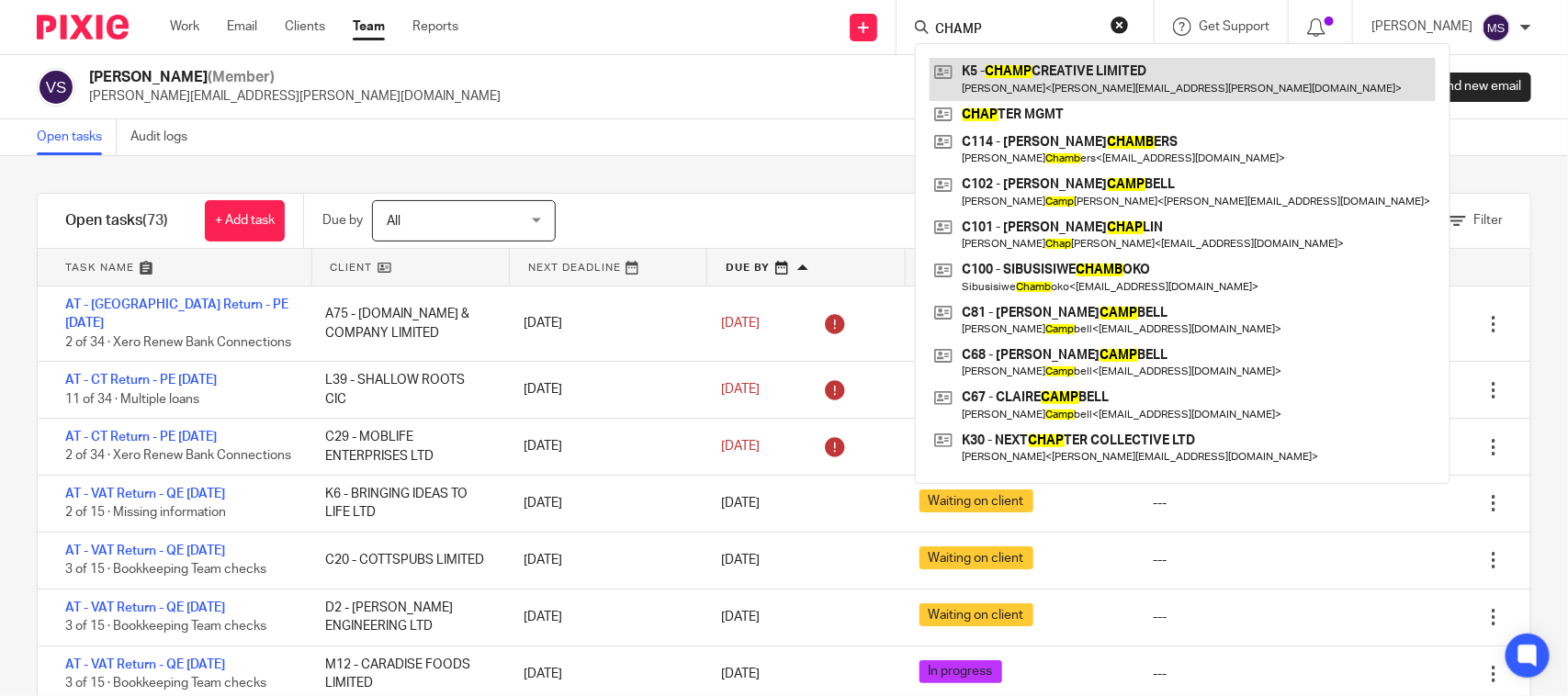
type input "CHAMP"
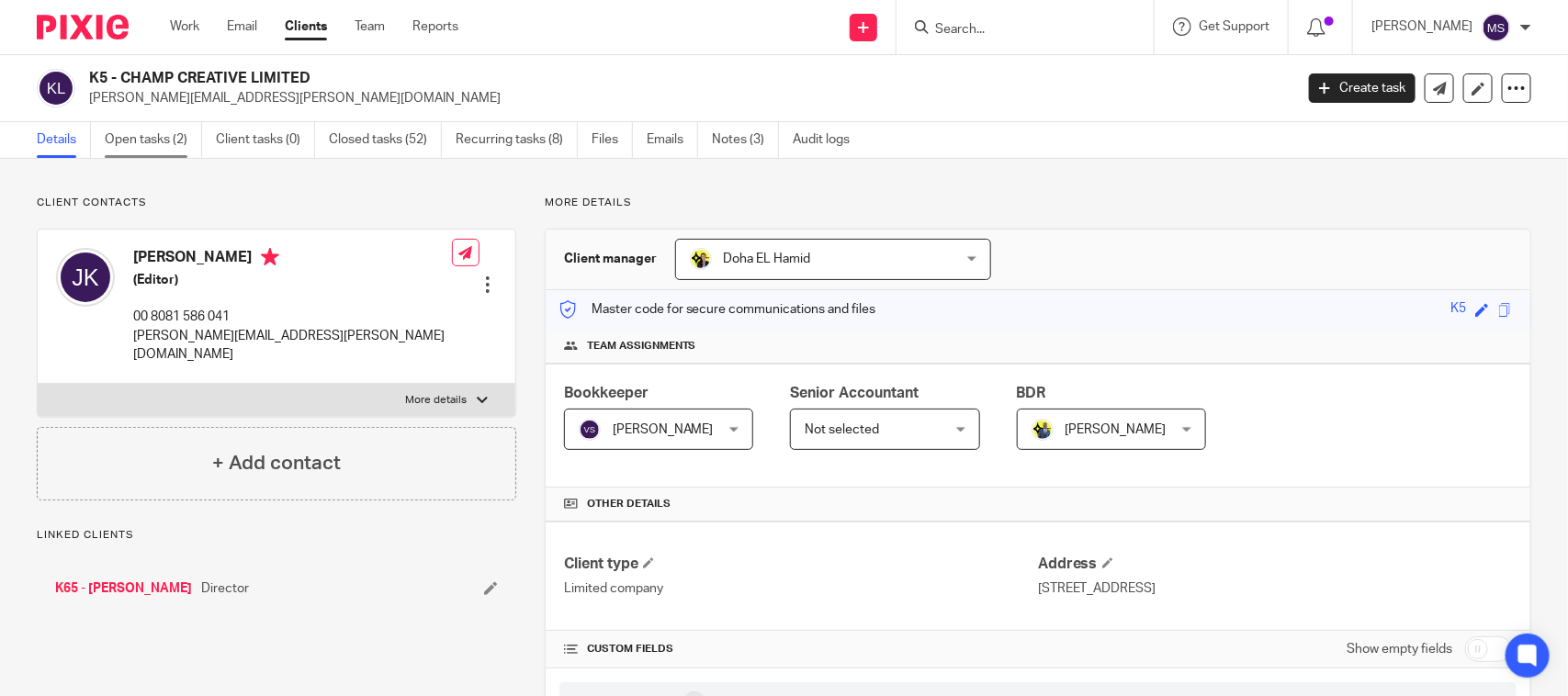
click at [179, 153] on link "Open tasks (2)" at bounding box center [154, 140] width 97 height 36
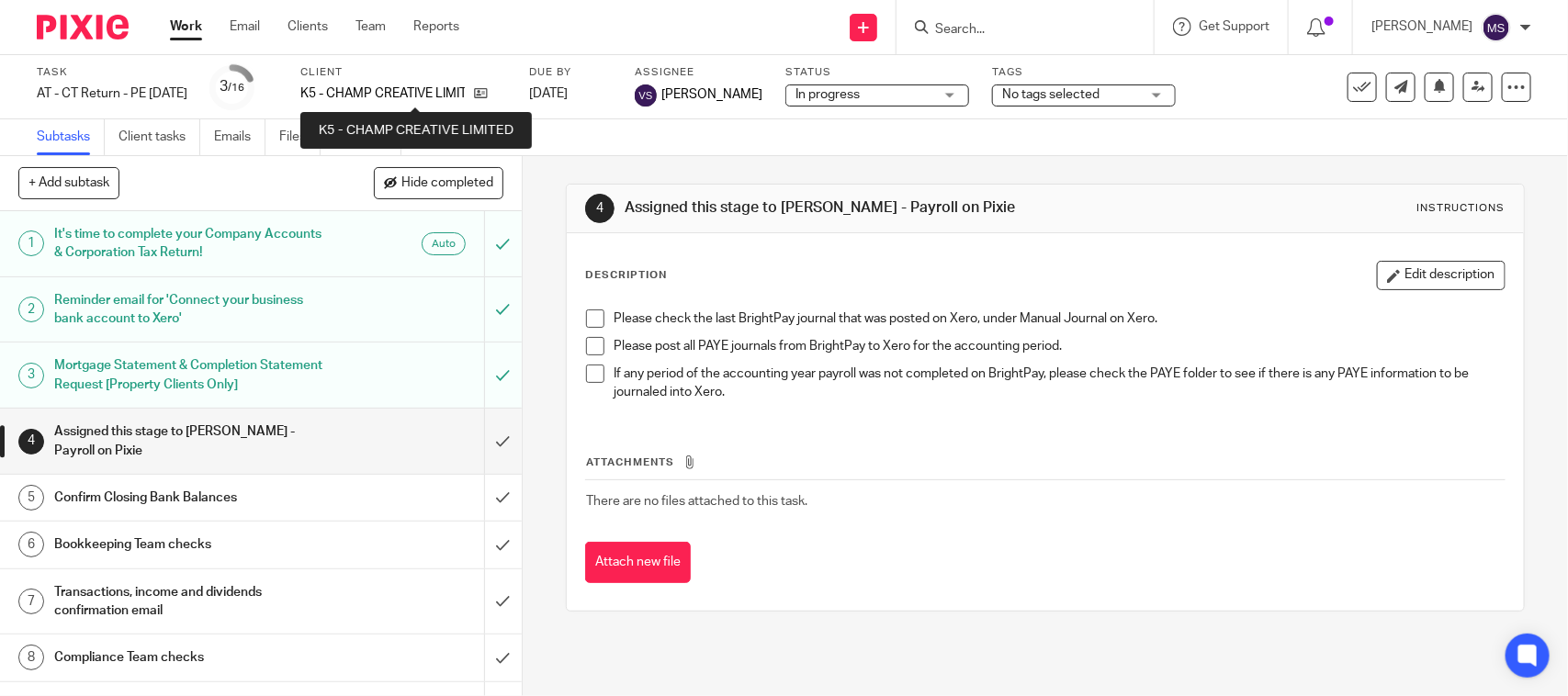
drag, startPoint x: 374, startPoint y: 99, endPoint x: 356, endPoint y: 99, distance: 18.0
click at [374, 99] on p "K5 - CHAMP CREATIVE LIMITED" at bounding box center [383, 93] width 164 height 18
click at [338, 92] on p "K5 - CHAMP CREATIVE LIMITED" at bounding box center [383, 93] width 164 height 18
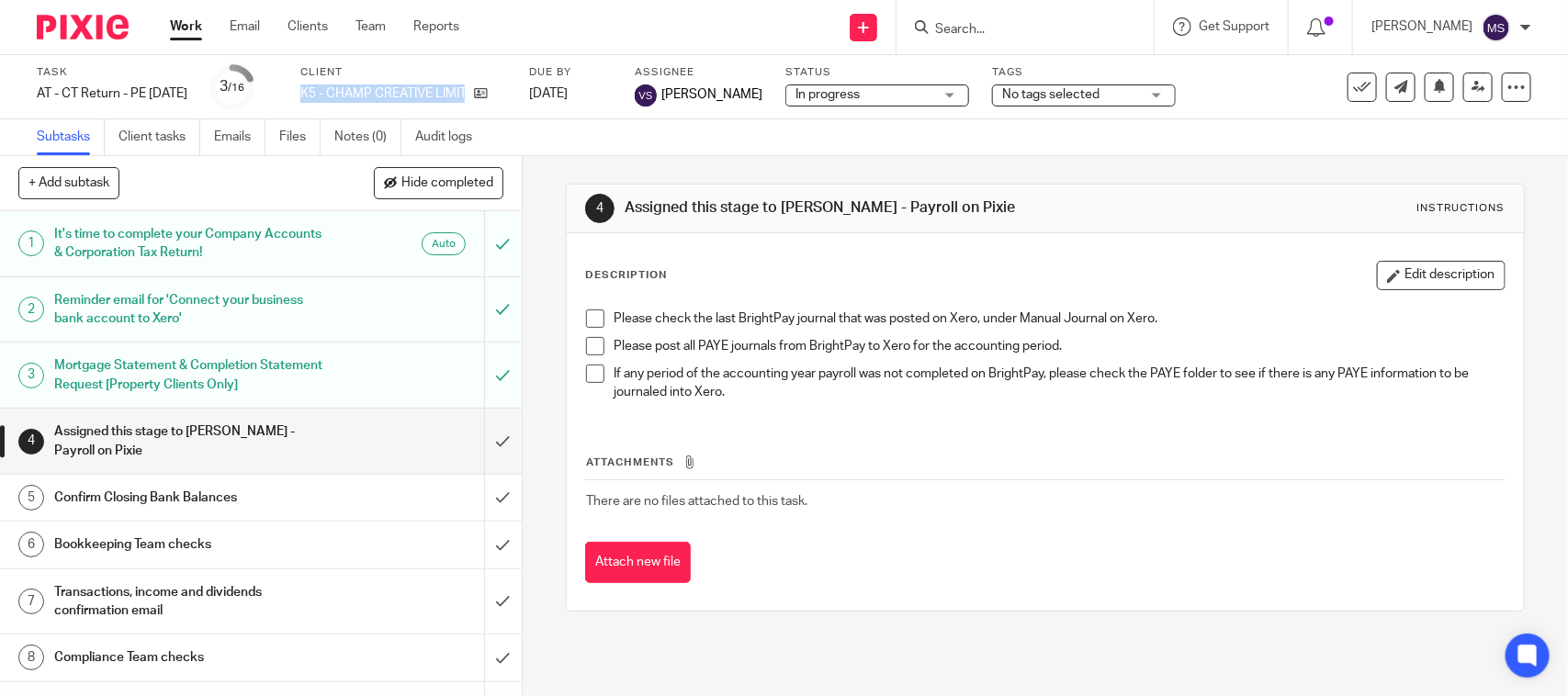
drag, startPoint x: 328, startPoint y: 94, endPoint x: 508, endPoint y: 107, distance: 180.5
click at [508, 107] on div "Task AT - CT Return - PE 31-08-2025 Save AT - CT Return - PE 31-08-2025 3 /16 C…" at bounding box center [660, 87] width 1246 height 44
copy div "K5 - CHAMP CREATIVE LIMITED"
click at [834, 147] on div "Subtasks Client tasks Emails Files Notes (0) Audit logs" at bounding box center [784, 138] width 1568 height 37
click at [844, 166] on div "4 Assigned this stage to Shubham Jain - Payroll on Pixie Instructions Descripti…" at bounding box center [1044, 397] width 958 height 483
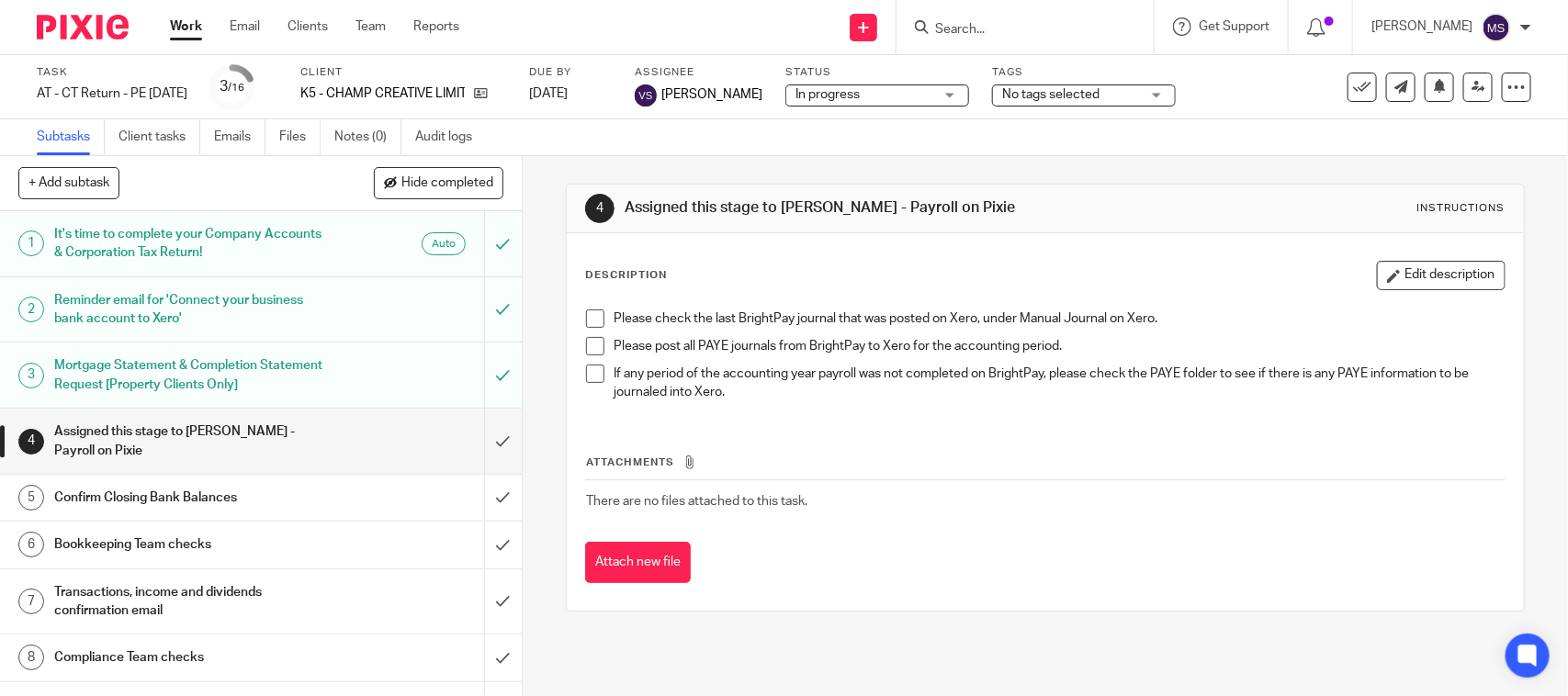
click at [846, 156] on div "4 Assigned this stage to Shubham Jain - Payroll on Pixie Instructions Descripti…" at bounding box center [1044, 397] width 958 height 483
click at [748, 145] on div "Subtasks Client tasks Emails Files Notes (0) Audit logs" at bounding box center [784, 138] width 1568 height 37
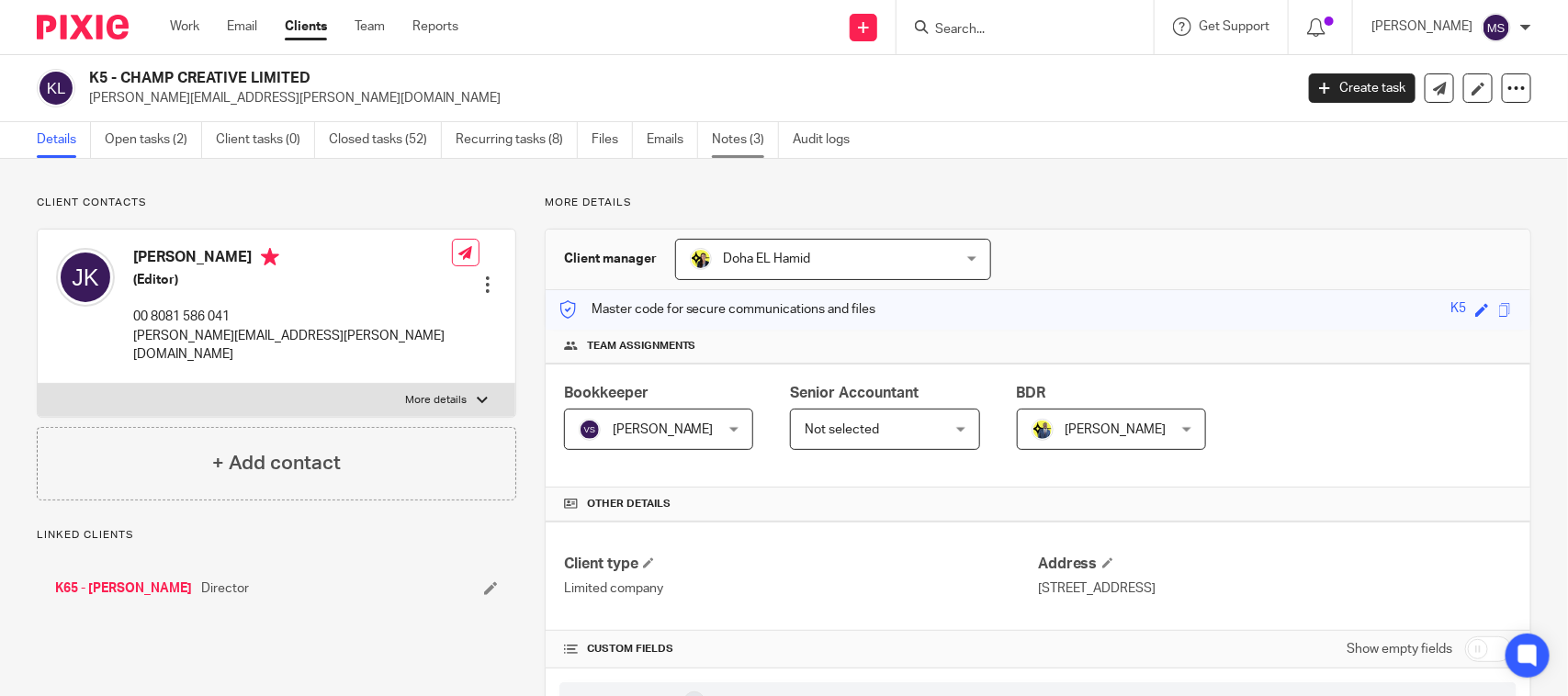
click at [750, 129] on link "Notes (3)" at bounding box center [746, 140] width 67 height 36
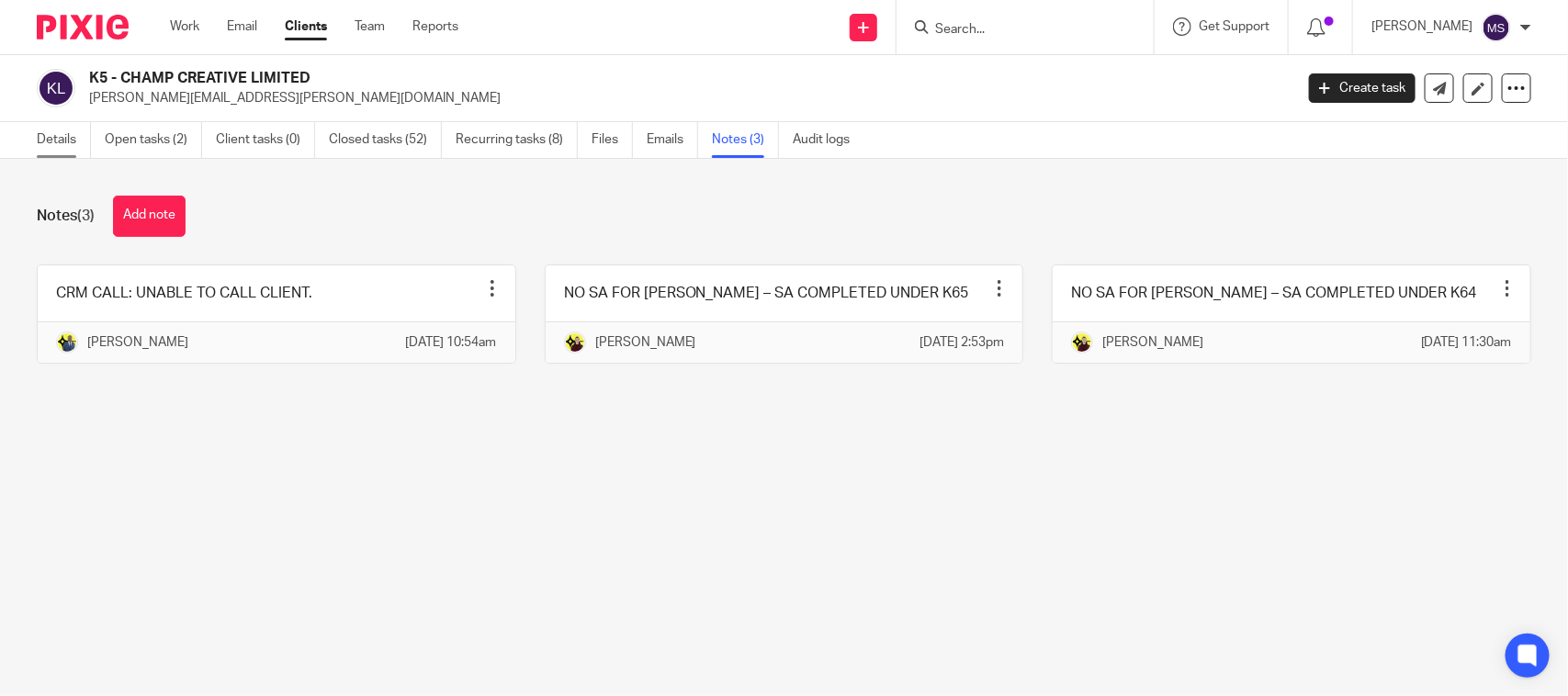
click at [42, 142] on link "Details" at bounding box center [64, 140] width 55 height 36
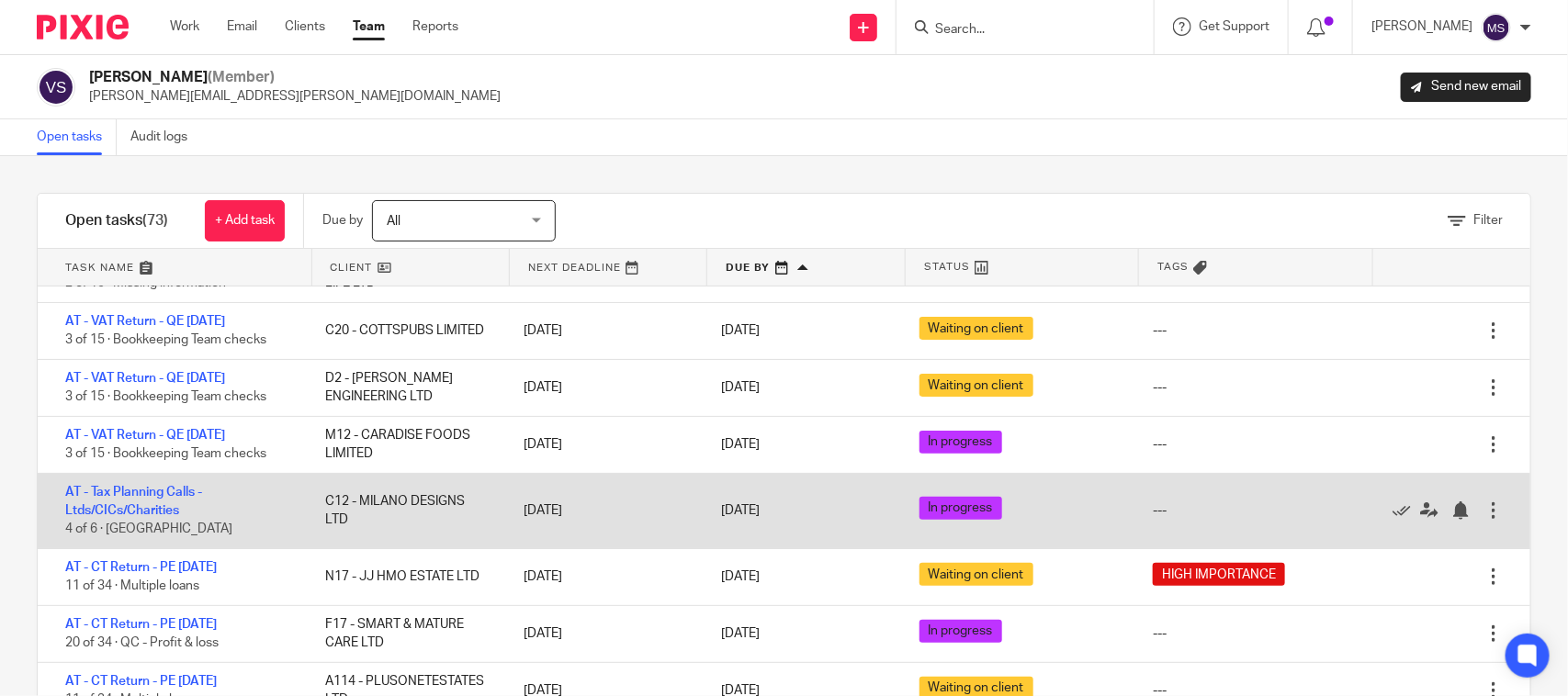
scroll to position [345, 0]
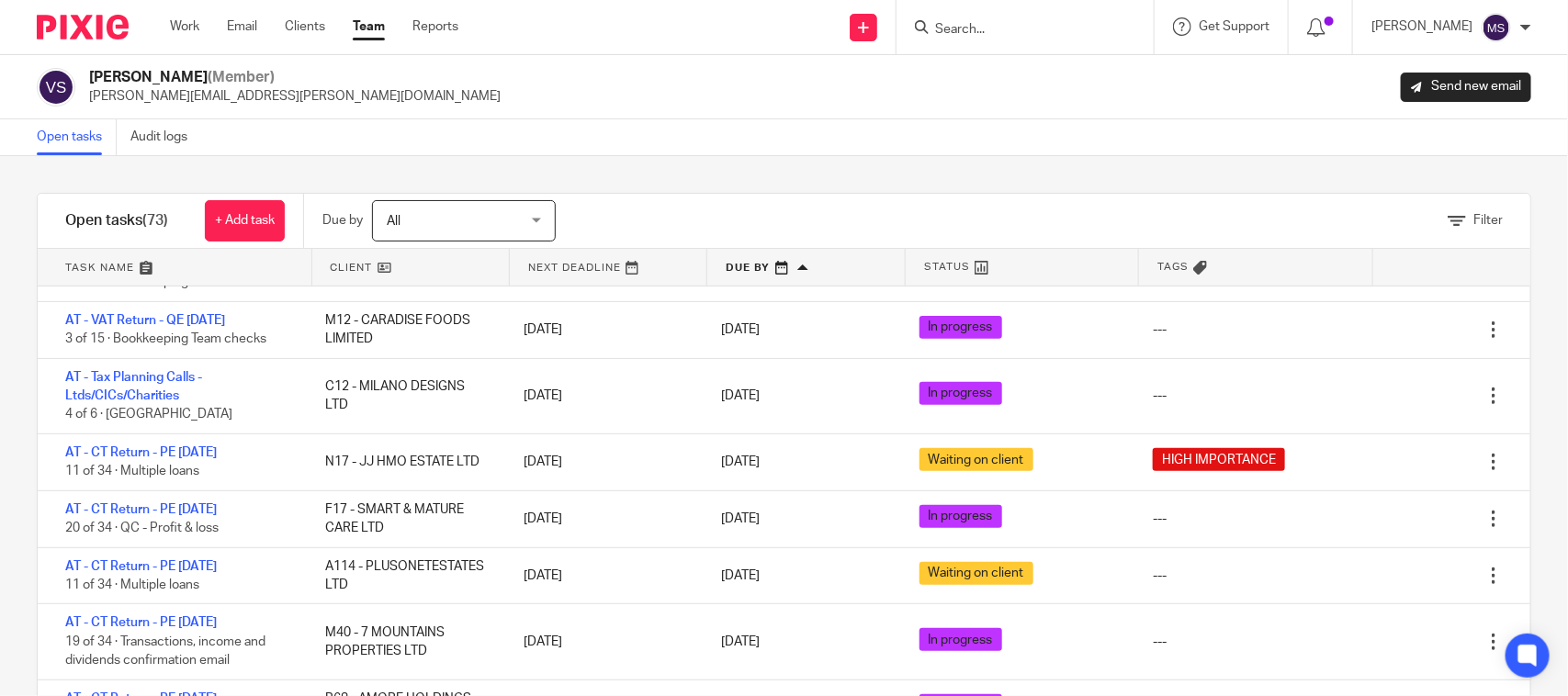
click at [850, 167] on div "Filter tasks Only show tasks matching all of these conditions 1 Client name Is …" at bounding box center [784, 425] width 1568 height 540
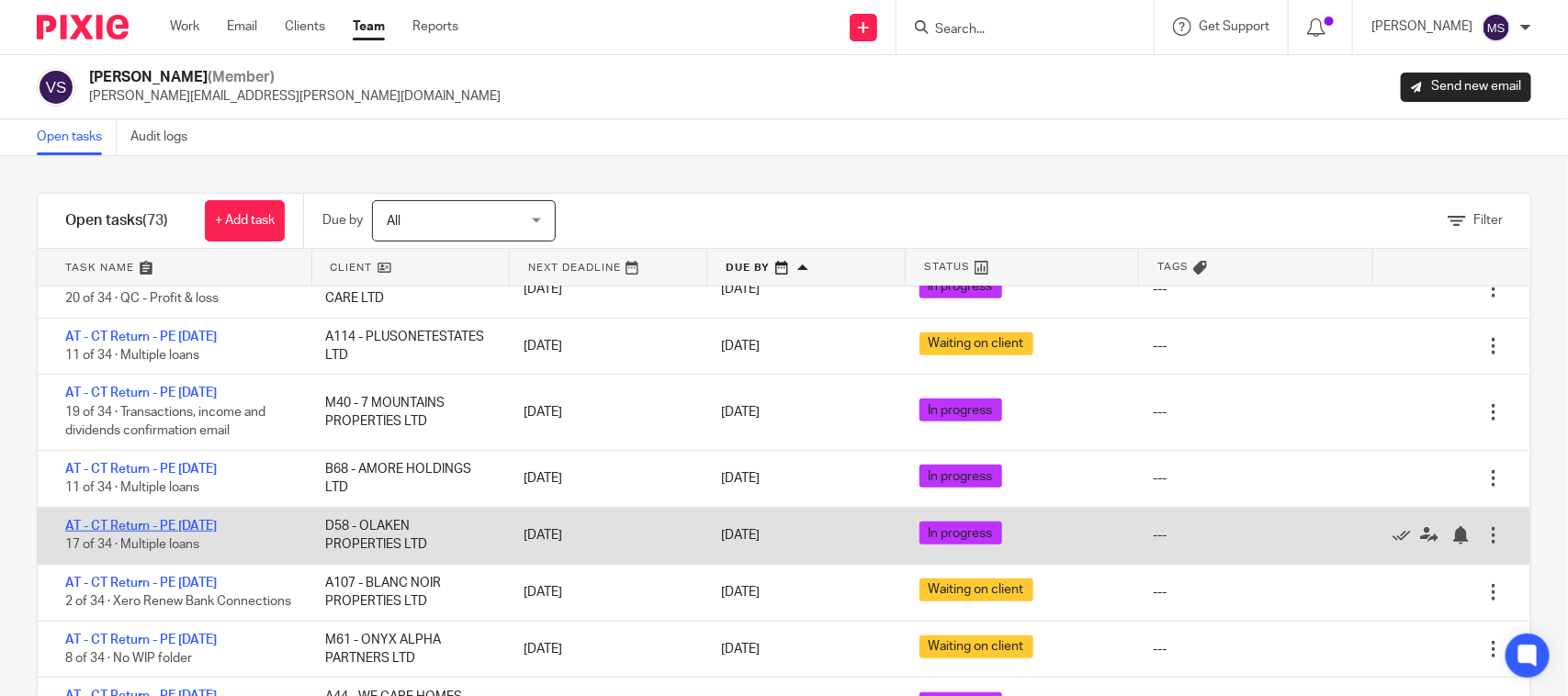
scroll to position [689, 0]
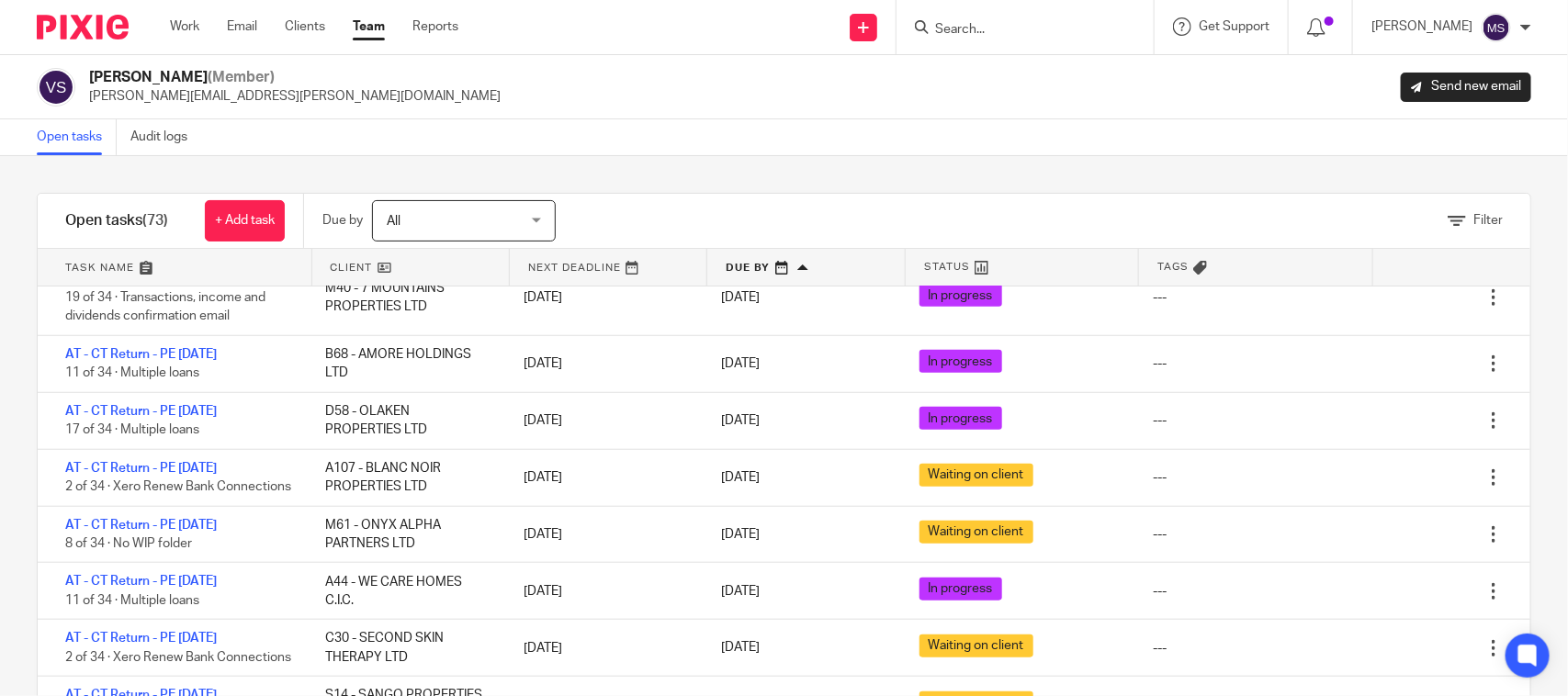
drag, startPoint x: 799, startPoint y: 122, endPoint x: 793, endPoint y: 139, distance: 18.0
click at [799, 121] on div "Open tasks Audit logs" at bounding box center [784, 138] width 1568 height 37
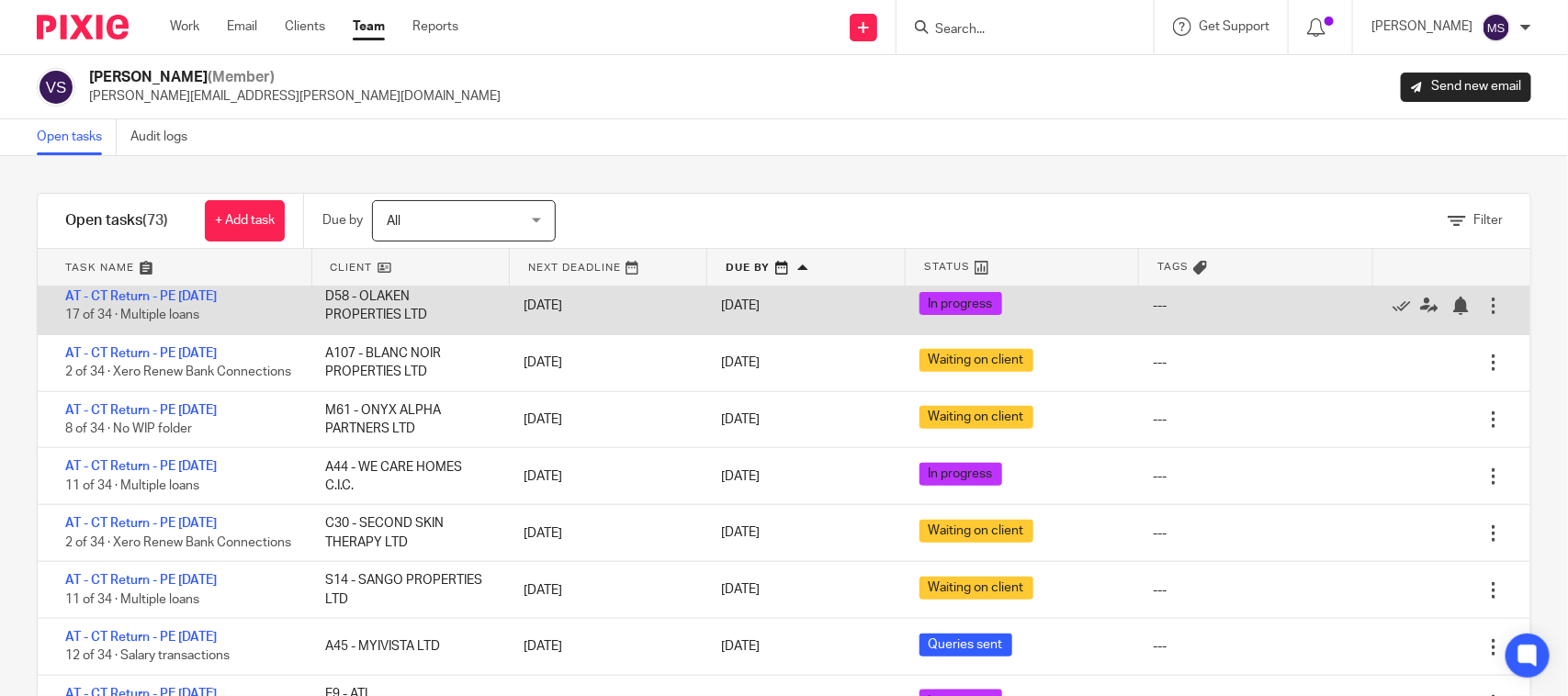
scroll to position [919, 0]
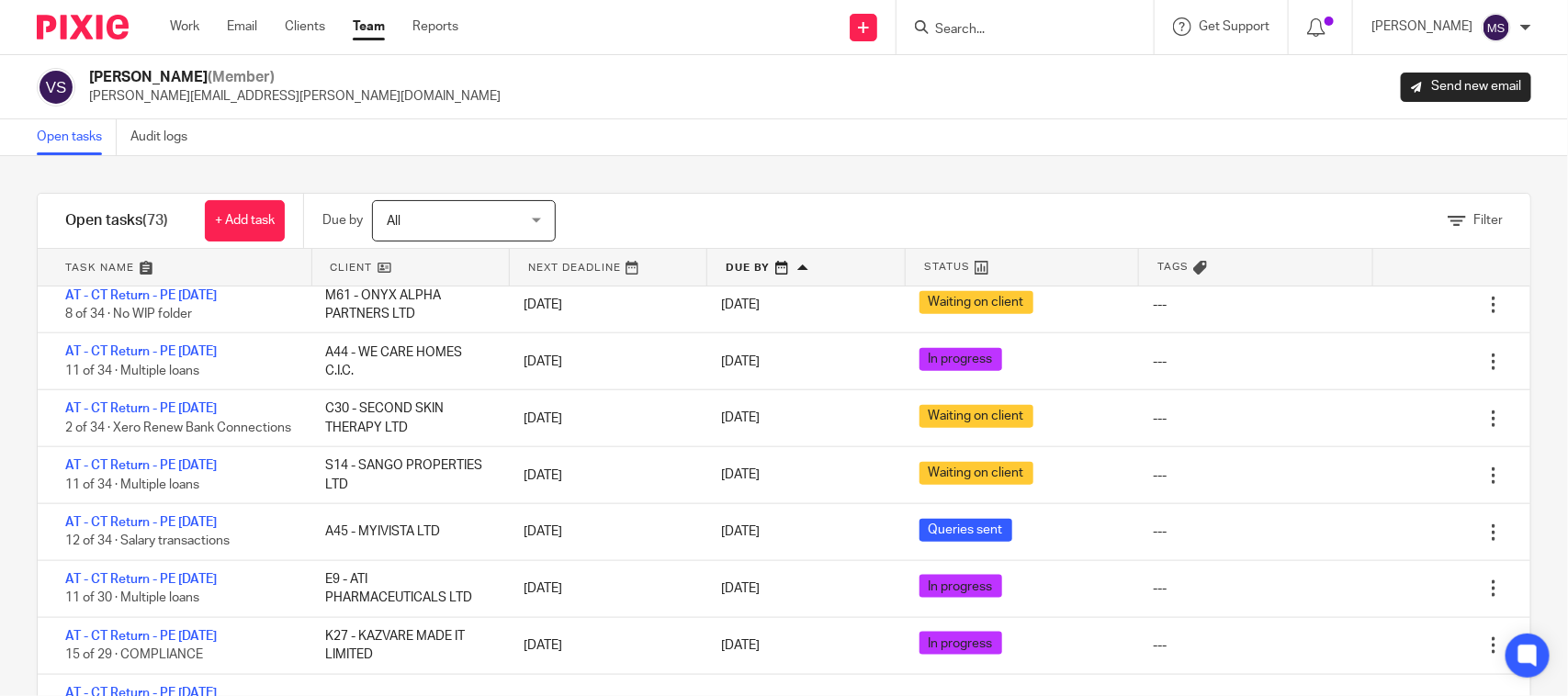
click at [778, 159] on div "Filter tasks Only show tasks matching all of these conditions 1 Client name Is …" at bounding box center [784, 425] width 1568 height 540
click at [696, 172] on div "Filter tasks Only show tasks matching all of these conditions 1 Client name Is …" at bounding box center [784, 425] width 1568 height 540
click at [708, 158] on div "Filter tasks Only show tasks matching all of these conditions 1 Client name Is …" at bounding box center [784, 425] width 1568 height 540
click at [838, 157] on div "Filter tasks Only show tasks matching all of these conditions 1 Client name Is …" at bounding box center [784, 425] width 1568 height 540
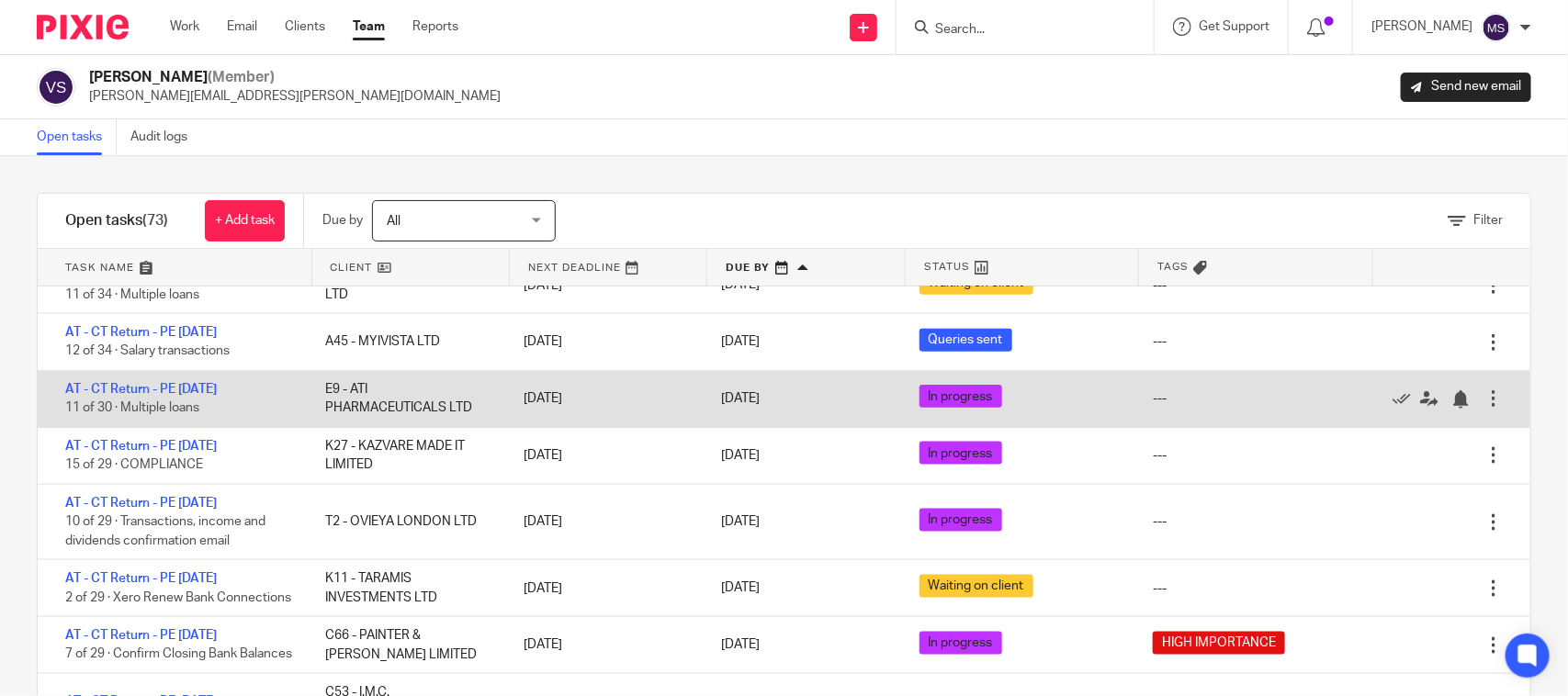
scroll to position [1149, 0]
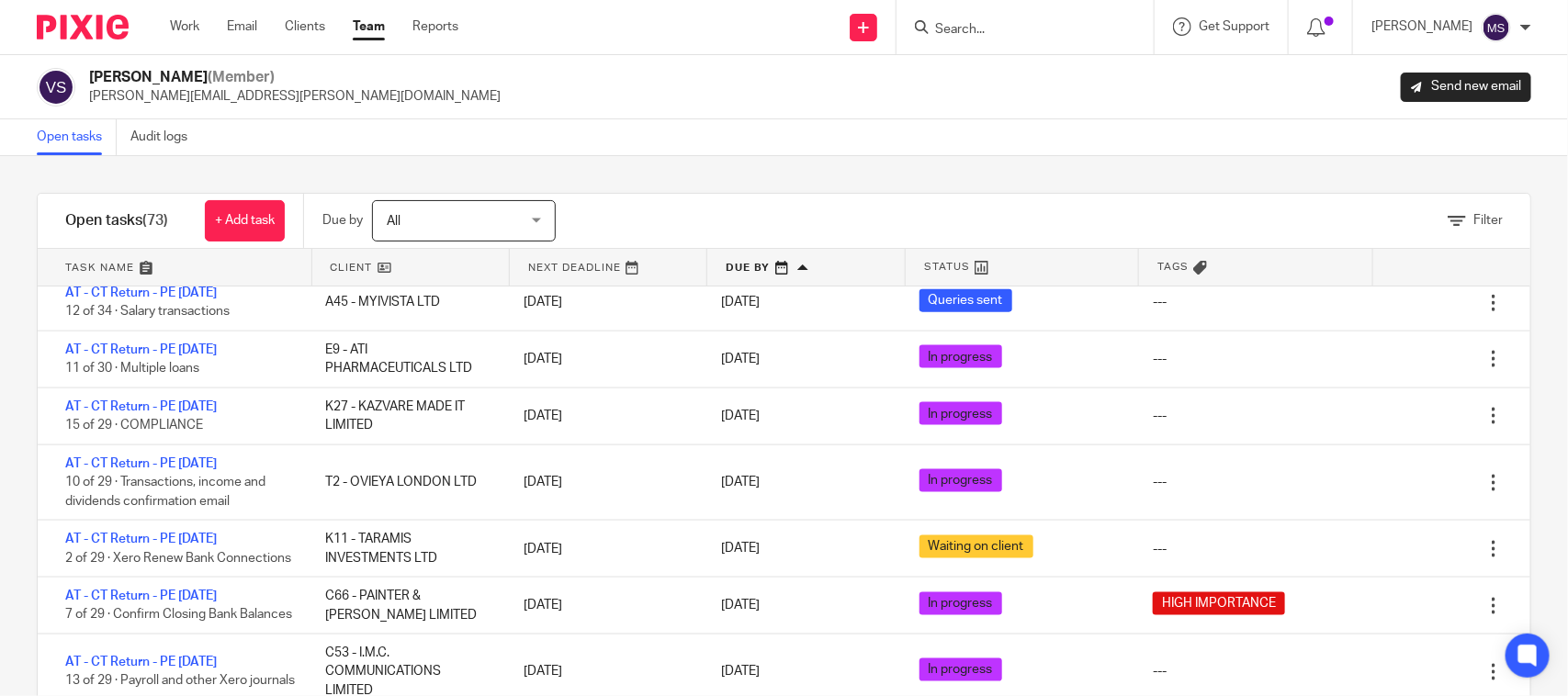
click at [1007, 41] on div at bounding box center [1025, 27] width 257 height 55
click at [1007, 24] on input "Search" at bounding box center [1016, 30] width 165 height 17
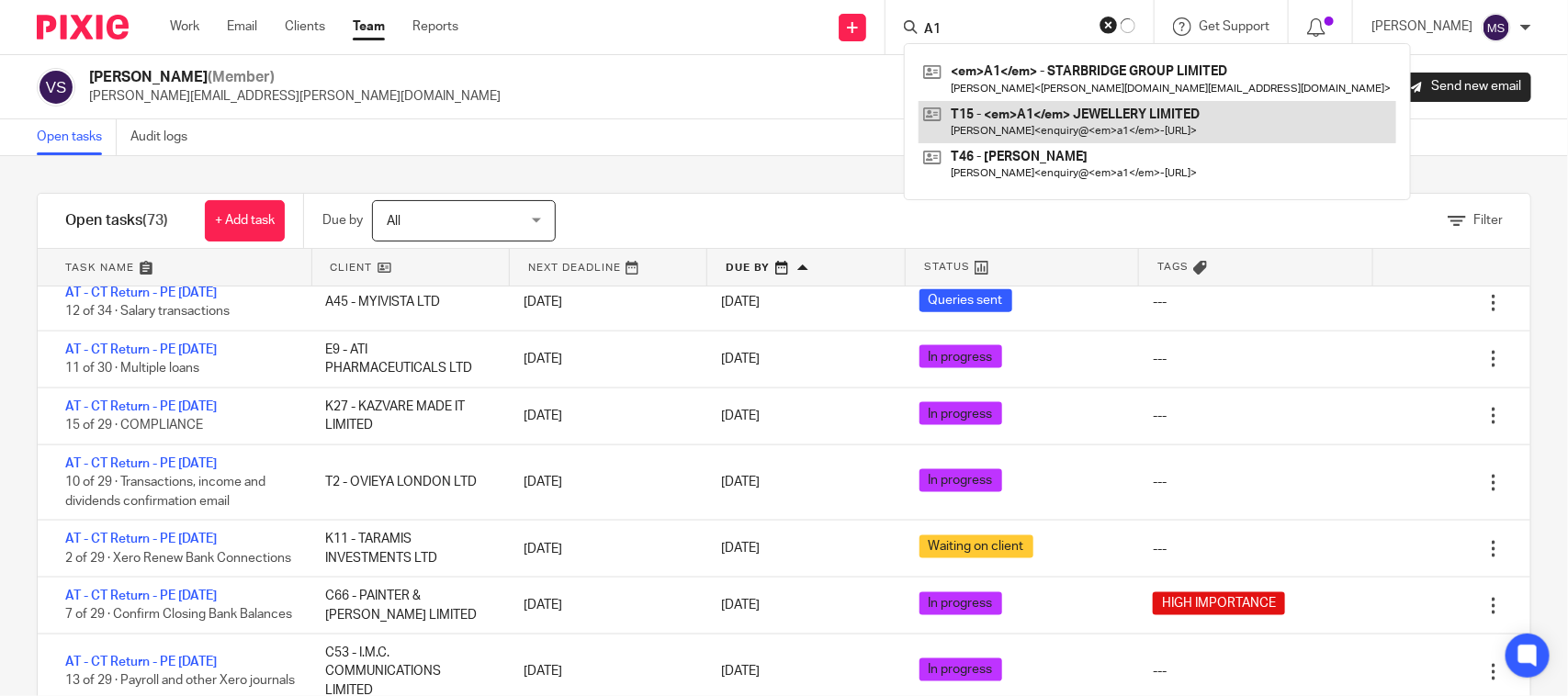
type input "A1"
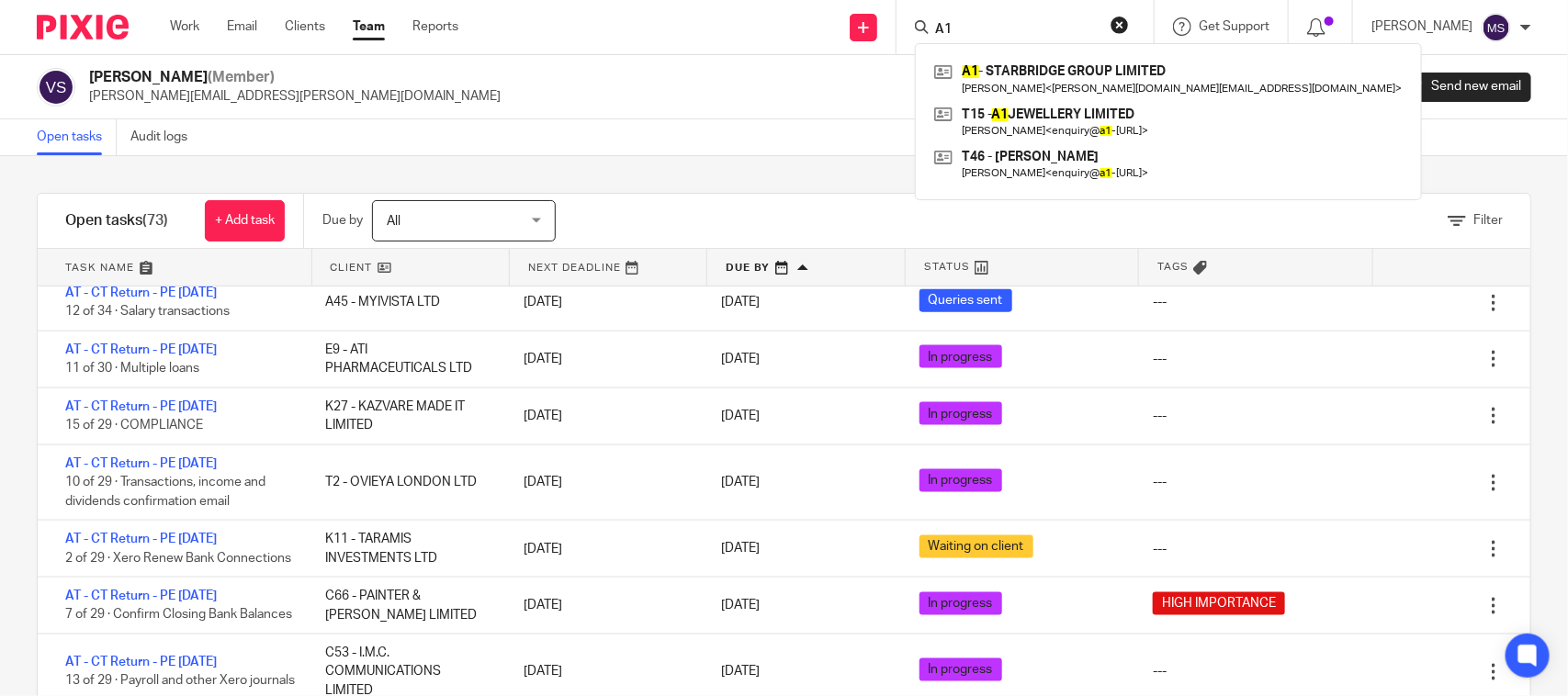
click at [664, 96] on div "Vaibhav Solanki (Member) vaibhav.solanki@confiancebizsol.com Send new email" at bounding box center [784, 88] width 1495 height 39
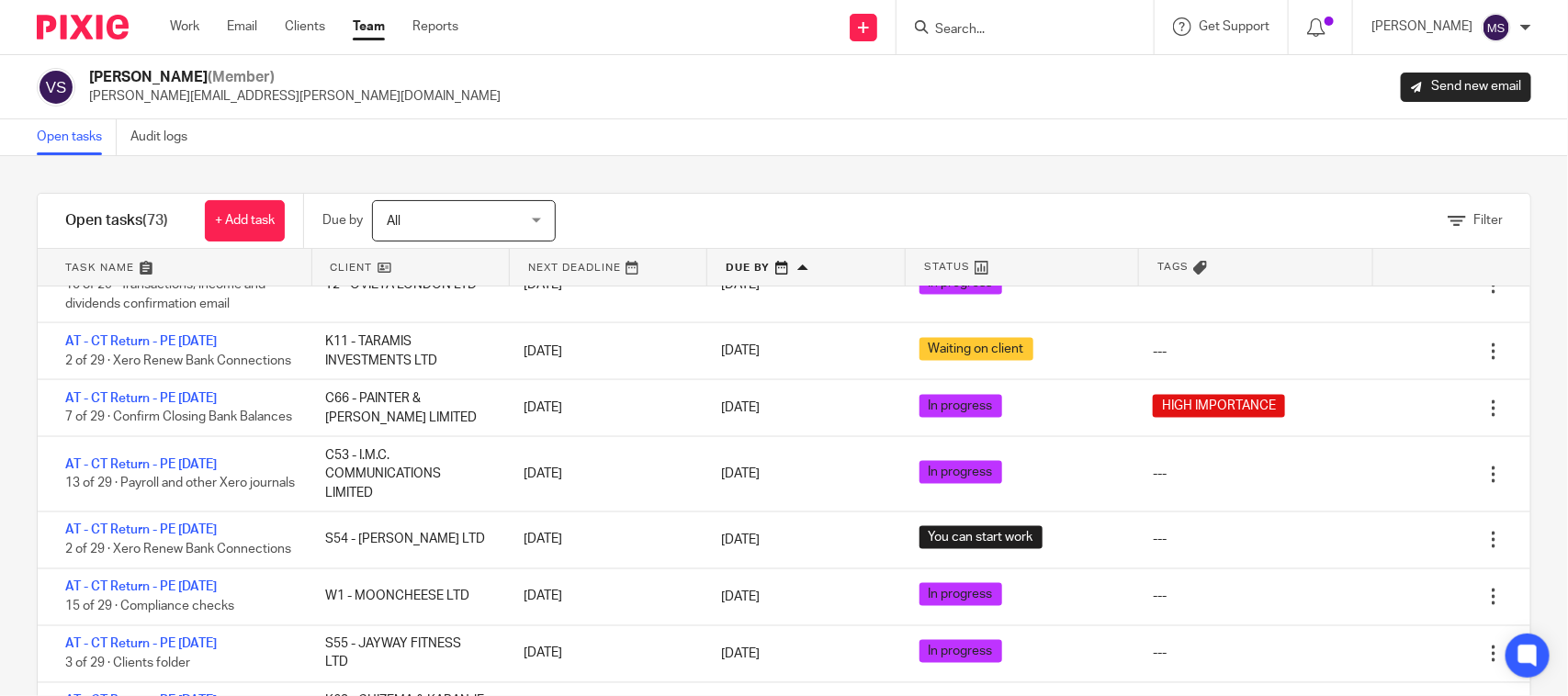
scroll to position [1378, 0]
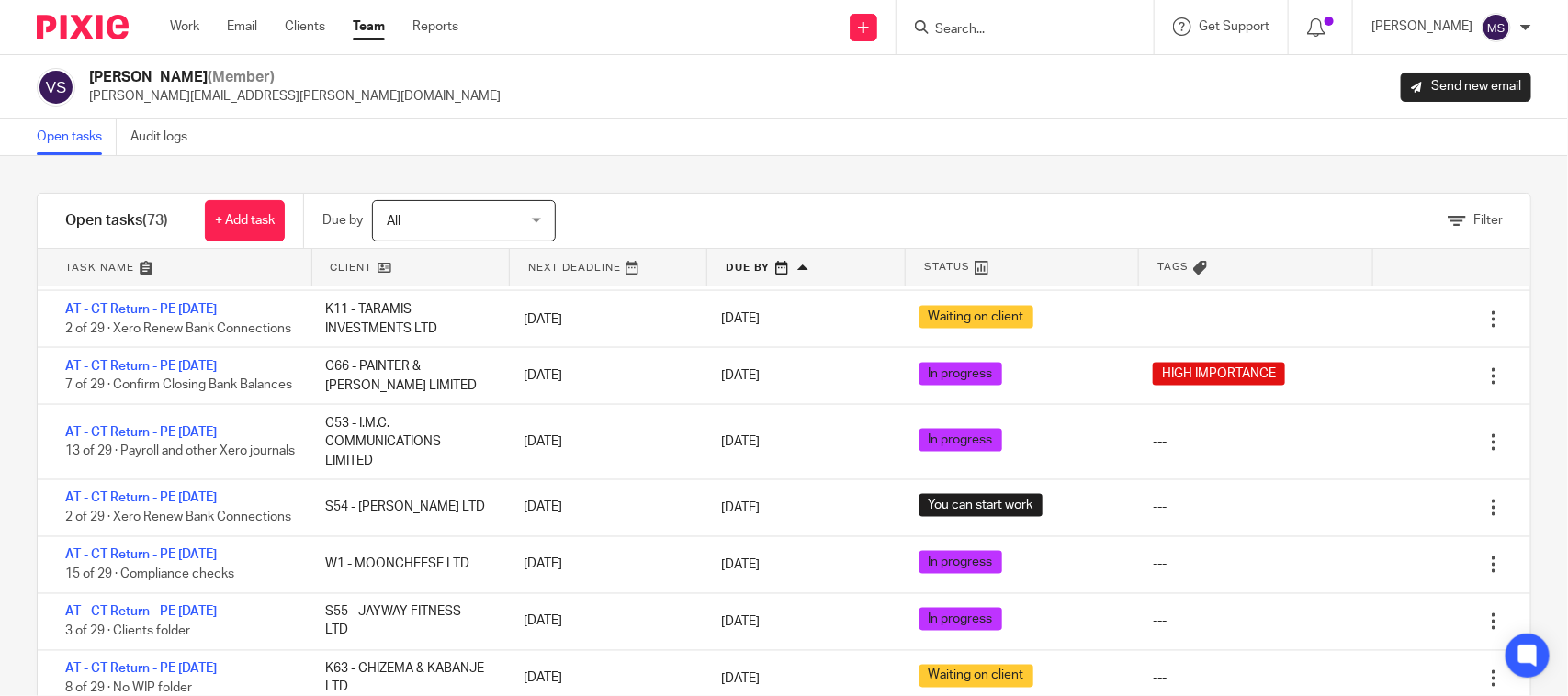
click at [754, 104] on div "Vaibhav Solanki (Member) vaibhav.solanki@confiancebizsol.com Send new email" at bounding box center [784, 88] width 1495 height 39
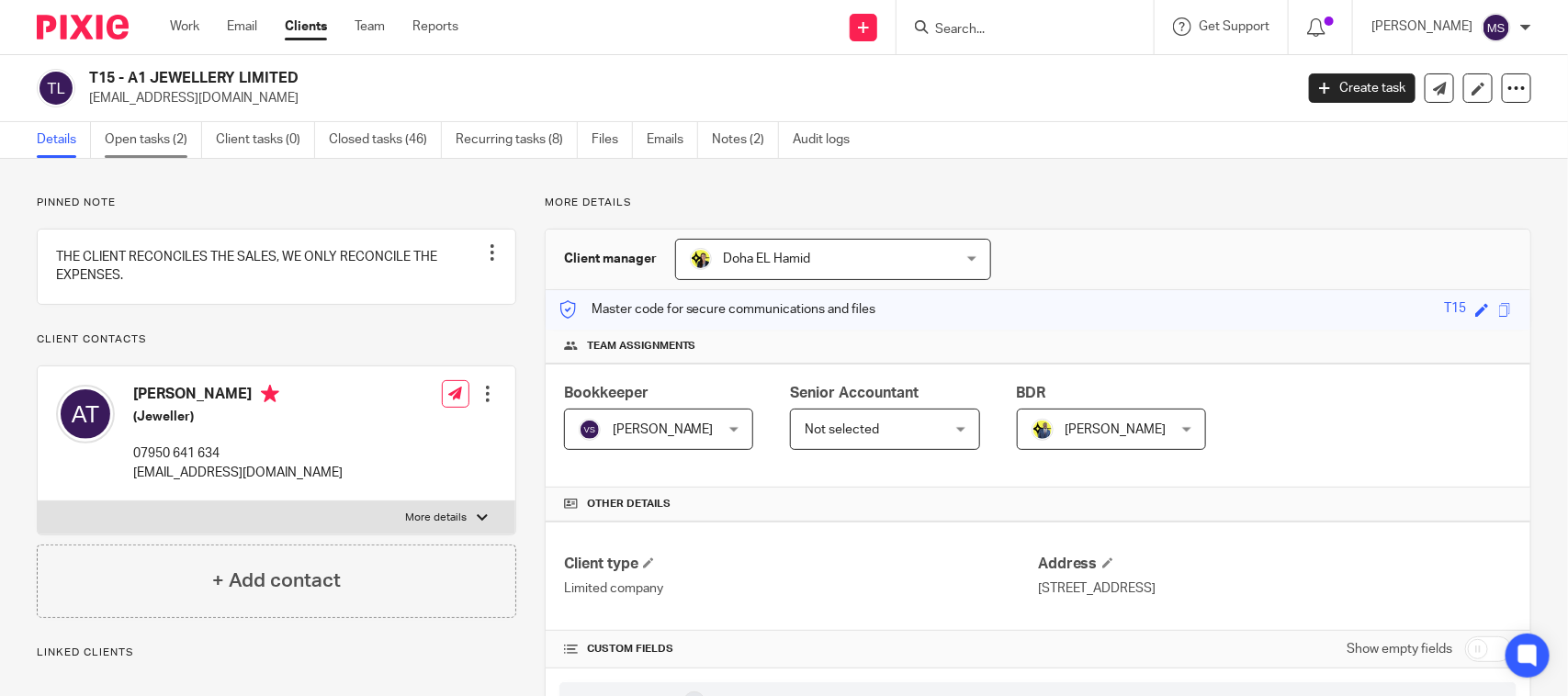
click at [165, 138] on link "Open tasks (2)" at bounding box center [154, 140] width 97 height 36
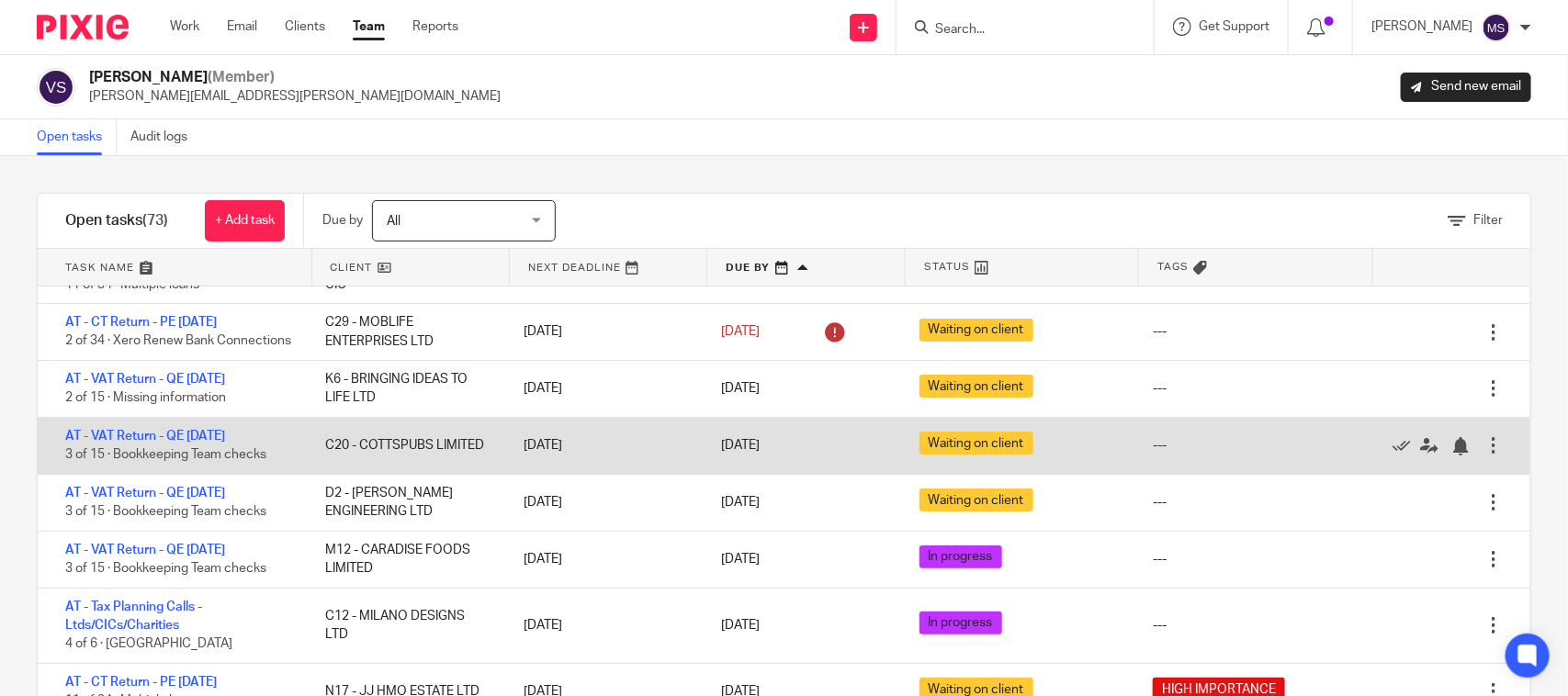
scroll to position [230, 0]
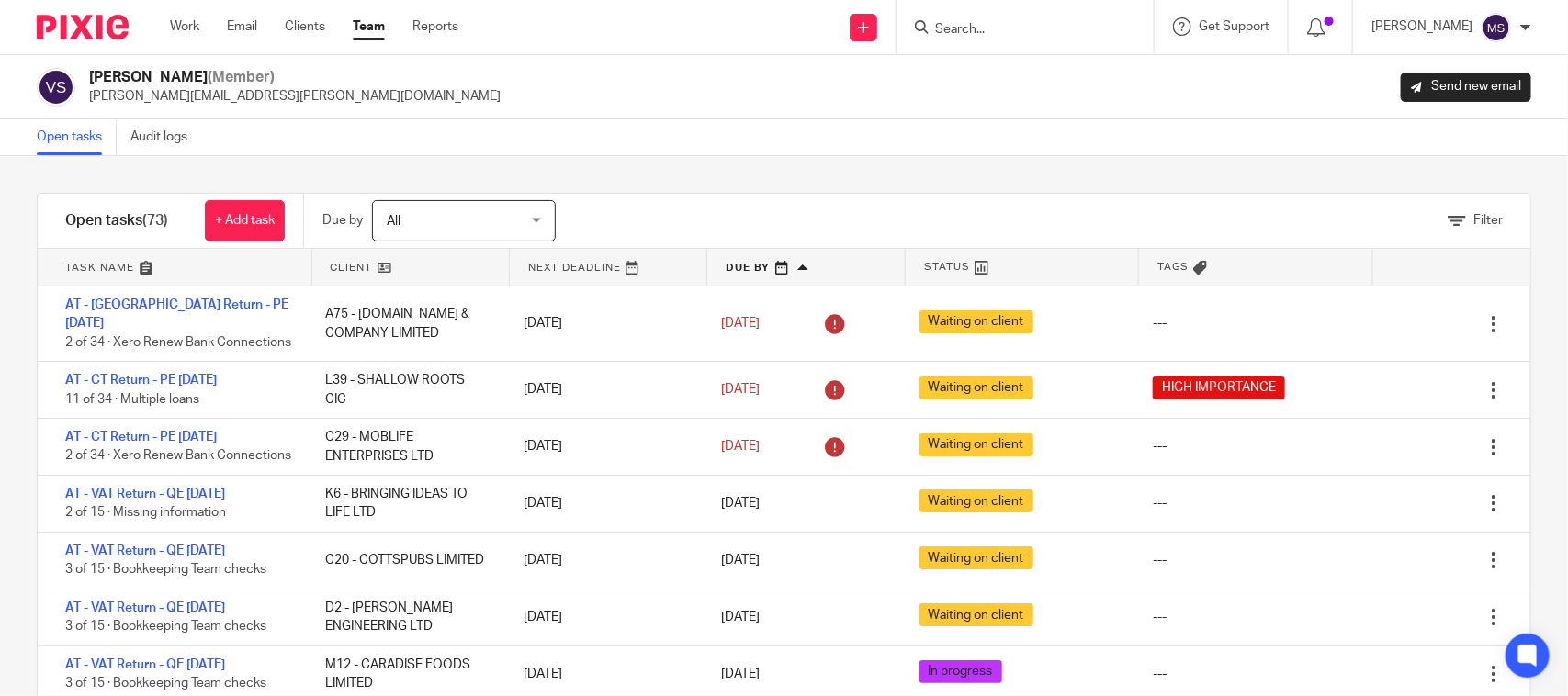
click at [746, 162] on div "Filter tasks Only show tasks matching all of these conditions 1 Client name Is …" at bounding box center [784, 425] width 1568 height 540
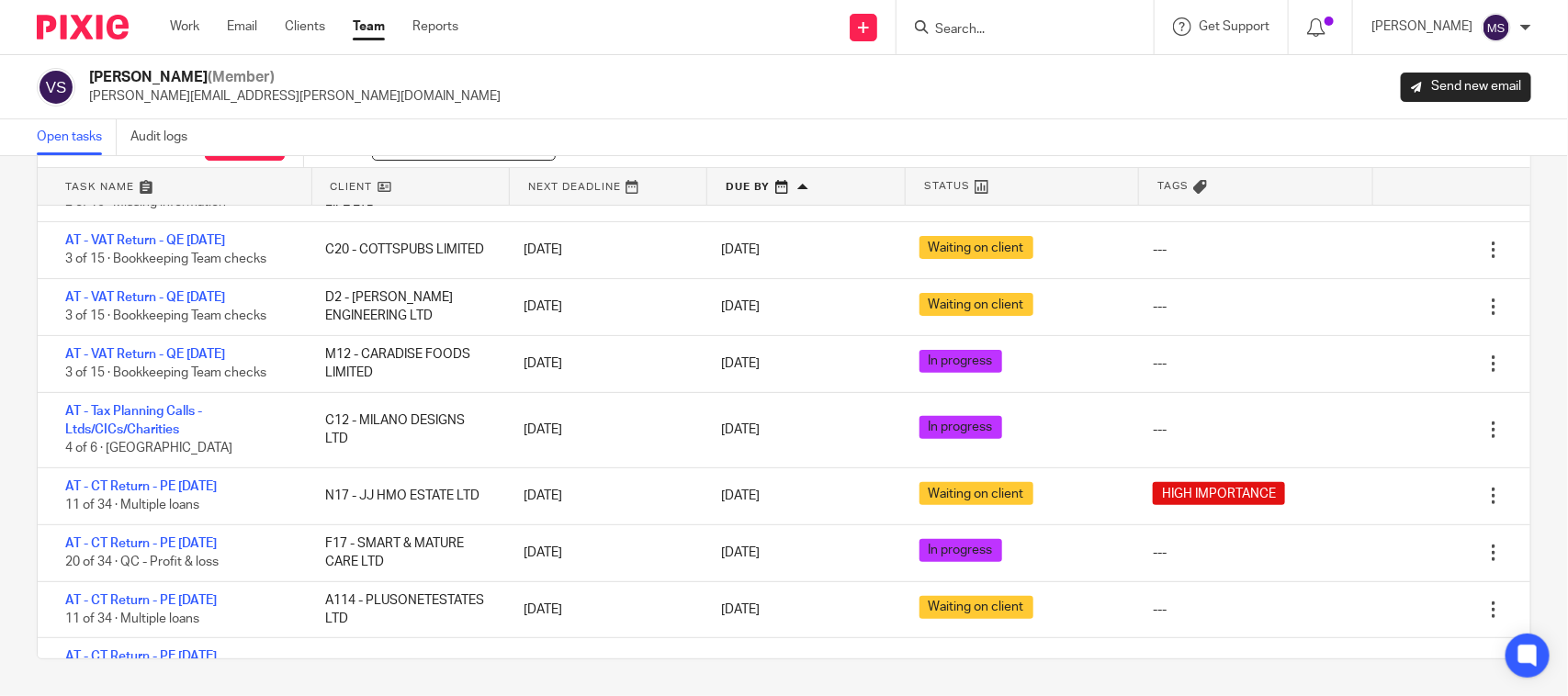
scroll to position [574, 0]
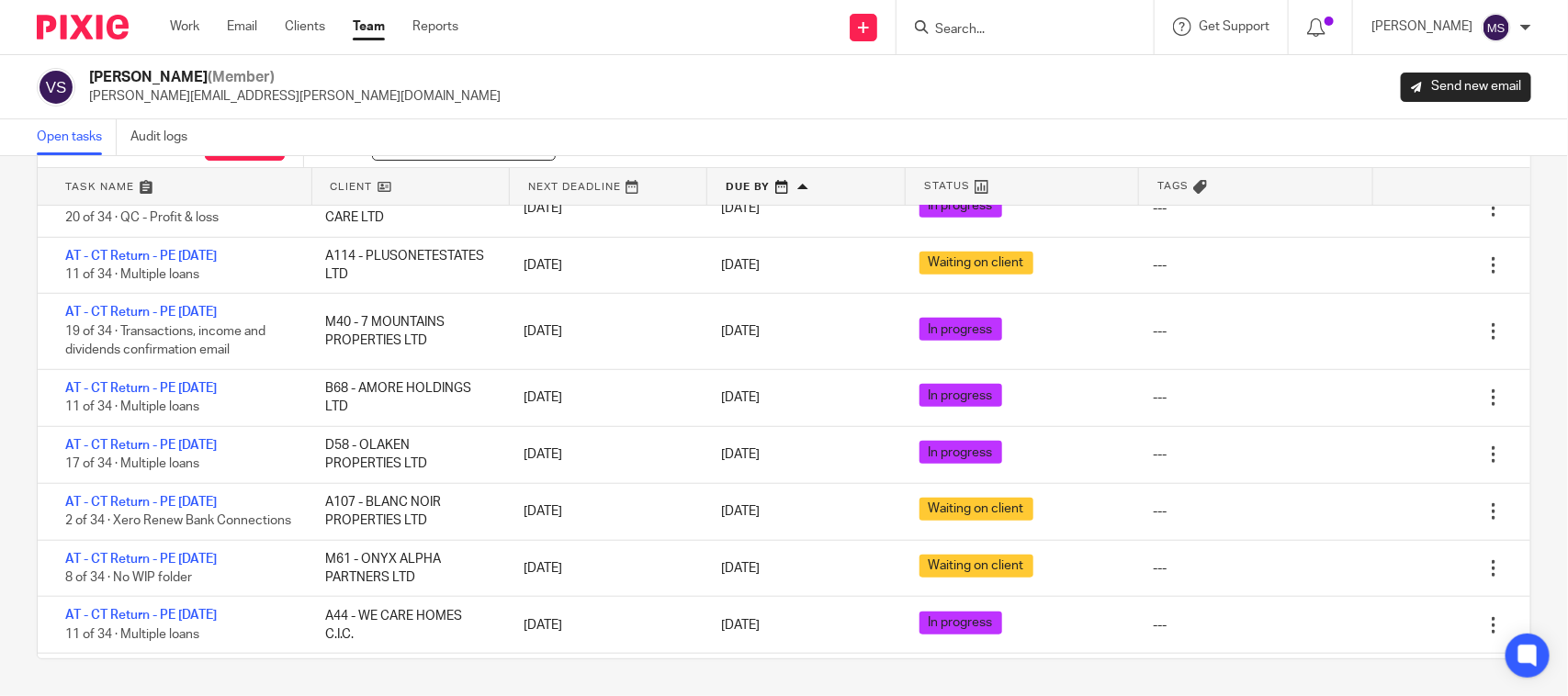
click at [664, 79] on div "[PERSON_NAME] (Member) [PERSON_NAME][EMAIL_ADDRESS][PERSON_NAME][DOMAIN_NAME] S…" at bounding box center [784, 88] width 1495 height 39
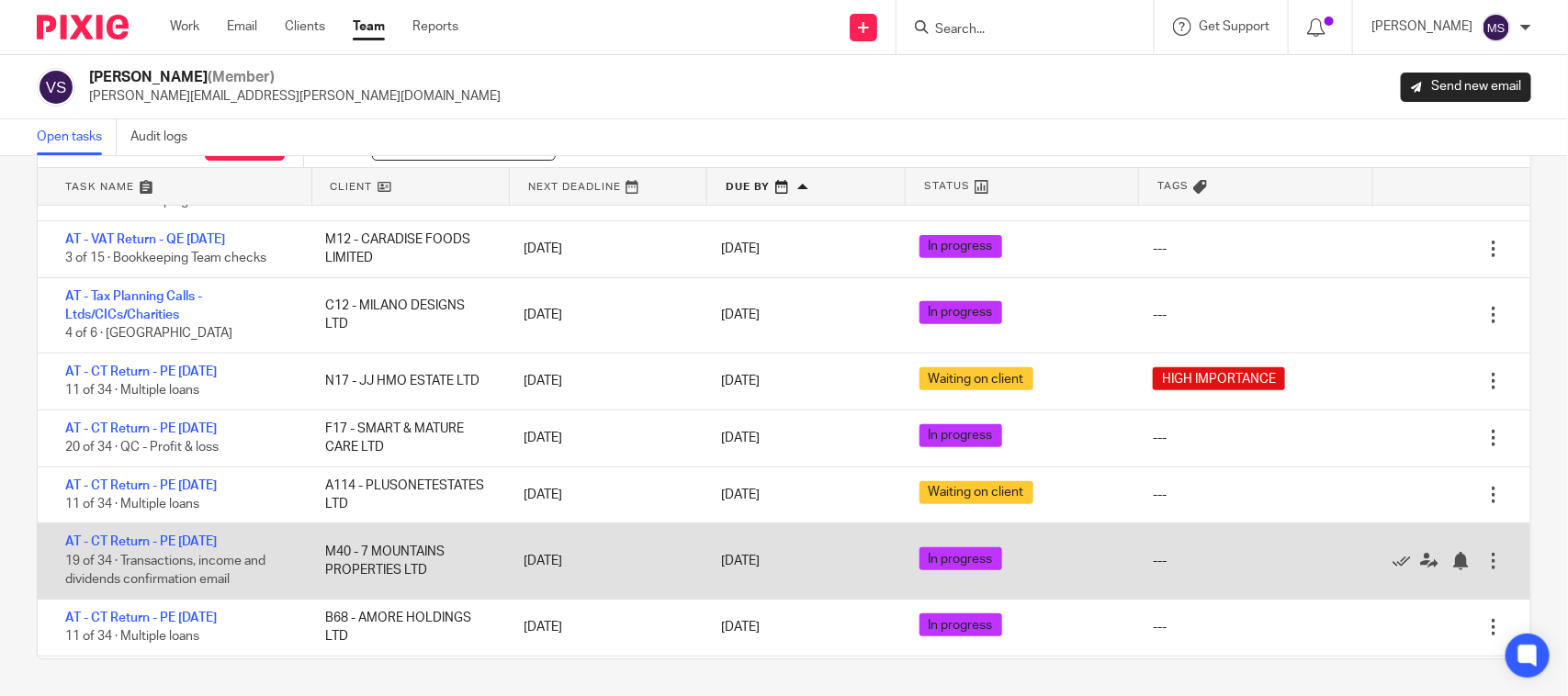
scroll to position [0, 0]
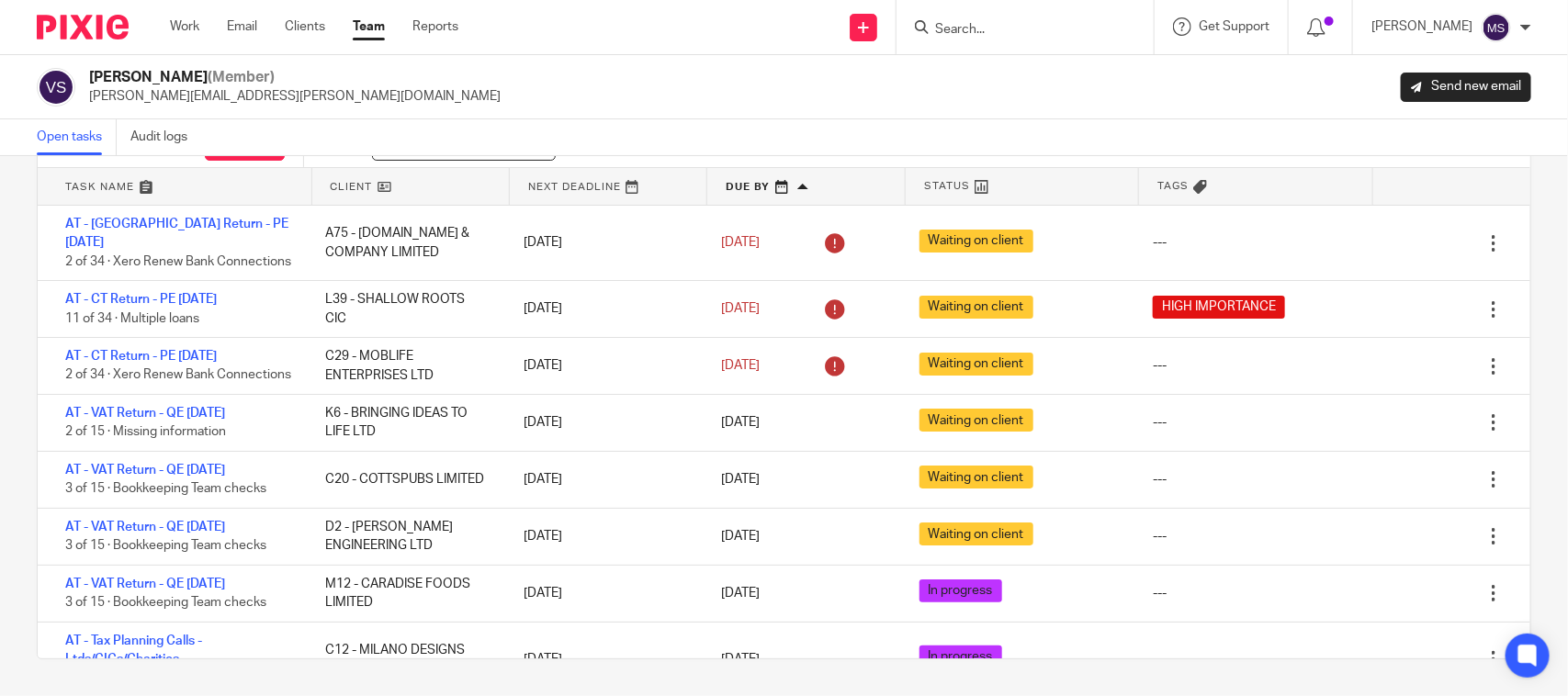
click at [639, 107] on div "[PERSON_NAME] (Member) [PERSON_NAME][EMAIL_ADDRESS][PERSON_NAME][DOMAIN_NAME] S…" at bounding box center [784, 88] width 1568 height 64
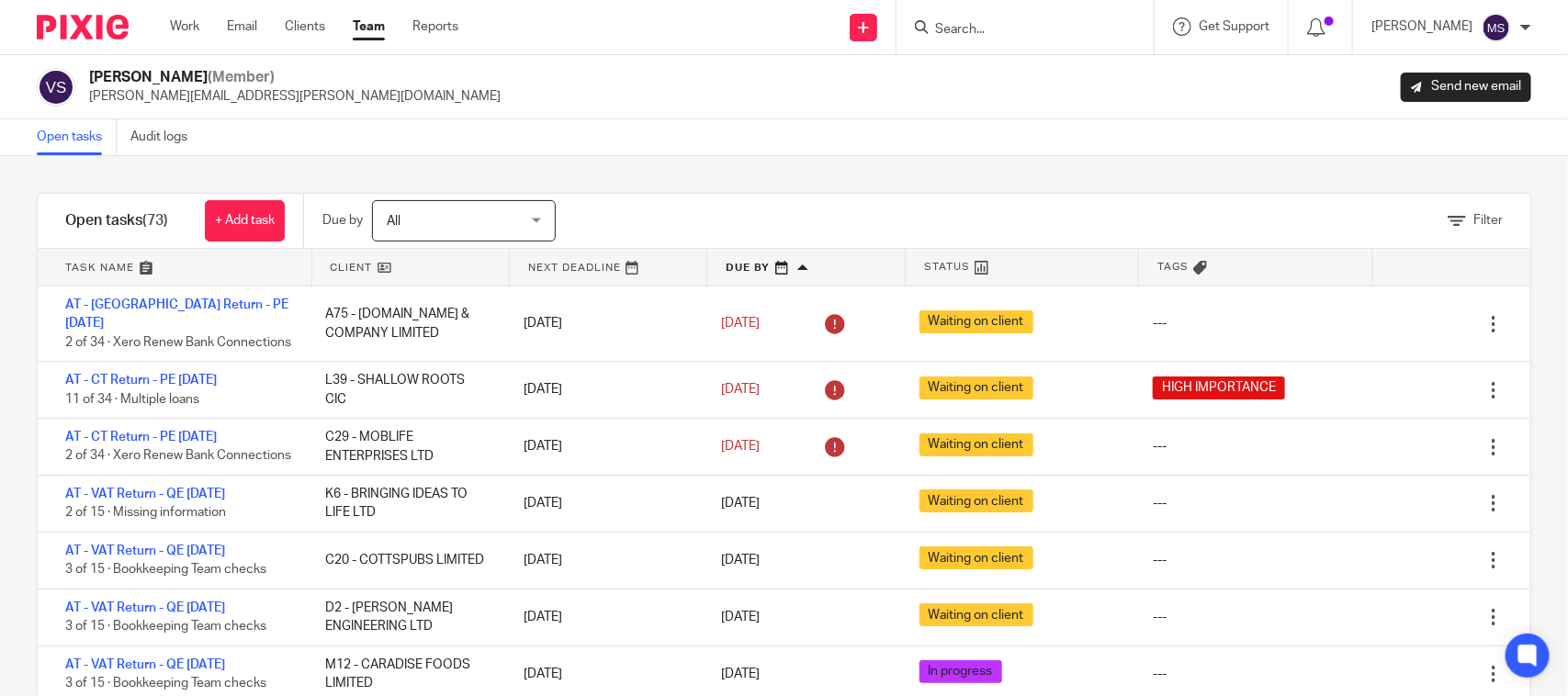
click at [658, 89] on div "Vaibhav Solanki (Member) vaibhav.solanki@confiancebizsol.com Send new email" at bounding box center [784, 88] width 1495 height 39
click at [822, 158] on div "Filter tasks Only show tasks matching all of these conditions 1 Client name Is …" at bounding box center [784, 425] width 1568 height 540
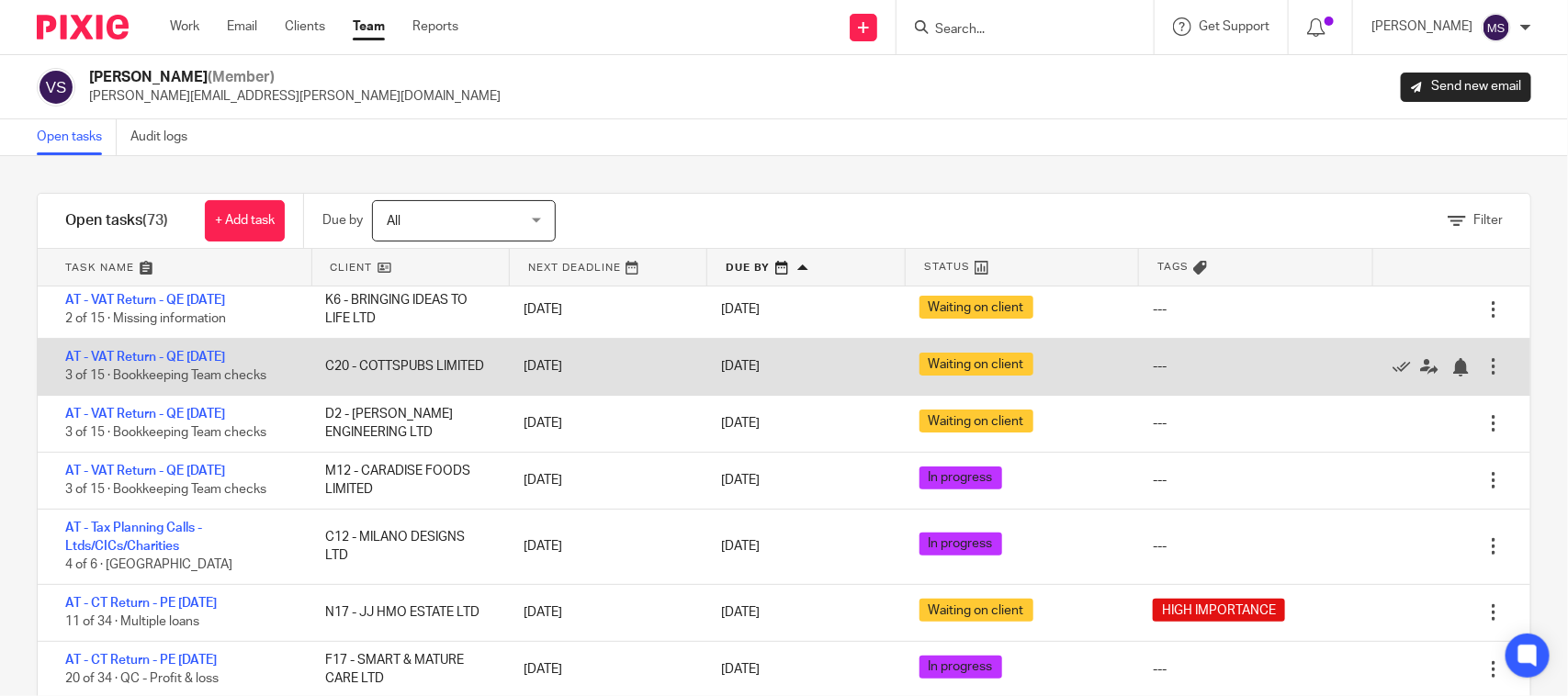
scroll to position [230, 0]
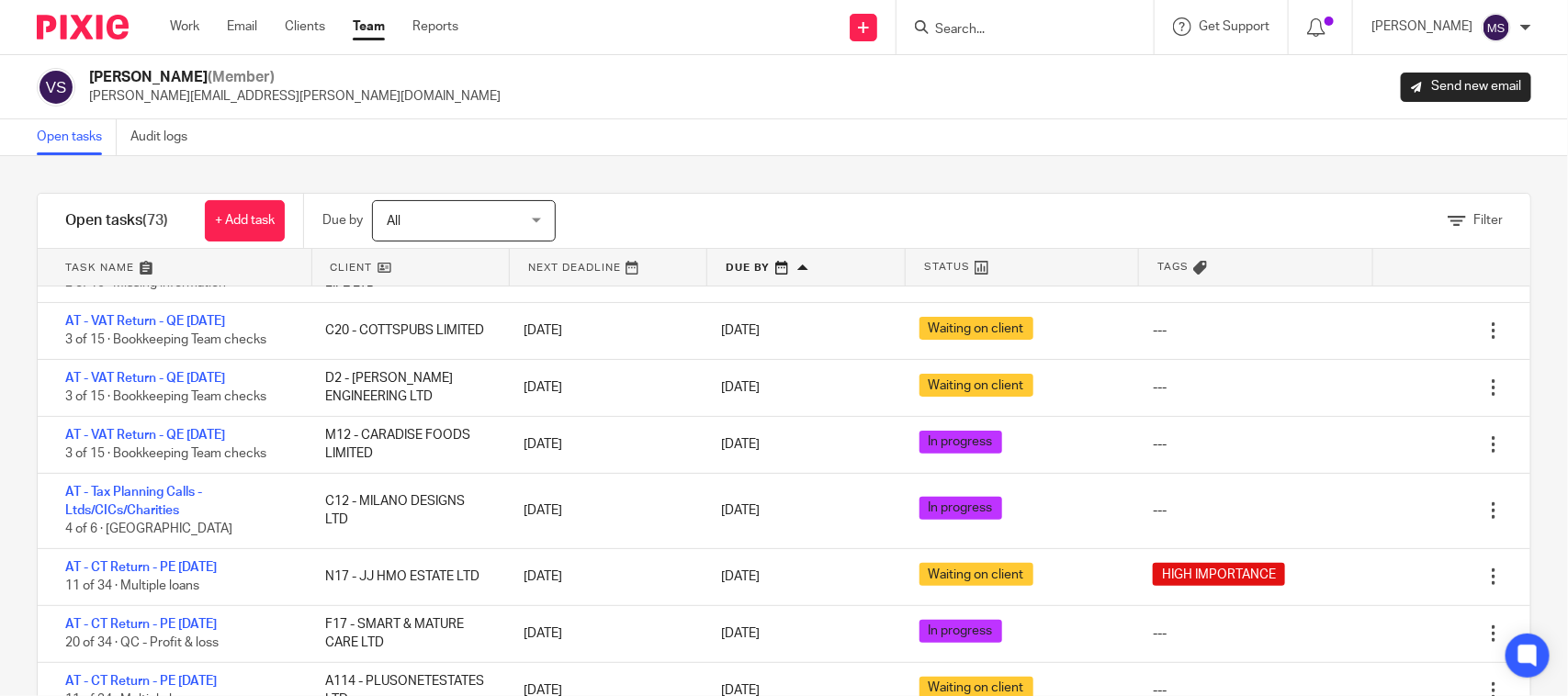
click at [874, 156] on div "Filter tasks Only show tasks matching all of these conditions 1 Client name Is …" at bounding box center [784, 425] width 1568 height 540
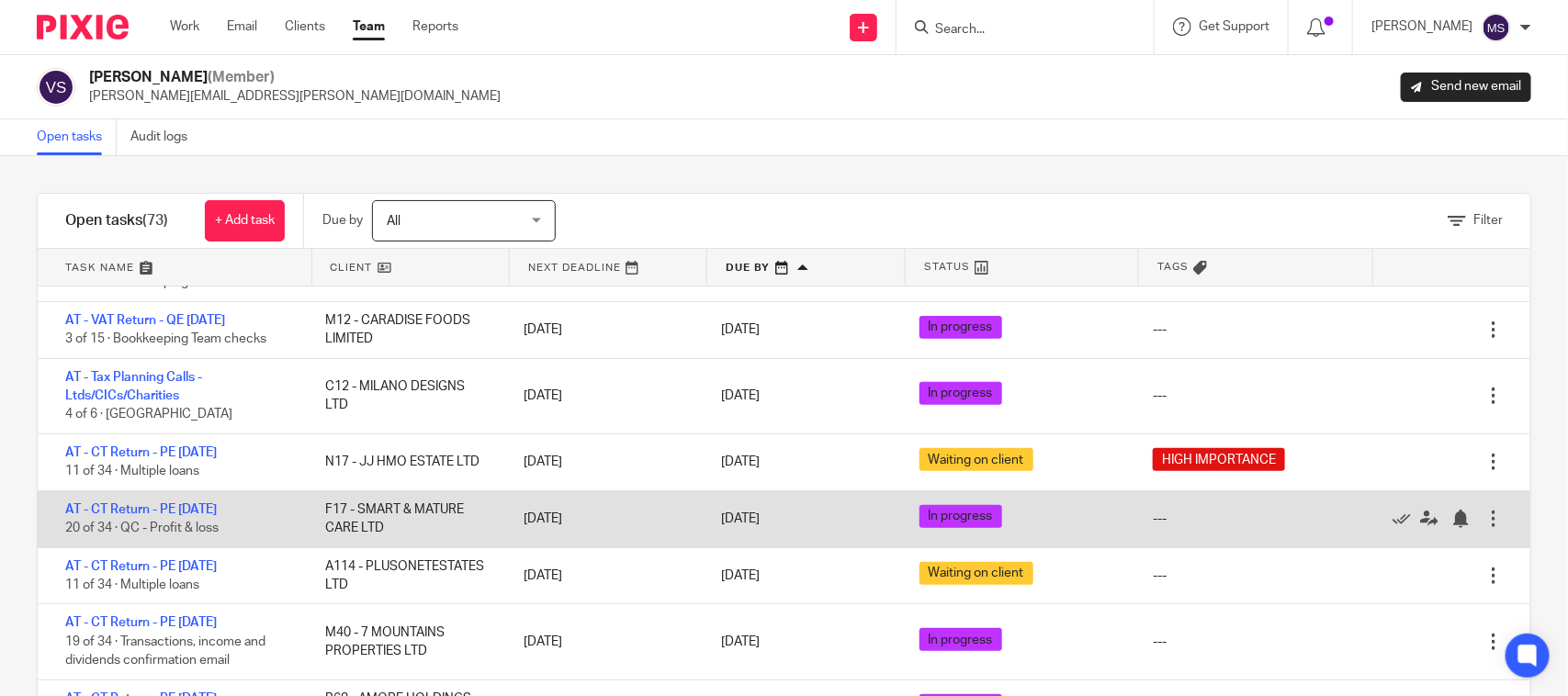
scroll to position [459, 0]
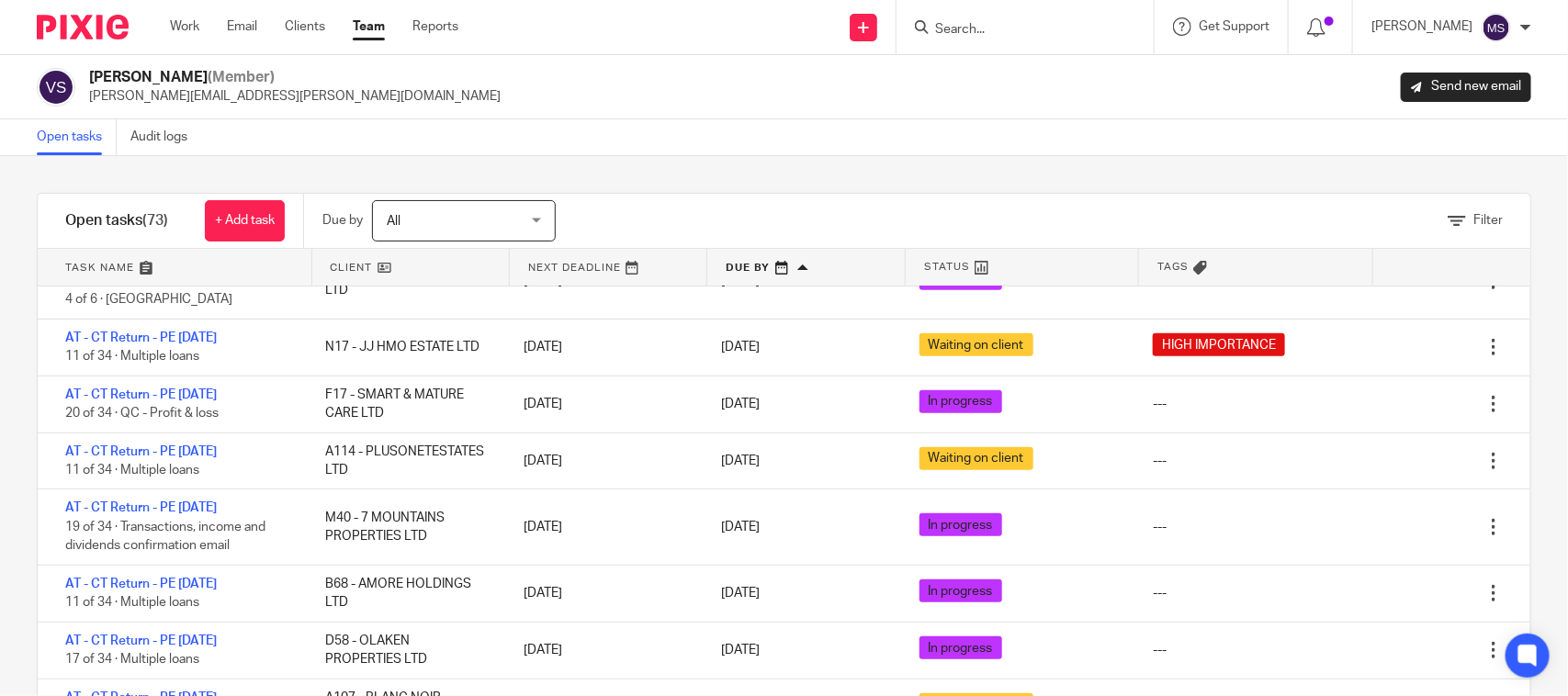
click at [925, 195] on div "Filter" at bounding box center [1066, 221] width 929 height 55
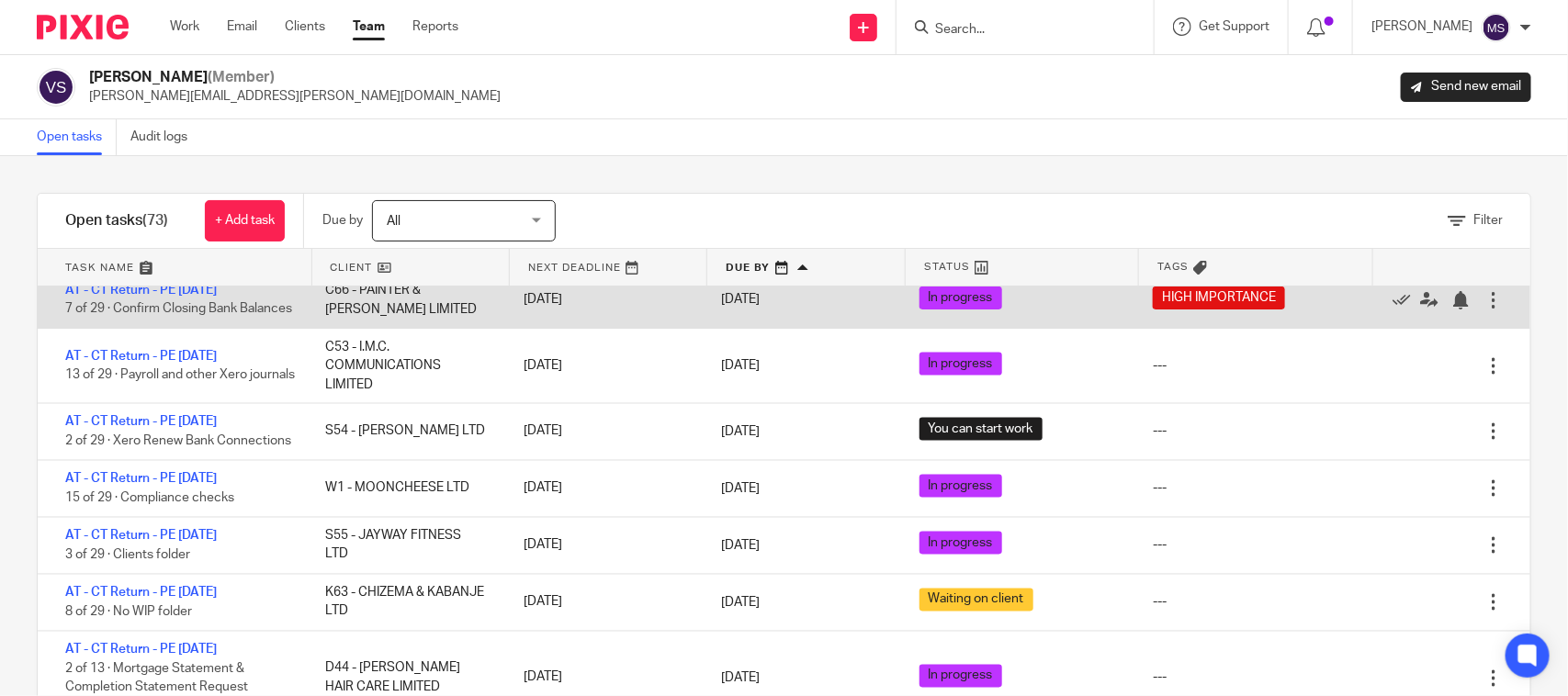
scroll to position [1493, 0]
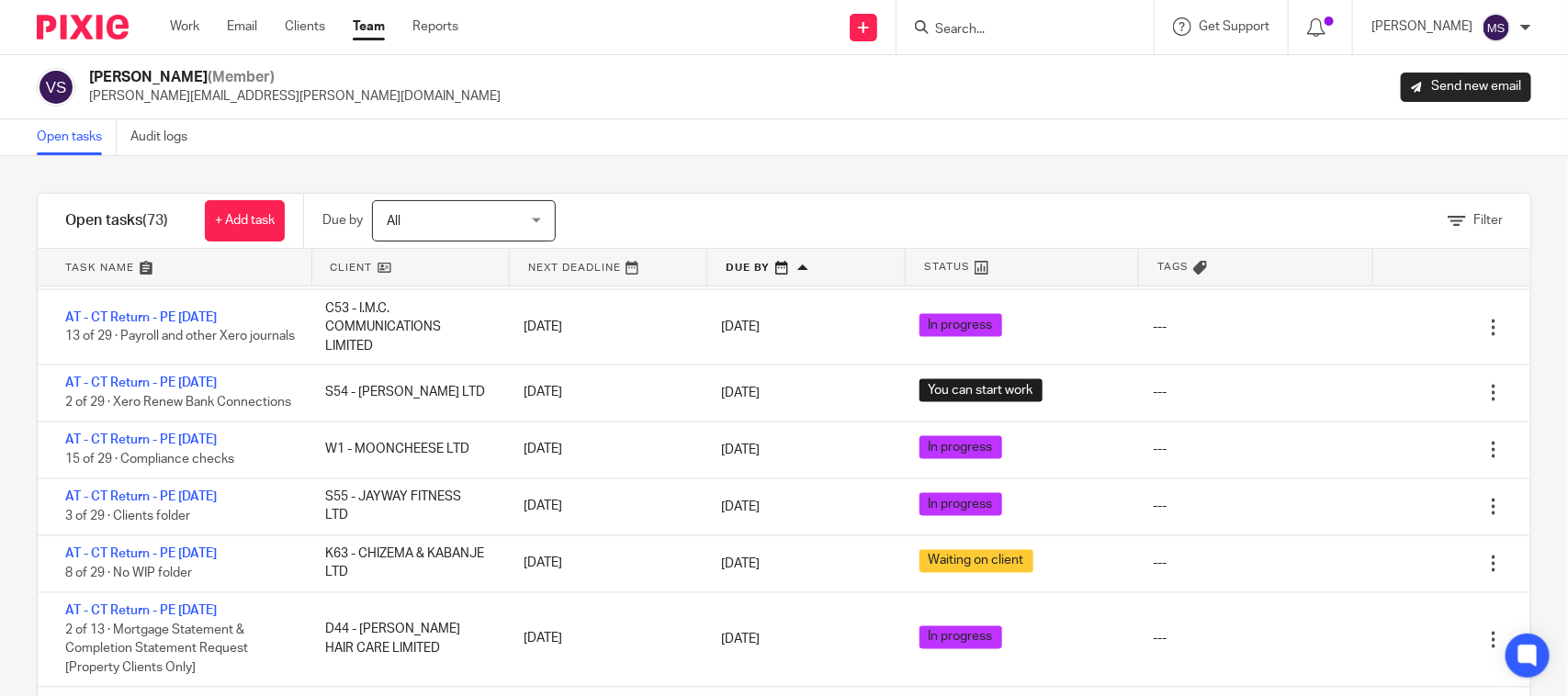
click at [940, 152] on div "Open tasks Audit logs" at bounding box center [784, 138] width 1568 height 37
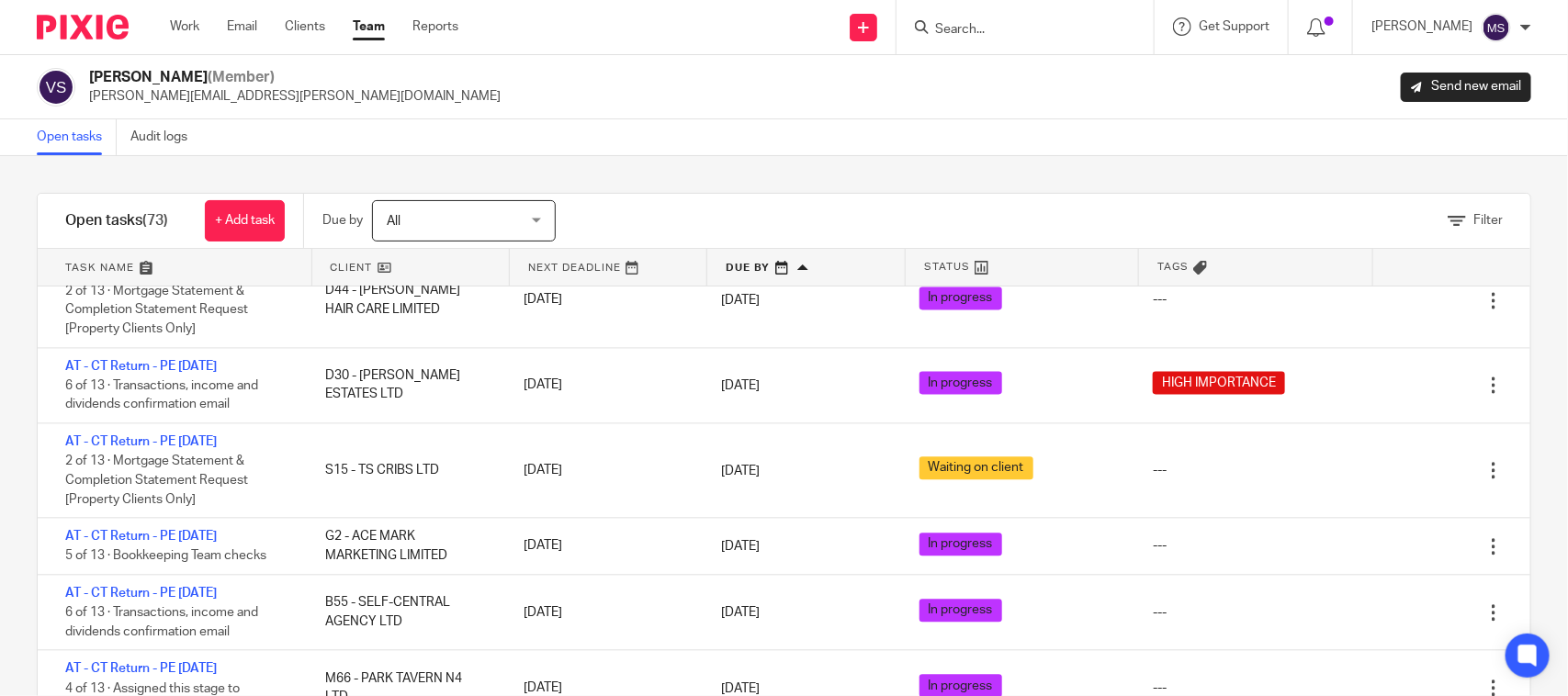
scroll to position [1838, 0]
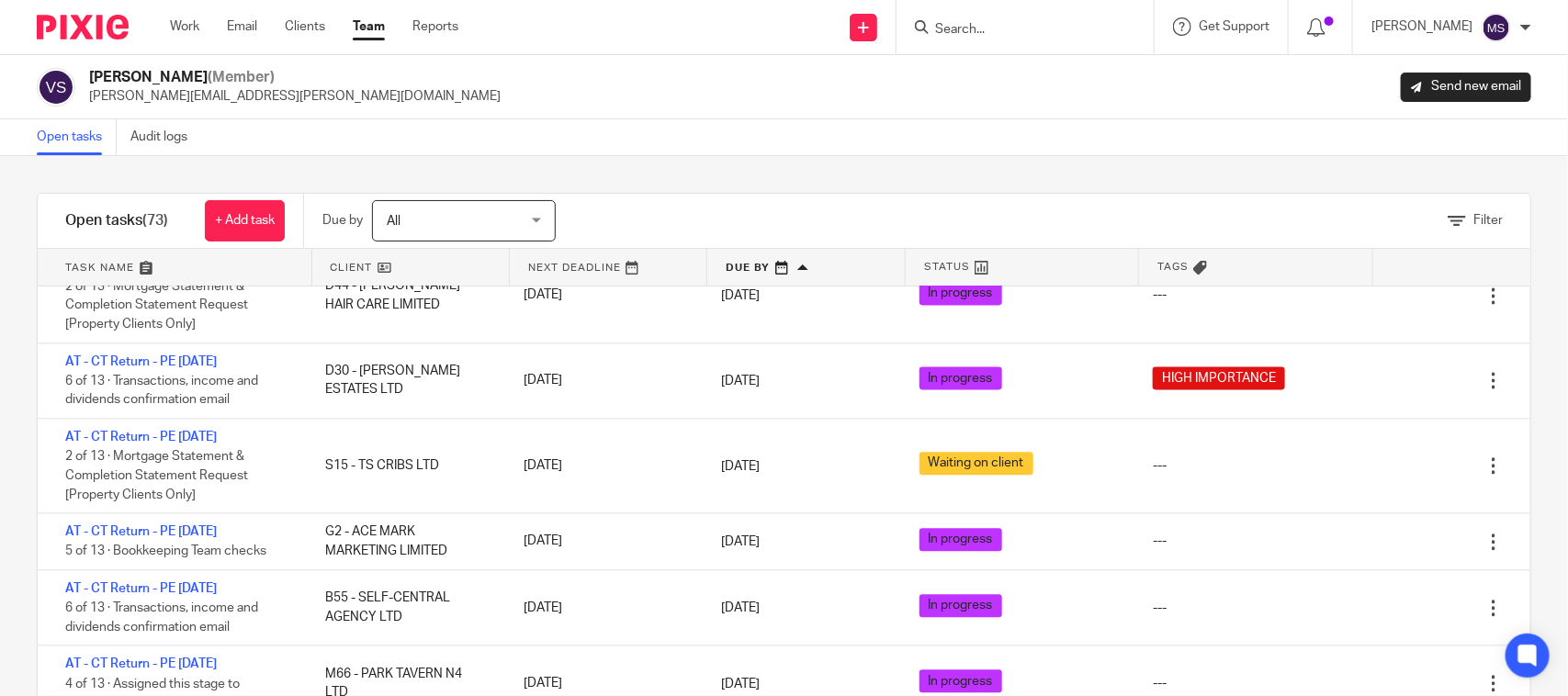
click at [822, 166] on div "Filter tasks Only show tasks matching all of these conditions 1 Client name Is …" at bounding box center [784, 425] width 1568 height 540
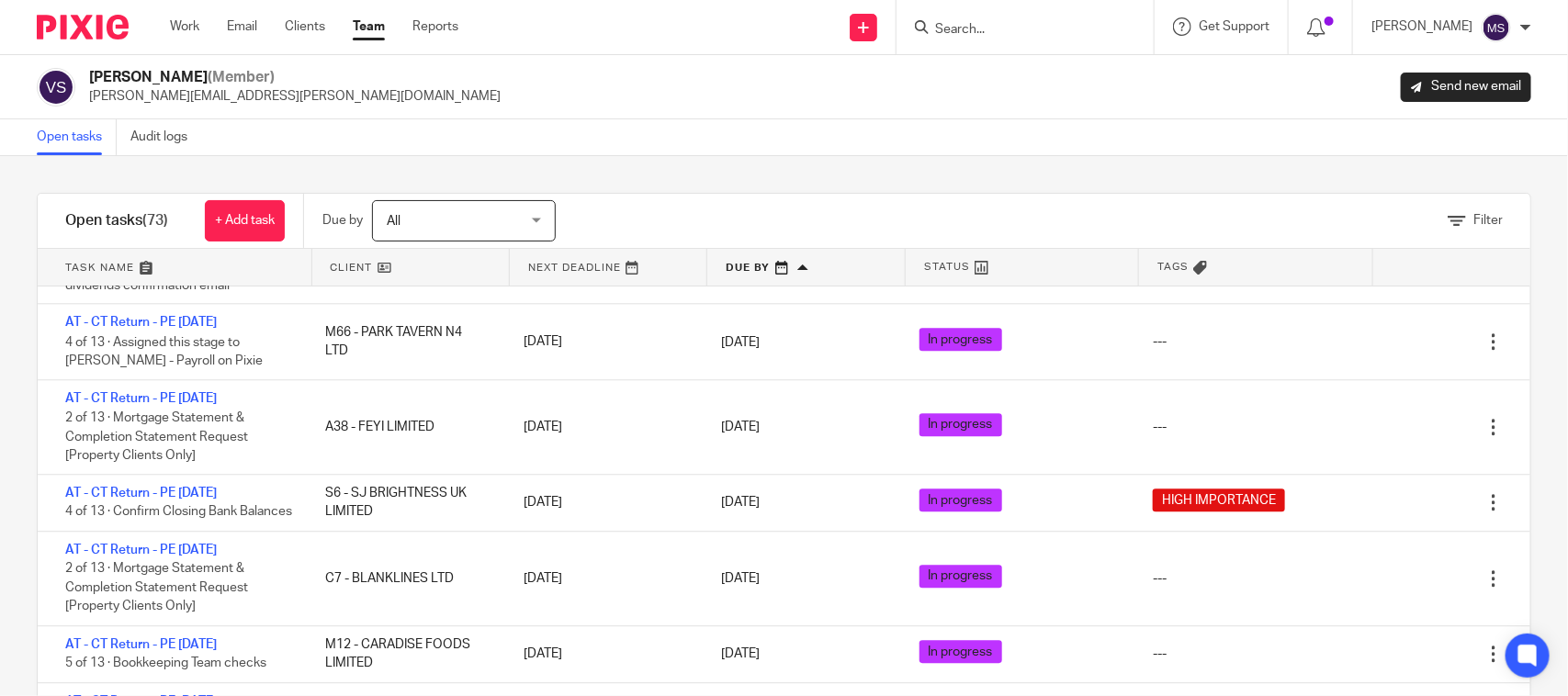
scroll to position [2182, 0]
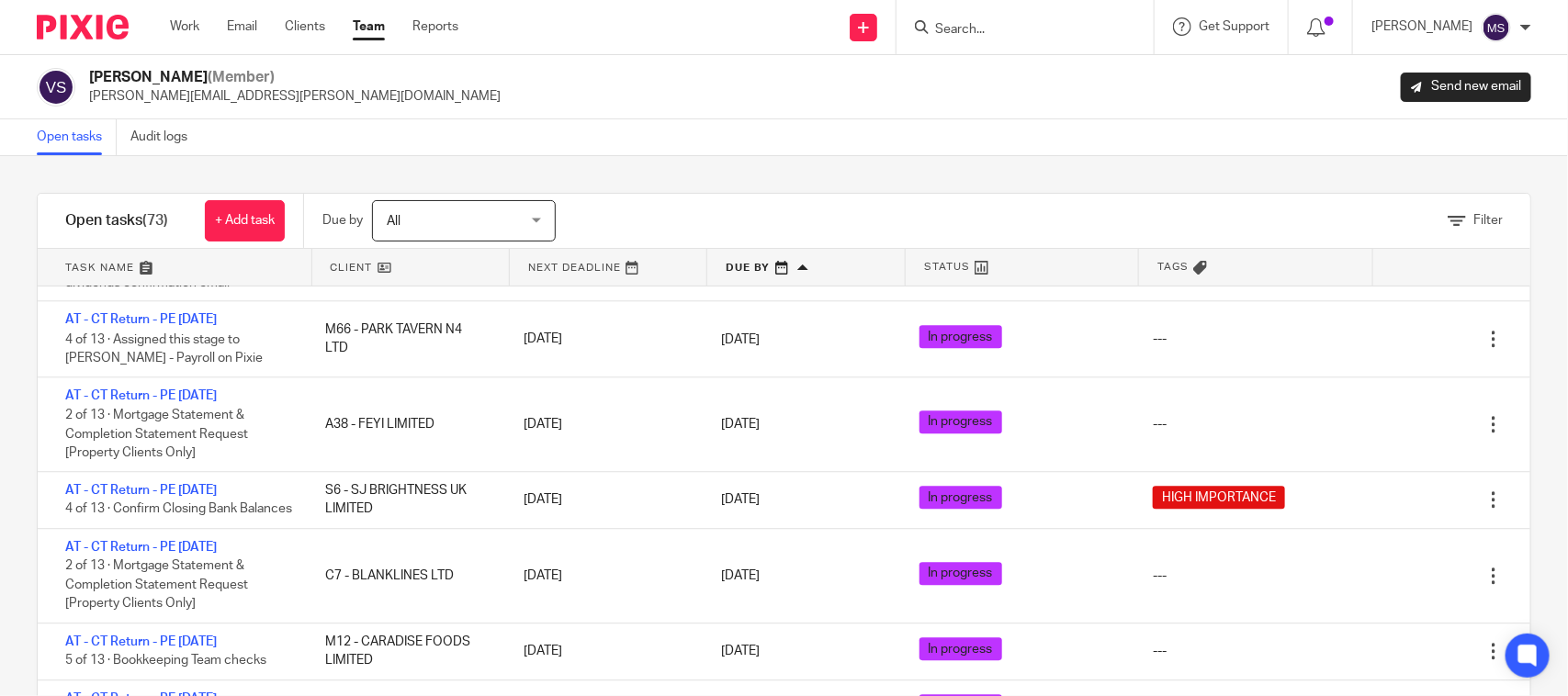
click at [804, 181] on div "Filter tasks Only show tasks matching all of these conditions 1 Client name Is …" at bounding box center [784, 425] width 1568 height 540
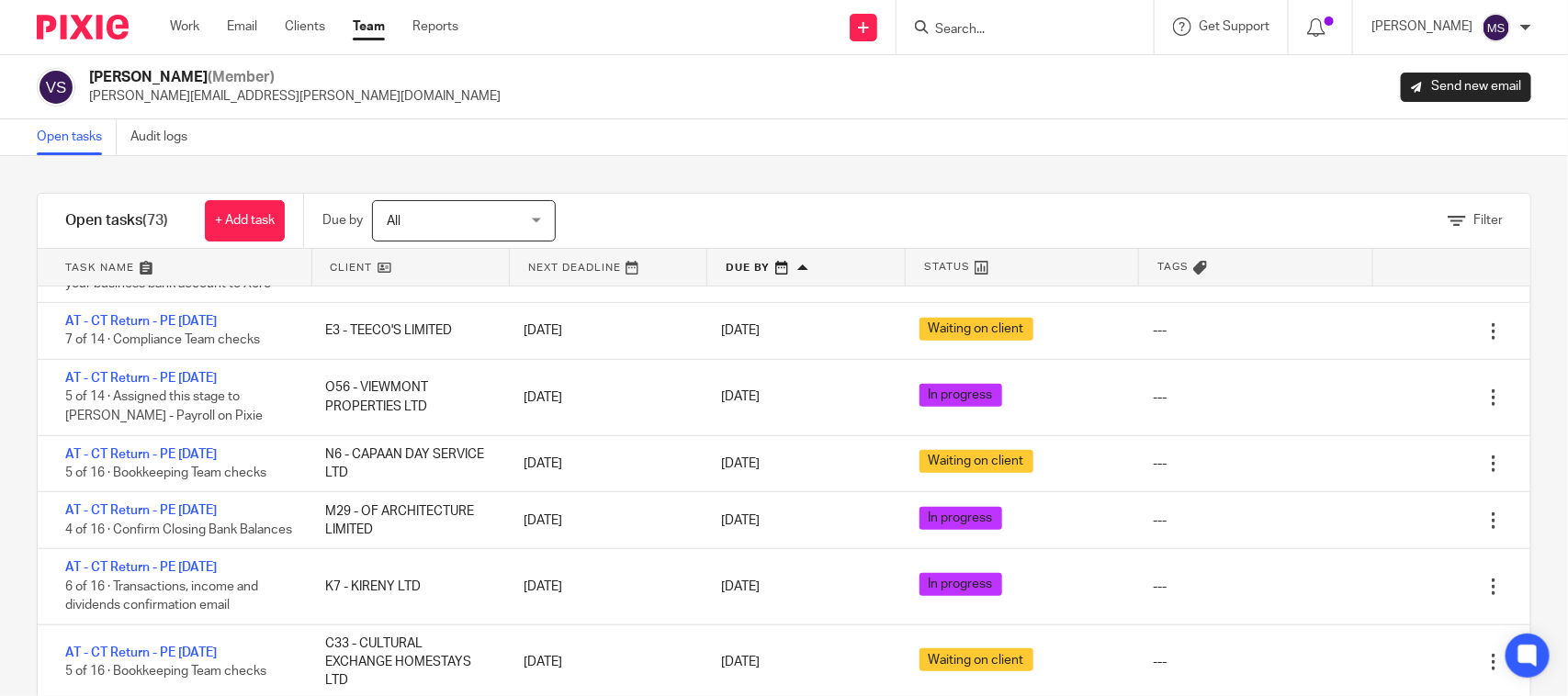
scroll to position [3791, 0]
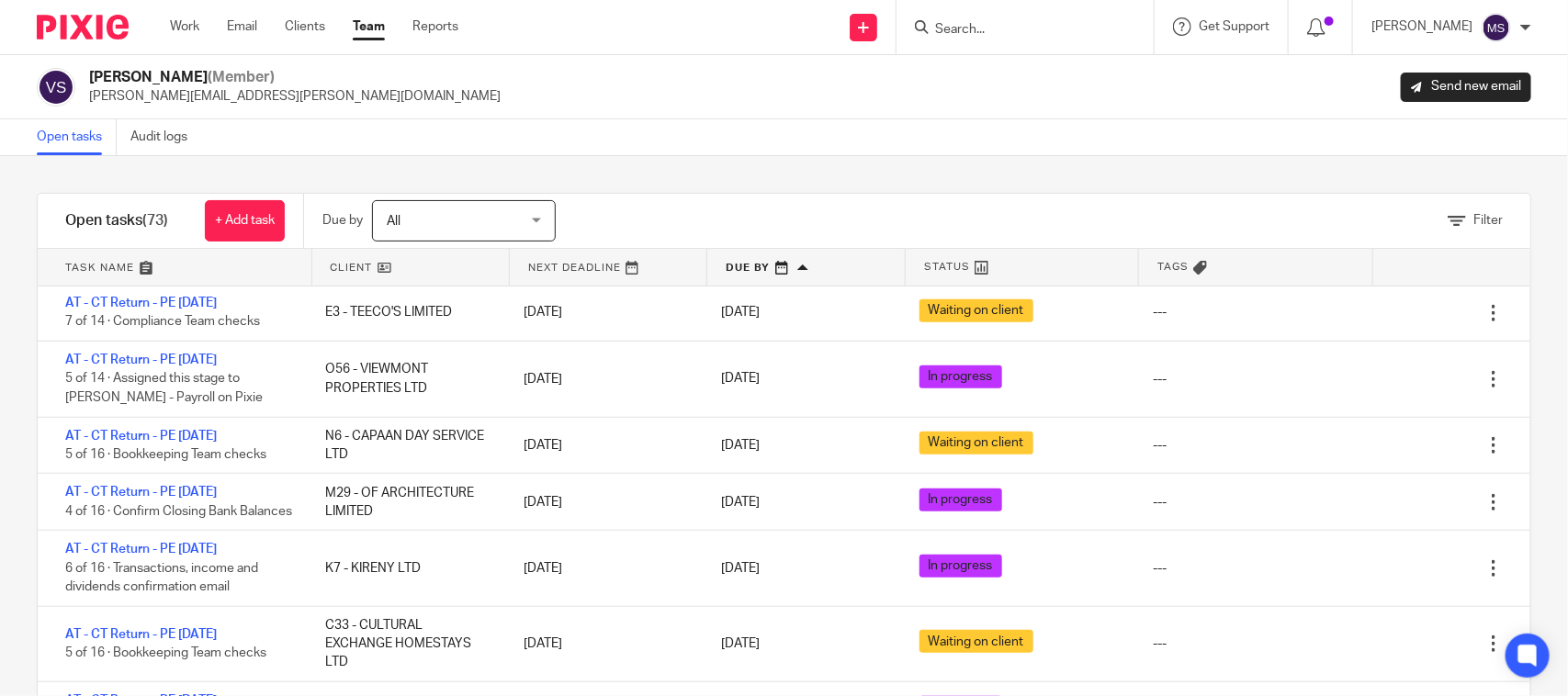
click at [956, 199] on div "Filter" at bounding box center [1066, 221] width 929 height 55
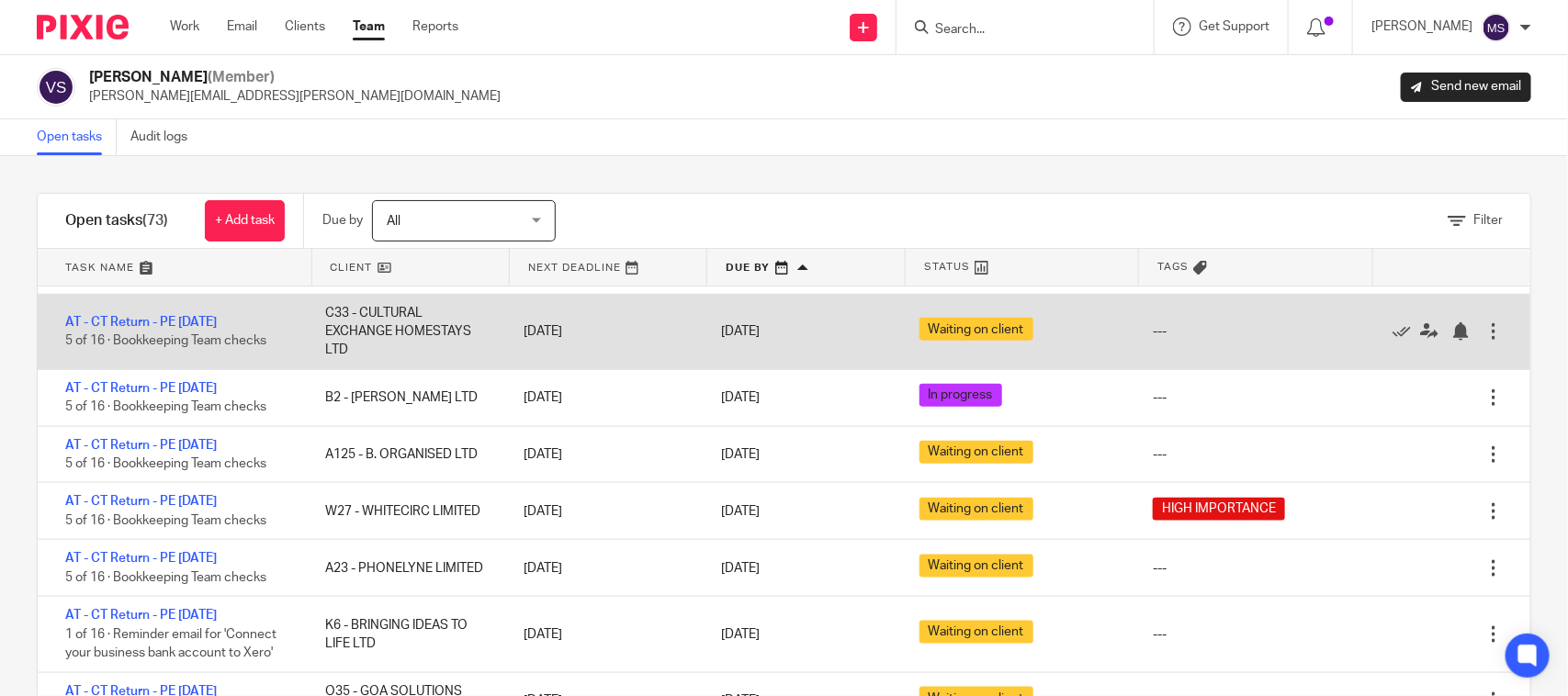
scroll to position [4135, 0]
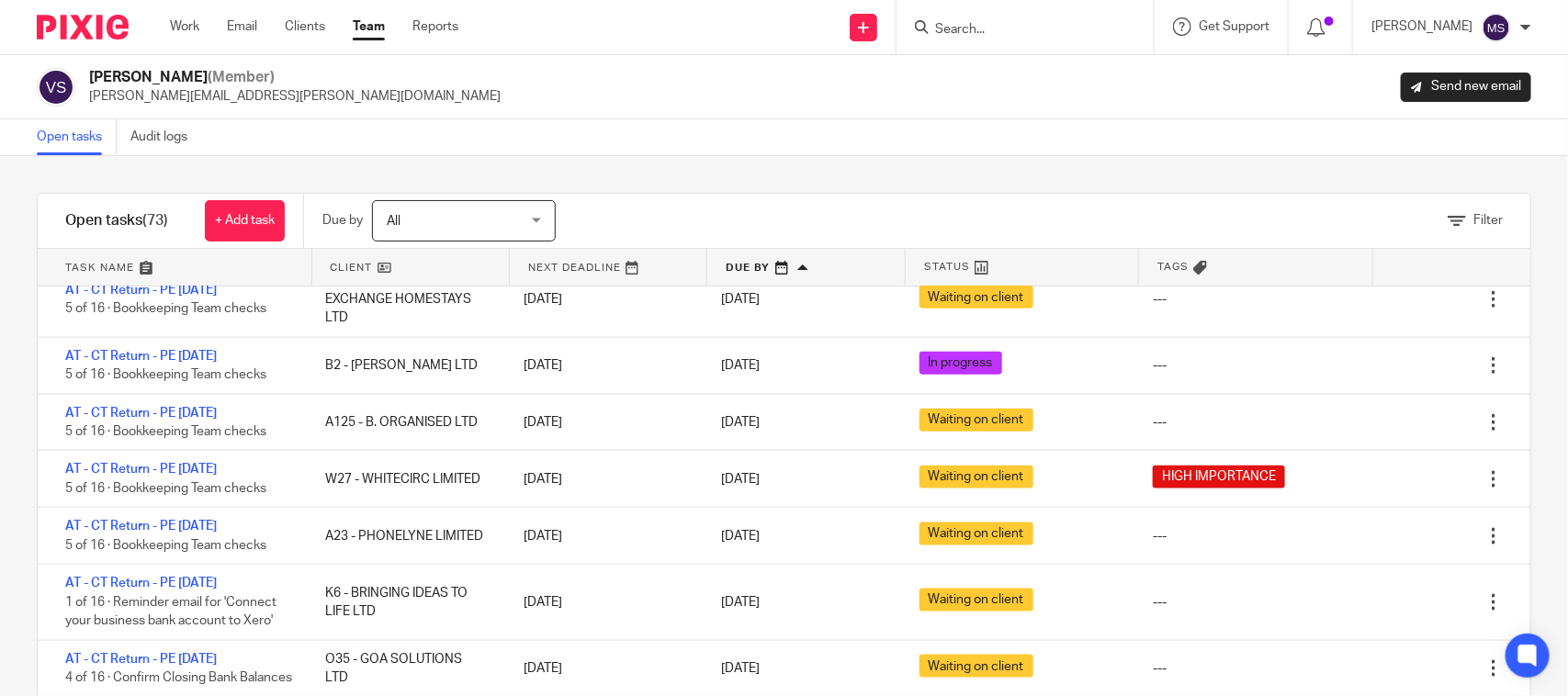
click at [883, 181] on div "Filter tasks Only show tasks matching all of these conditions 1 Client name Is …" at bounding box center [784, 425] width 1568 height 540
click at [755, 136] on div "Open tasks Audit logs" at bounding box center [784, 138] width 1568 height 37
click at [937, 171] on div "Filter tasks Only show tasks matching all of these conditions 1 Client name Is …" at bounding box center [784, 425] width 1568 height 540
click at [948, 108] on div "Vaibhav Solanki (Member) vaibhav.solanki@confiancebizsol.com Send new email" at bounding box center [784, 88] width 1568 height 64
click at [990, 22] on input "Search" at bounding box center [1016, 30] width 165 height 17
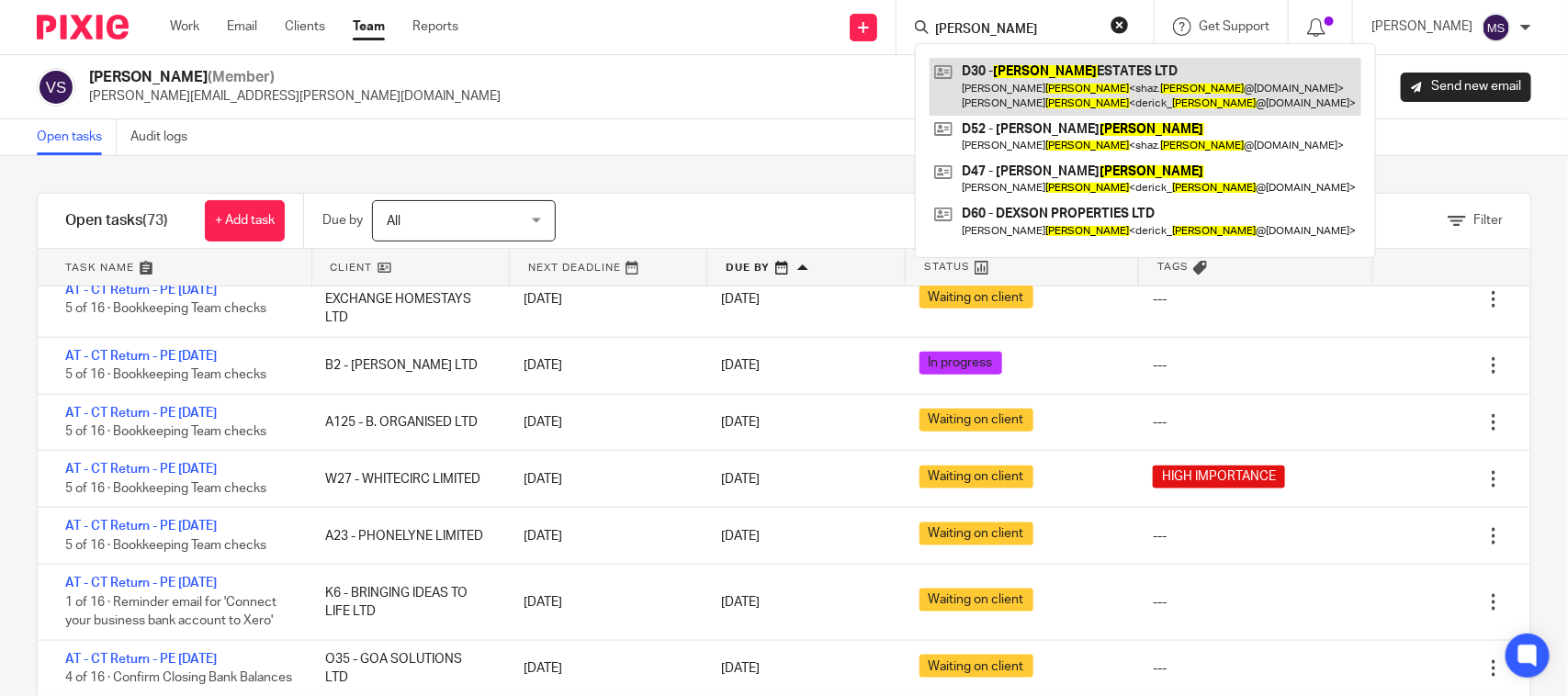
type input "dickson"
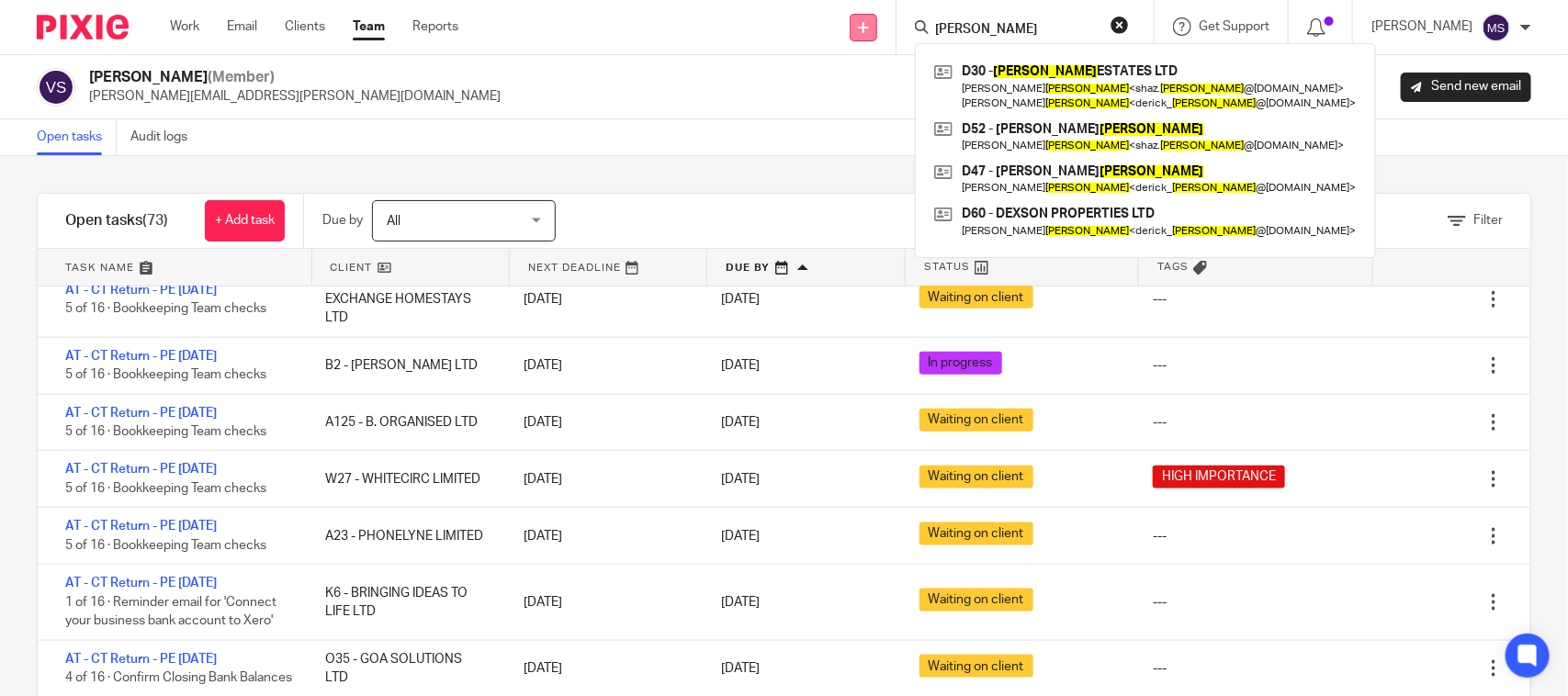
drag, startPoint x: 1004, startPoint y: 28, endPoint x: 896, endPoint y: 33, distance: 108.1
click at [896, 33] on div "Send new email Create task Add client Request signature dickson D30 - DICKSON E…" at bounding box center [1027, 27] width 1082 height 55
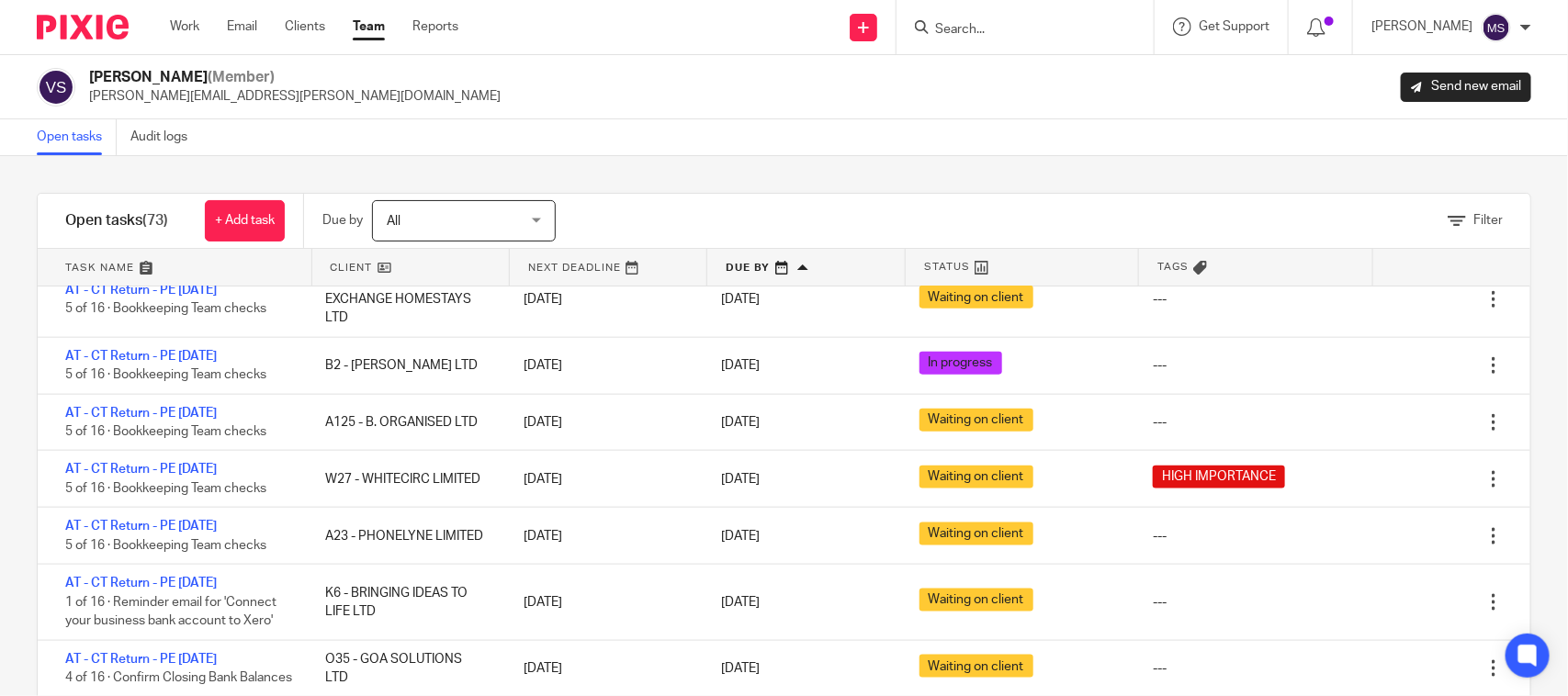
click at [653, 112] on div "Vaibhav Solanki (Member) vaibhav.solanki@confiancebizsol.com Send new email" at bounding box center [784, 88] width 1568 height 64
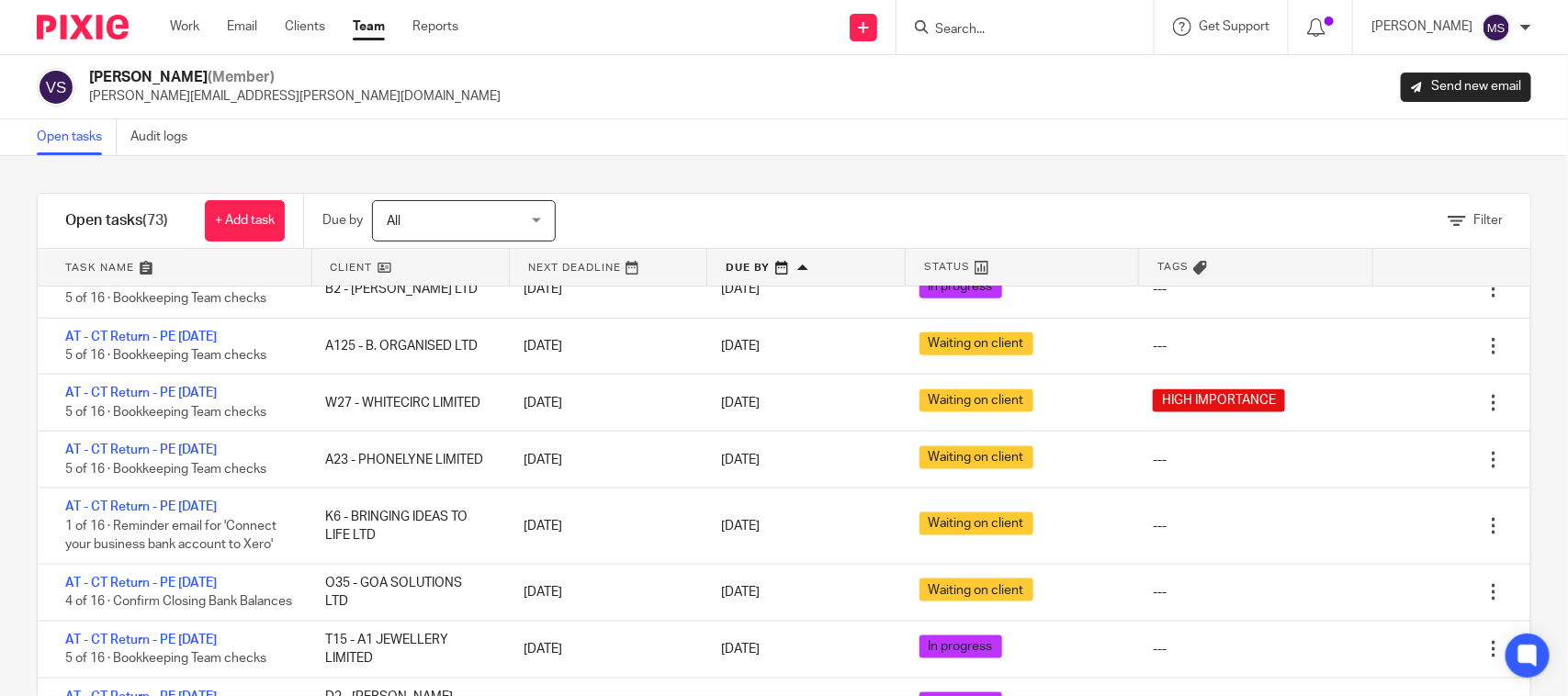
scroll to position [4250, 0]
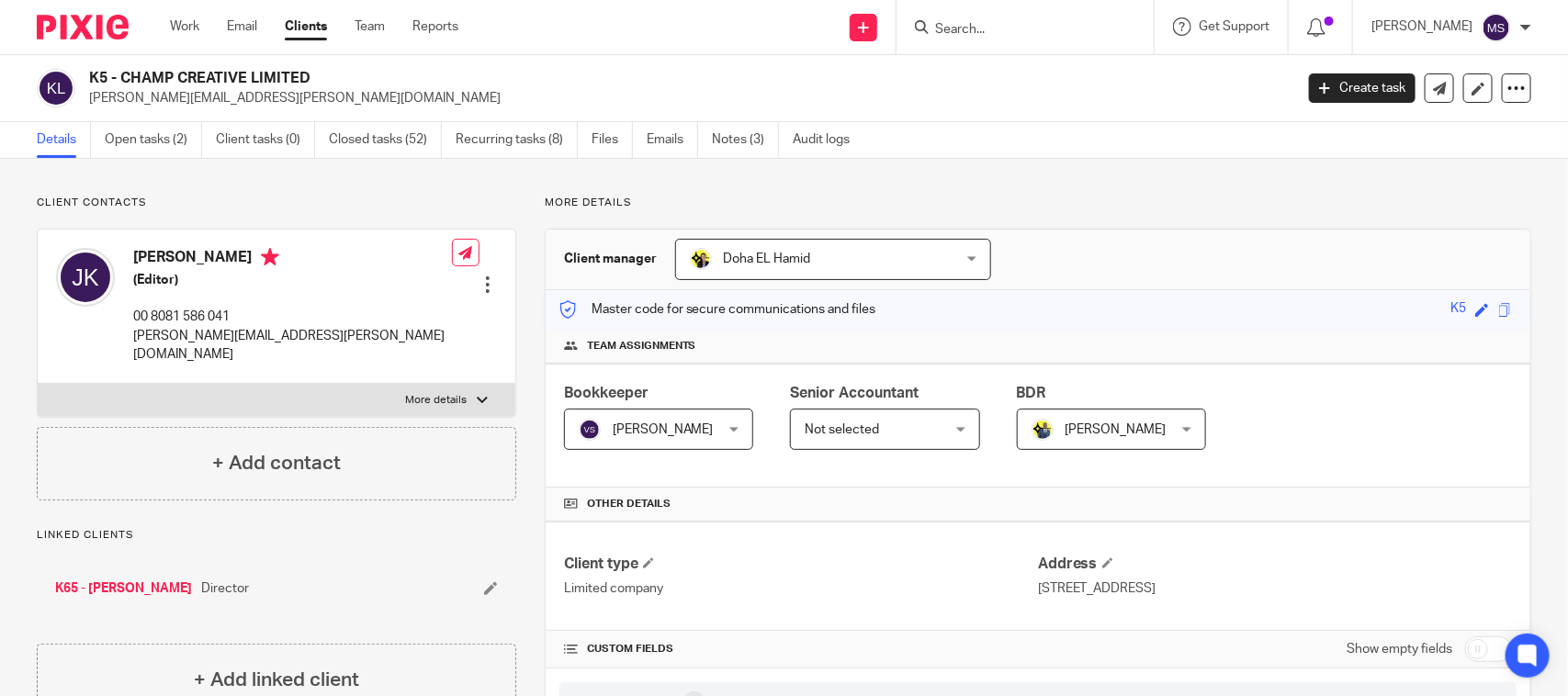
click at [1178, 209] on p "More details" at bounding box center [1039, 202] width 987 height 15
click at [917, 90] on p "joanna.kawecki@gmail.com" at bounding box center [685, 98] width 1192 height 18
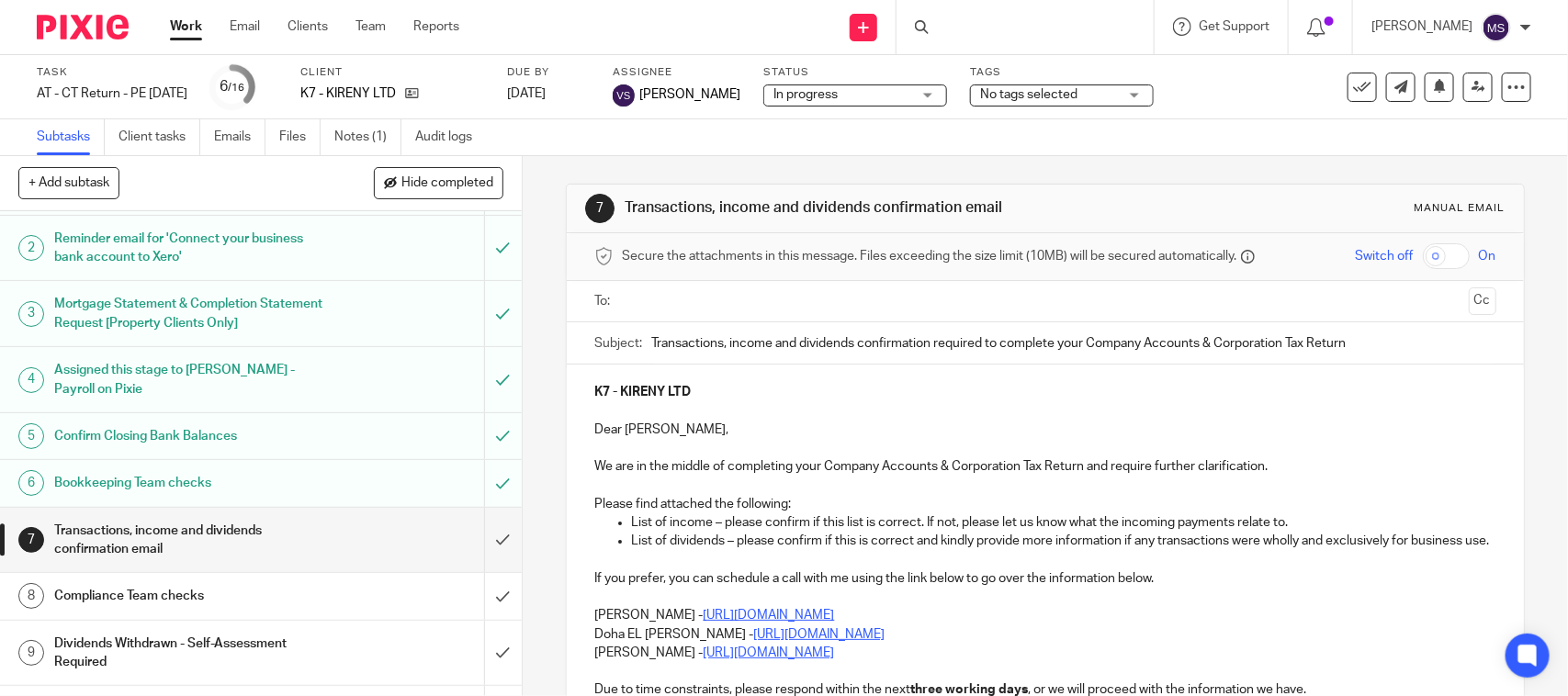
scroll to position [115, 0]
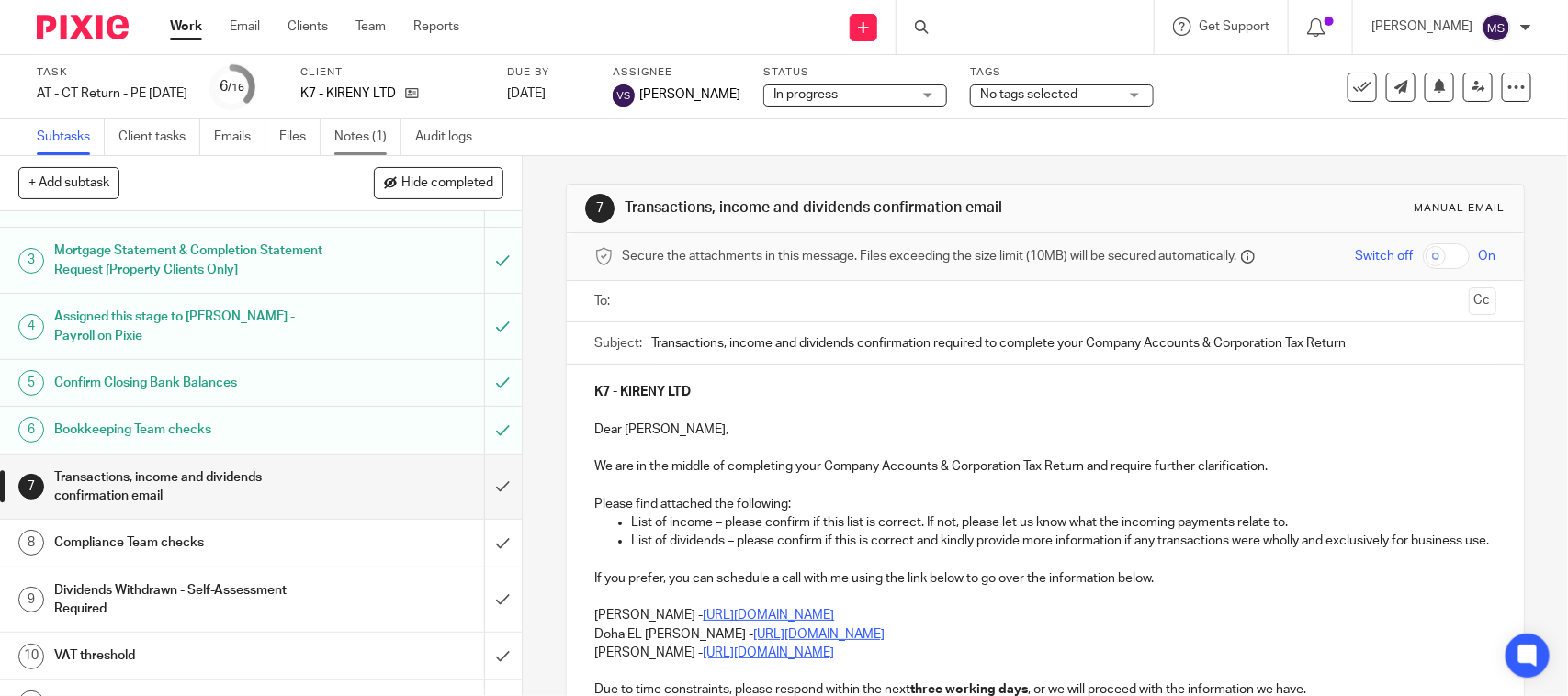
click at [375, 128] on link "Notes (1)" at bounding box center [368, 137] width 67 height 36
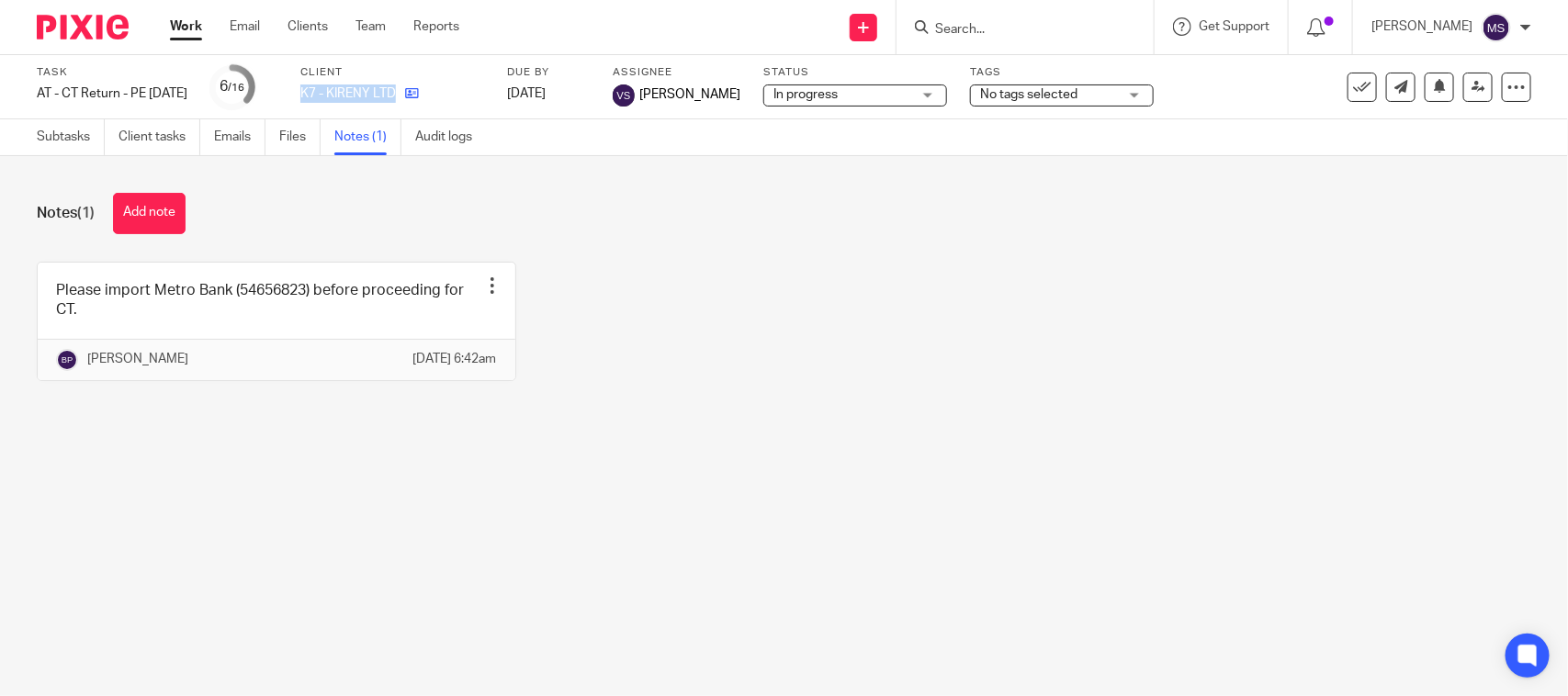
drag, startPoint x: 334, startPoint y: 92, endPoint x: 432, endPoint y: 93, distance: 98.0
click at [432, 93] on div "K7 - KIRENY LTD" at bounding box center [392, 93] width 184 height 18
copy div "K7 - KIRENY LTD"
drag, startPoint x: 368, startPoint y: 97, endPoint x: 350, endPoint y: 89, distance: 19.7
click at [368, 97] on p "K7 - KIRENY LTD" at bounding box center [348, 93] width 95 height 18
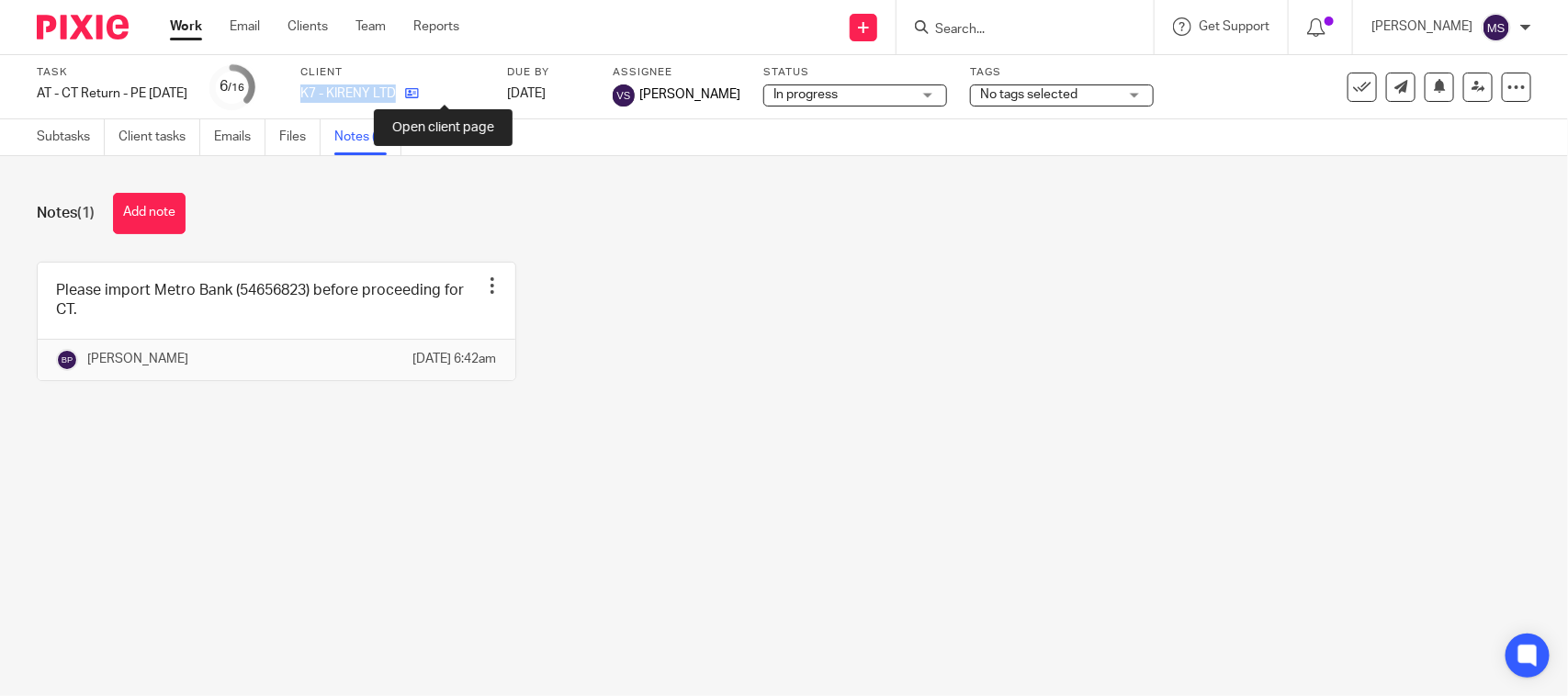
drag, startPoint x: 327, startPoint y: 91, endPoint x: 436, endPoint y: 94, distance: 109.0
click at [436, 94] on div "Task AT - CT Return - PE [DATE] Save AT - [GEOGRAPHIC_DATA] Return - PE [DATE] …" at bounding box center [660, 87] width 1246 height 44
copy div "K7 - KIRENY LTD"
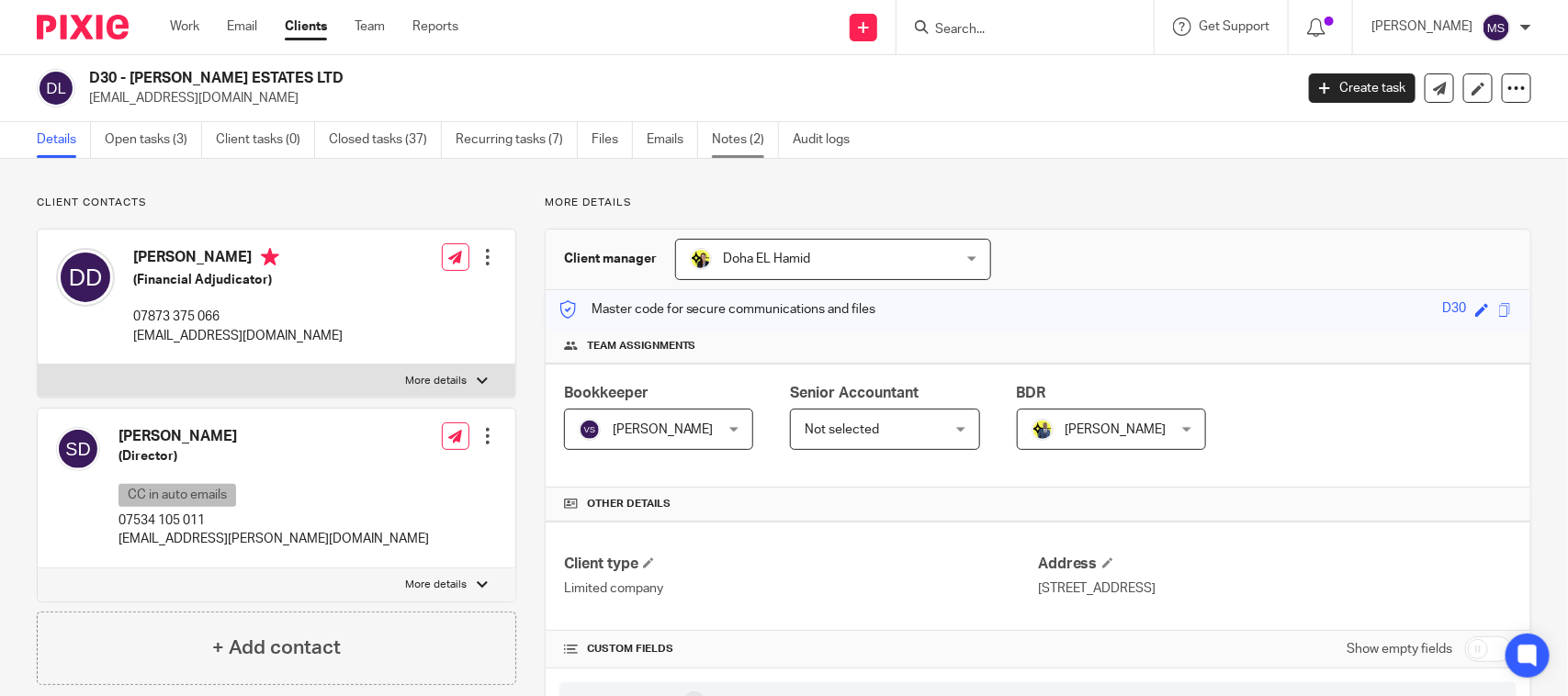
click at [733, 139] on link "Notes (2)" at bounding box center [746, 140] width 67 height 36
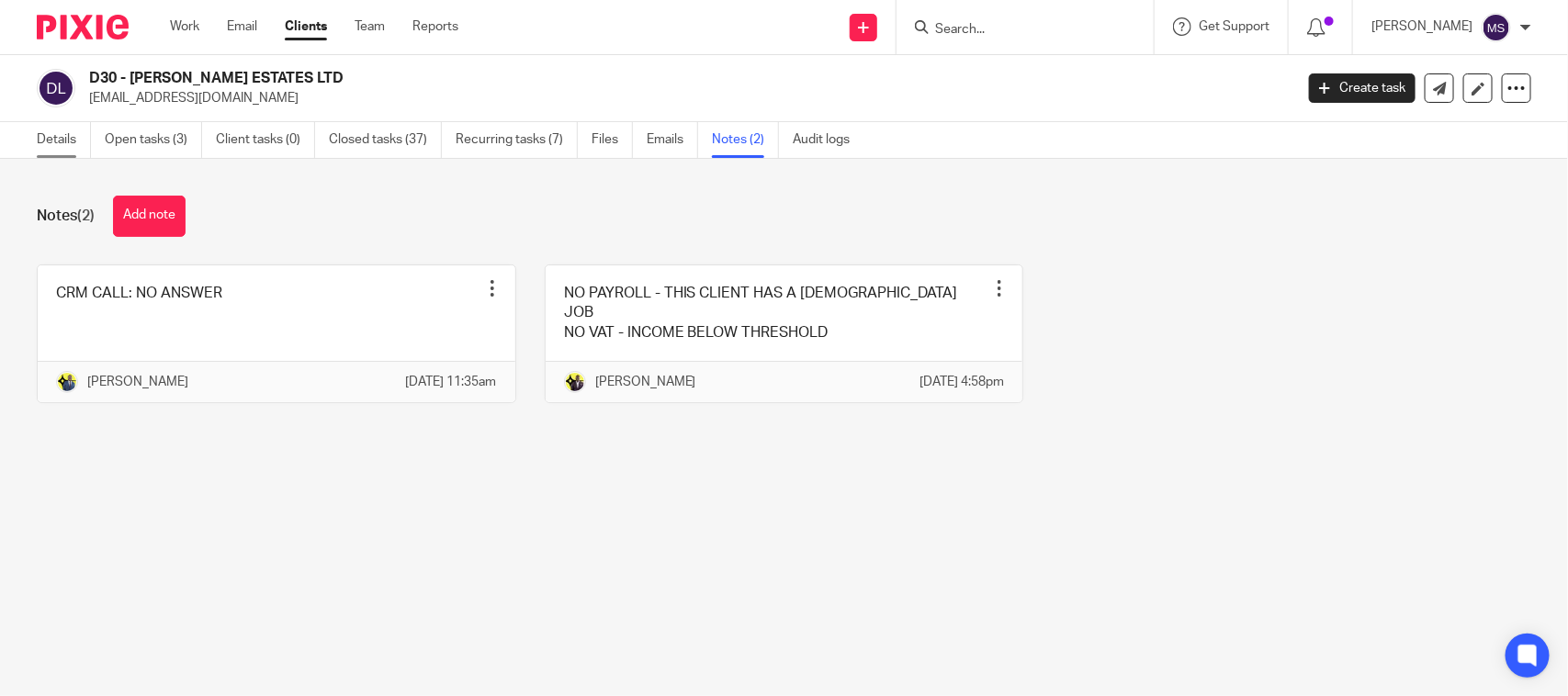
click at [51, 140] on link "Details" at bounding box center [64, 140] width 55 height 36
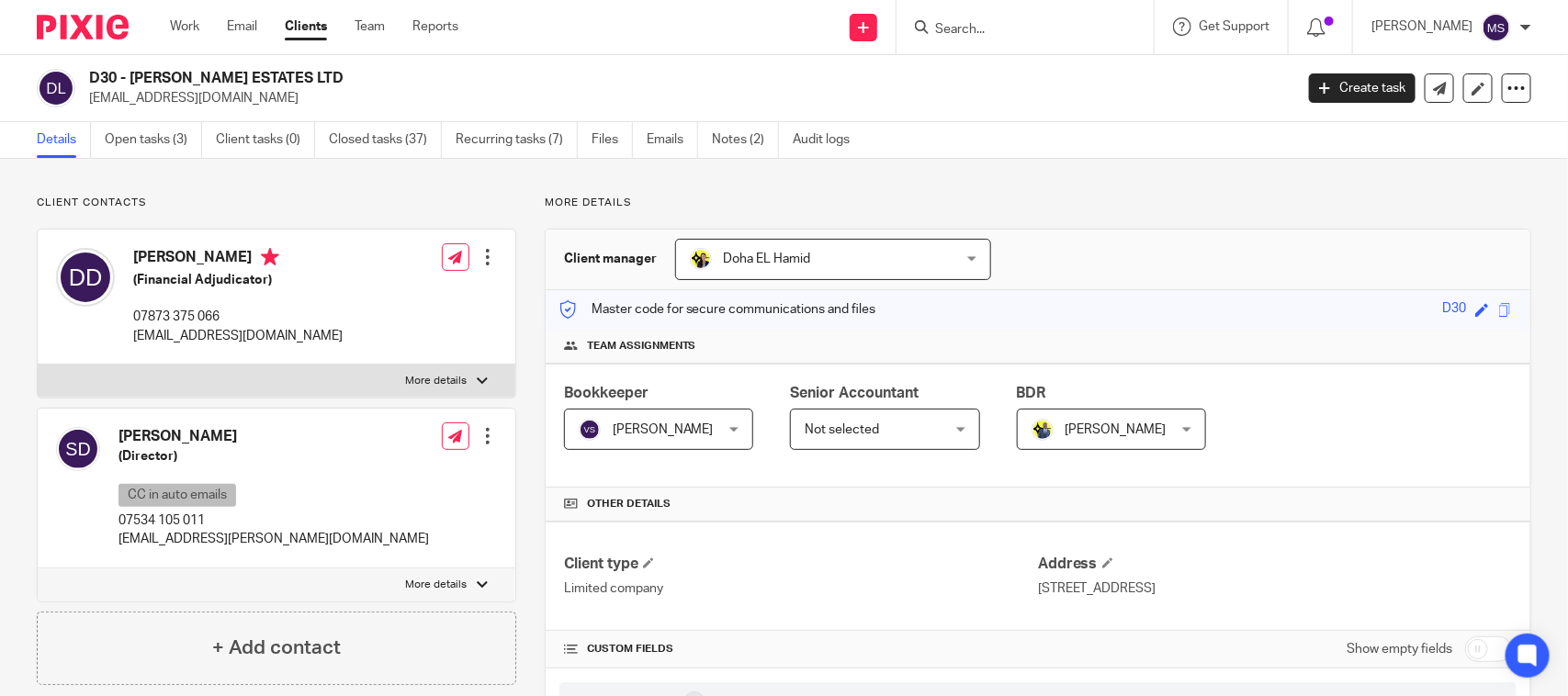
click at [685, 60] on div "D30 - [PERSON_NAME] ESTATES LTD [EMAIL_ADDRESS][DOMAIN_NAME] Create task Update…" at bounding box center [784, 89] width 1568 height 67
click at [598, 86] on h2 "D30 - [PERSON_NAME] ESTATES LTD" at bounding box center [566, 79] width 954 height 19
click at [168, 139] on link "Open tasks (3)" at bounding box center [154, 140] width 97 height 36
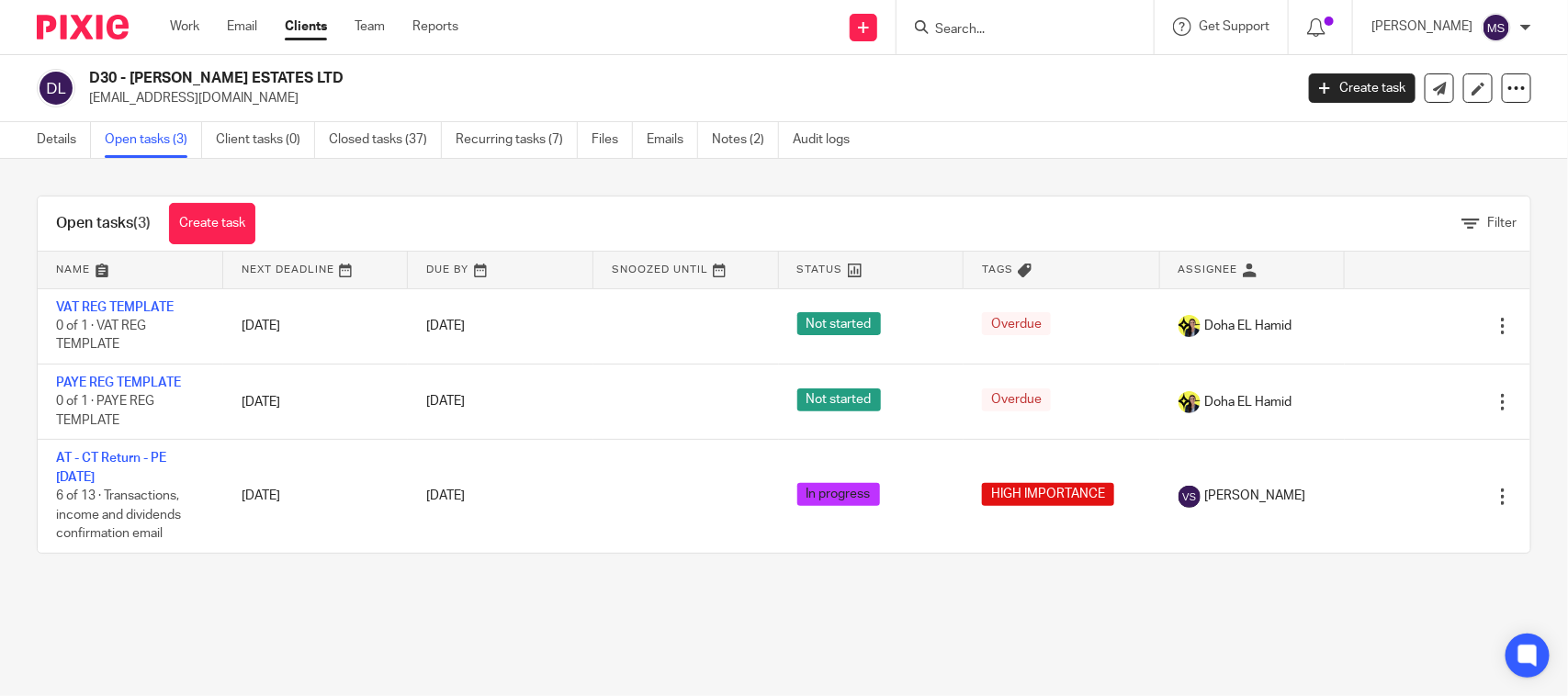
click at [659, 52] on div "Send new email Create task Add client Request signature Get Support Contact Sup…" at bounding box center [1027, 27] width 1082 height 55
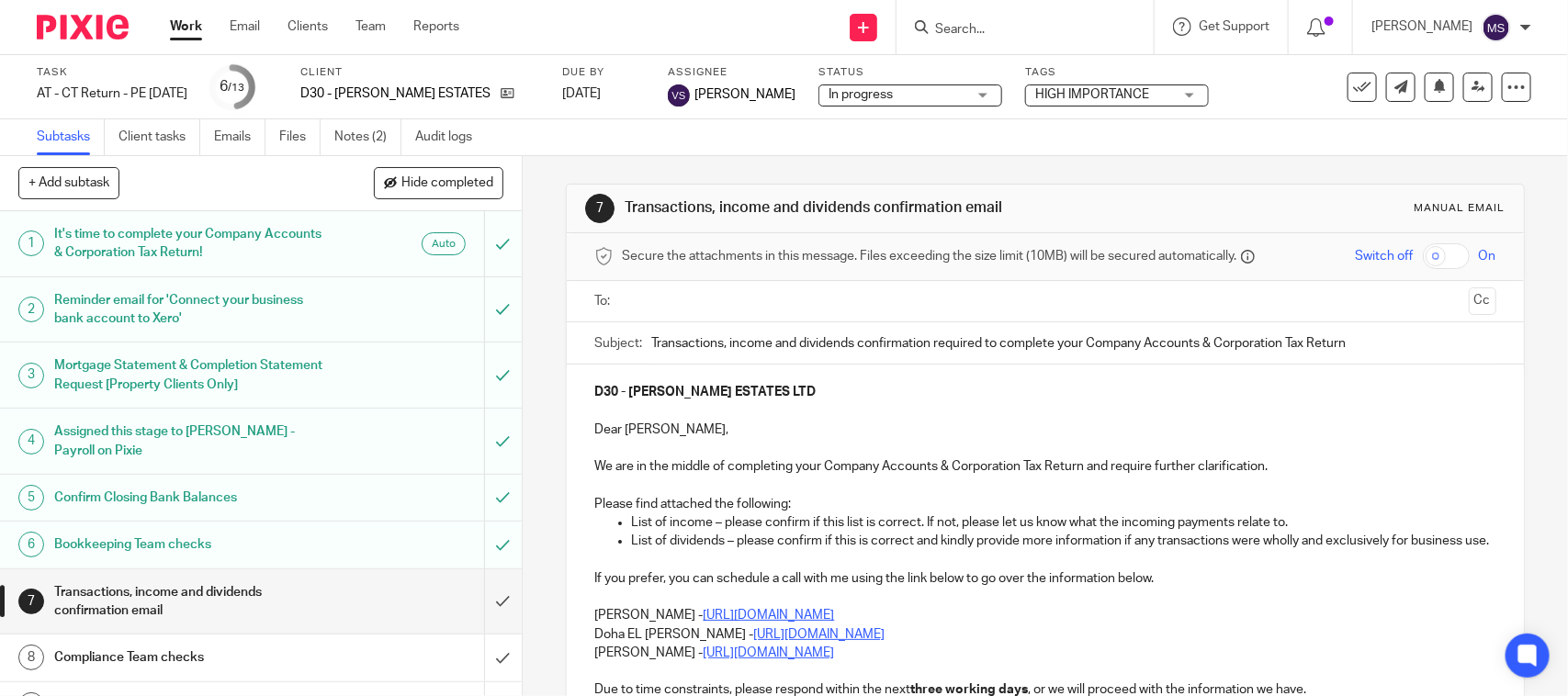
click at [631, 144] on div "Subtasks Client tasks Emails Files Notes (2) Audit logs" at bounding box center [784, 138] width 1568 height 37
